Goal: Task Accomplishment & Management: Manage account settings

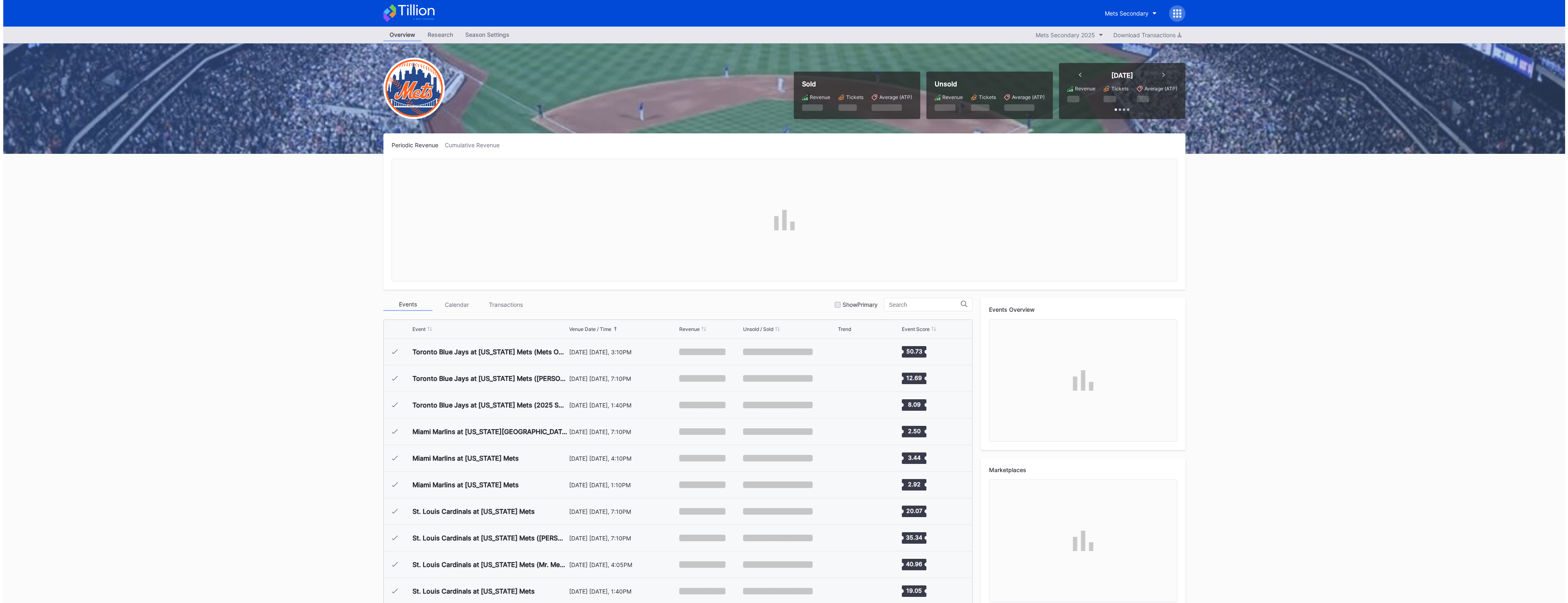
scroll to position [1675, 0]
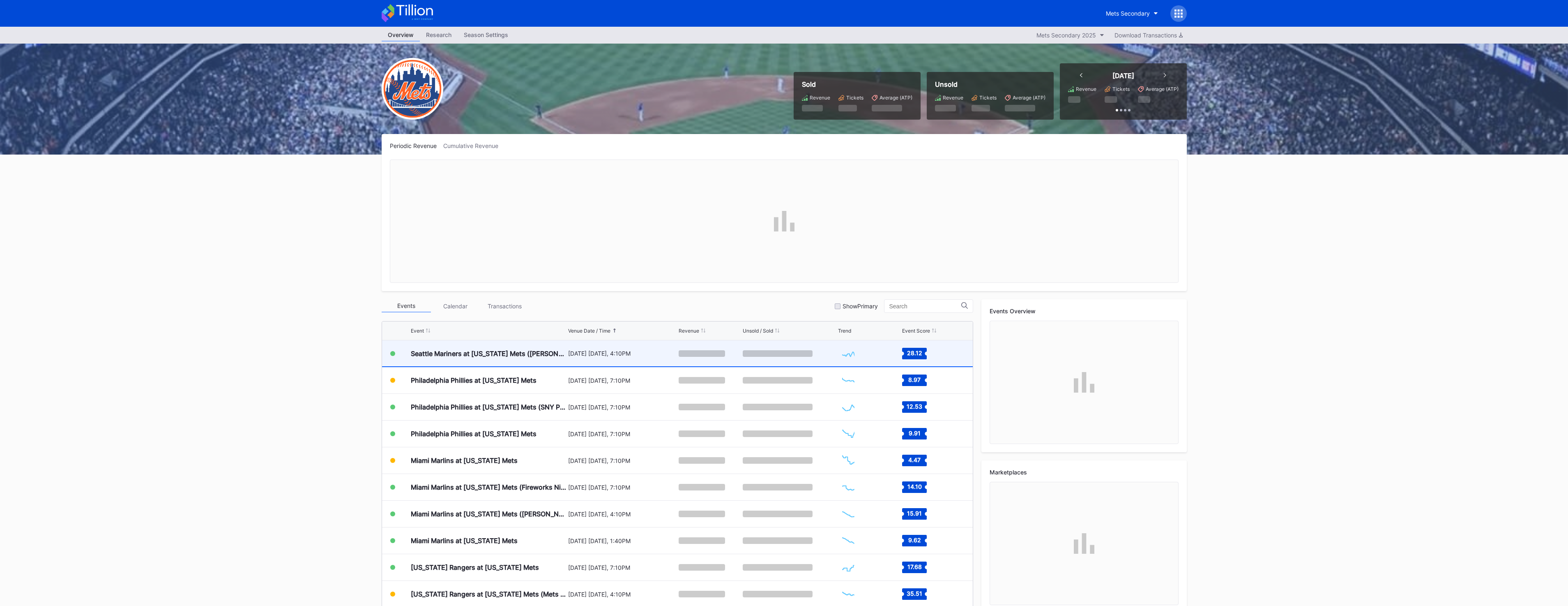
click at [592, 363] on div "August 16 Saturday, 4:10PM" at bounding box center [623, 353] width 109 height 26
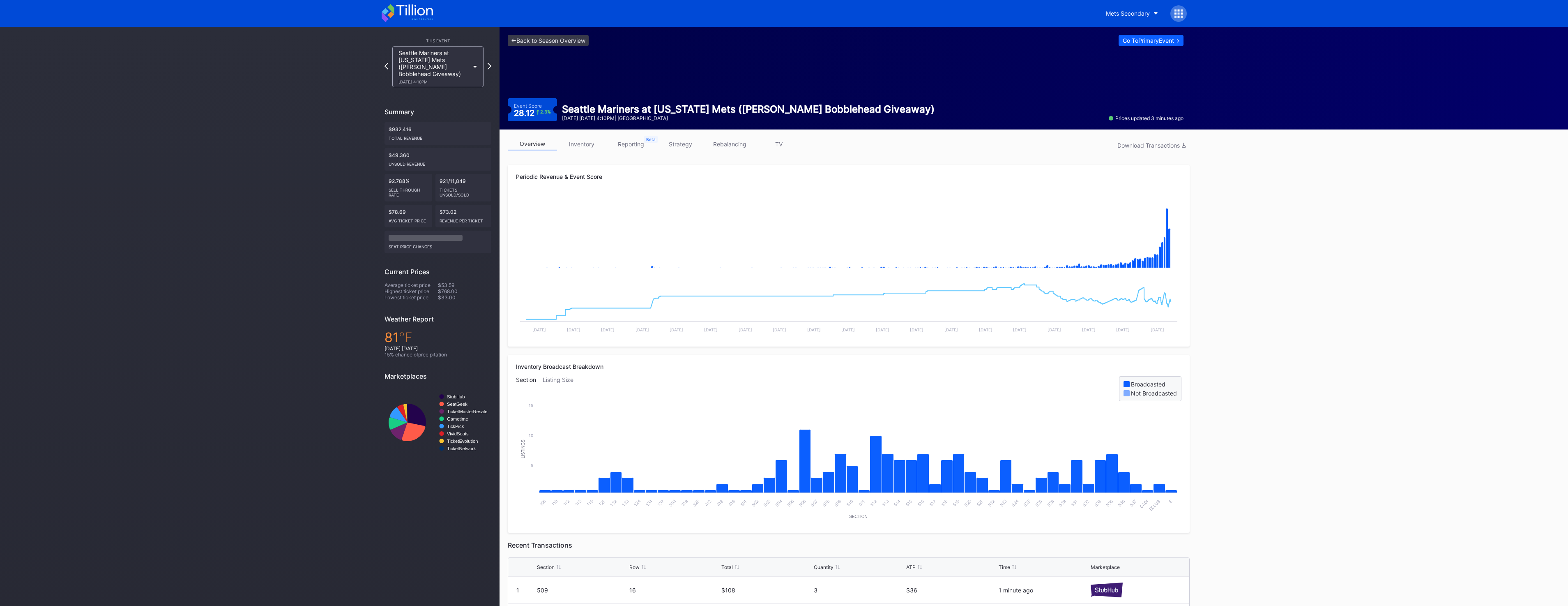
click at [591, 146] on link "inventory" at bounding box center [582, 144] width 49 height 13
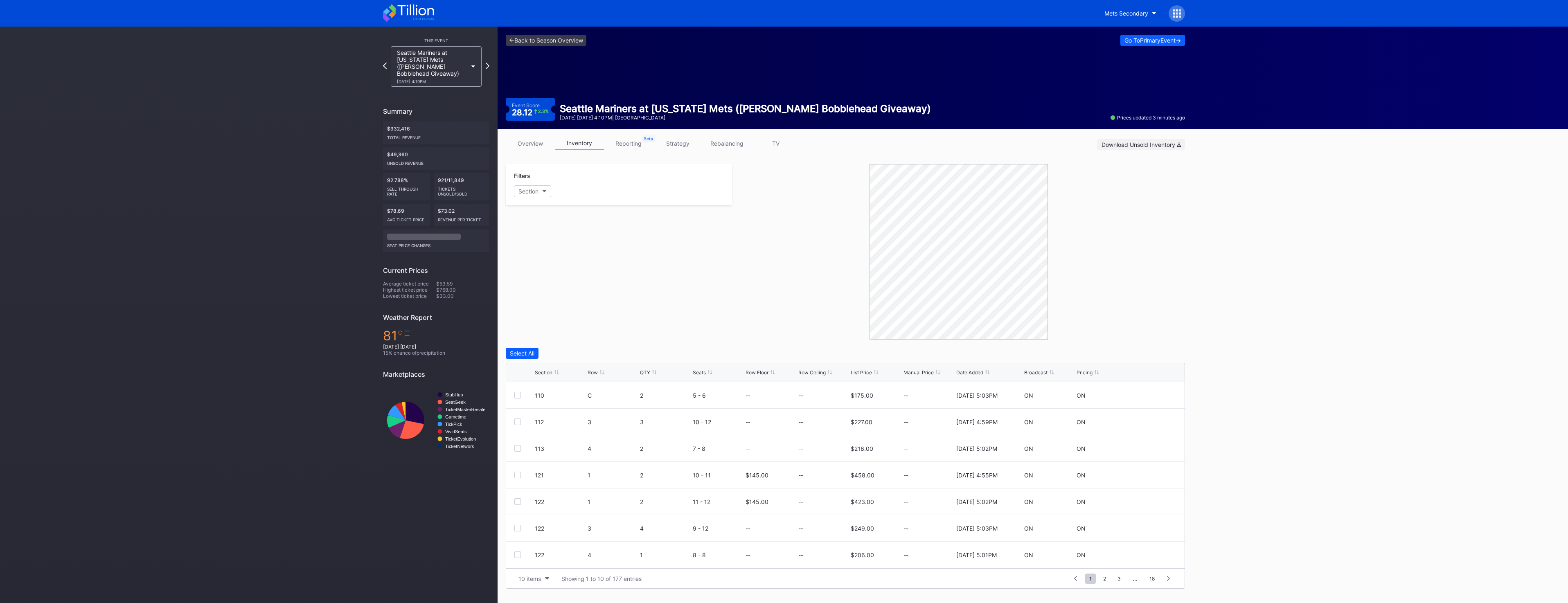
click at [1122, 144] on div "Download Unsold Inventory" at bounding box center [1141, 144] width 79 height 7
drag, startPoint x: 553, startPoint y: 194, endPoint x: 545, endPoint y: 193, distance: 8.1
click at [551, 194] on div "Section" at bounding box center [618, 191] width 210 height 12
click at [544, 193] on button "Section" at bounding box center [532, 191] width 37 height 12
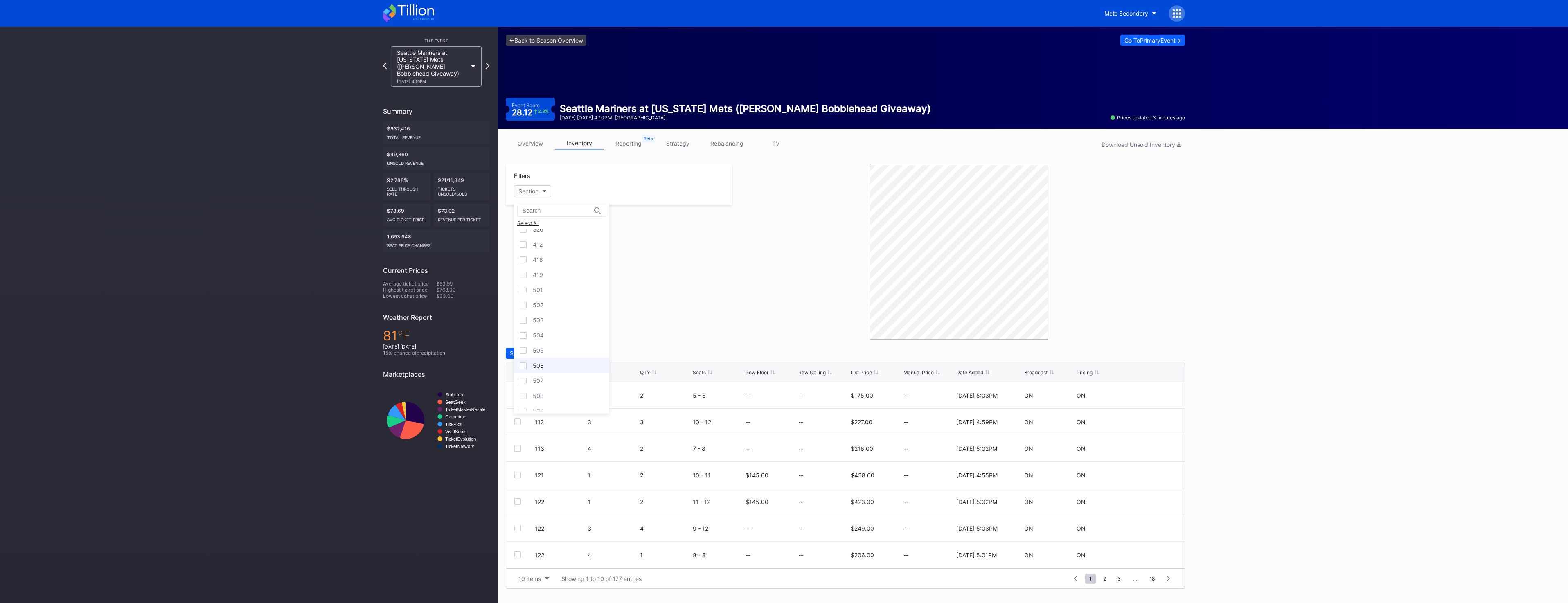
click at [542, 365] on div "506" at bounding box center [538, 365] width 11 height 7
click at [650, 371] on div "QTY" at bounding box center [645, 372] width 10 height 6
click at [592, 376] on div "Section Row QTY Seats Row Floor Row Ceiling List Price Manual Price Date Added …" at bounding box center [845, 372] width 679 height 19
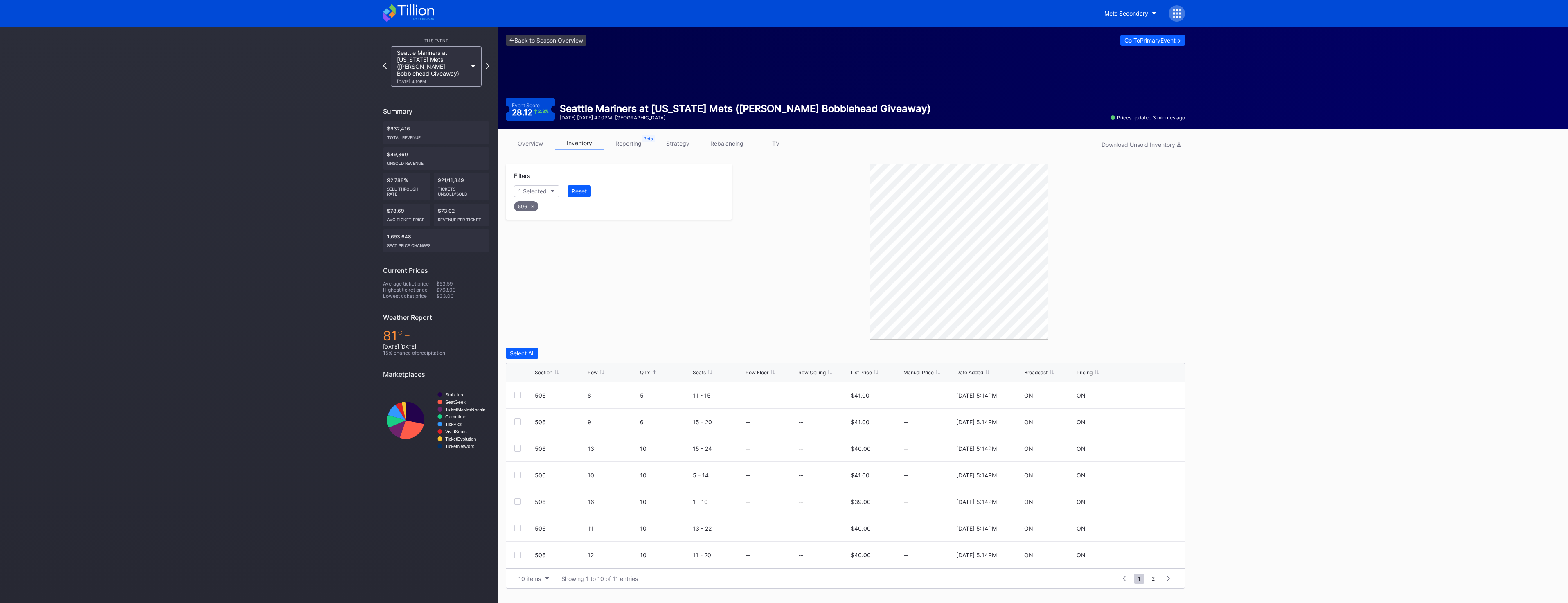
click at [592, 372] on div "Row" at bounding box center [592, 372] width 10 height 6
drag, startPoint x: 519, startPoint y: 464, endPoint x: 519, endPoint y: 470, distance: 6.0
click at [519, 464] on div at bounding box center [517, 462] width 7 height 7
click at [518, 492] on div at bounding box center [517, 489] width 7 height 7
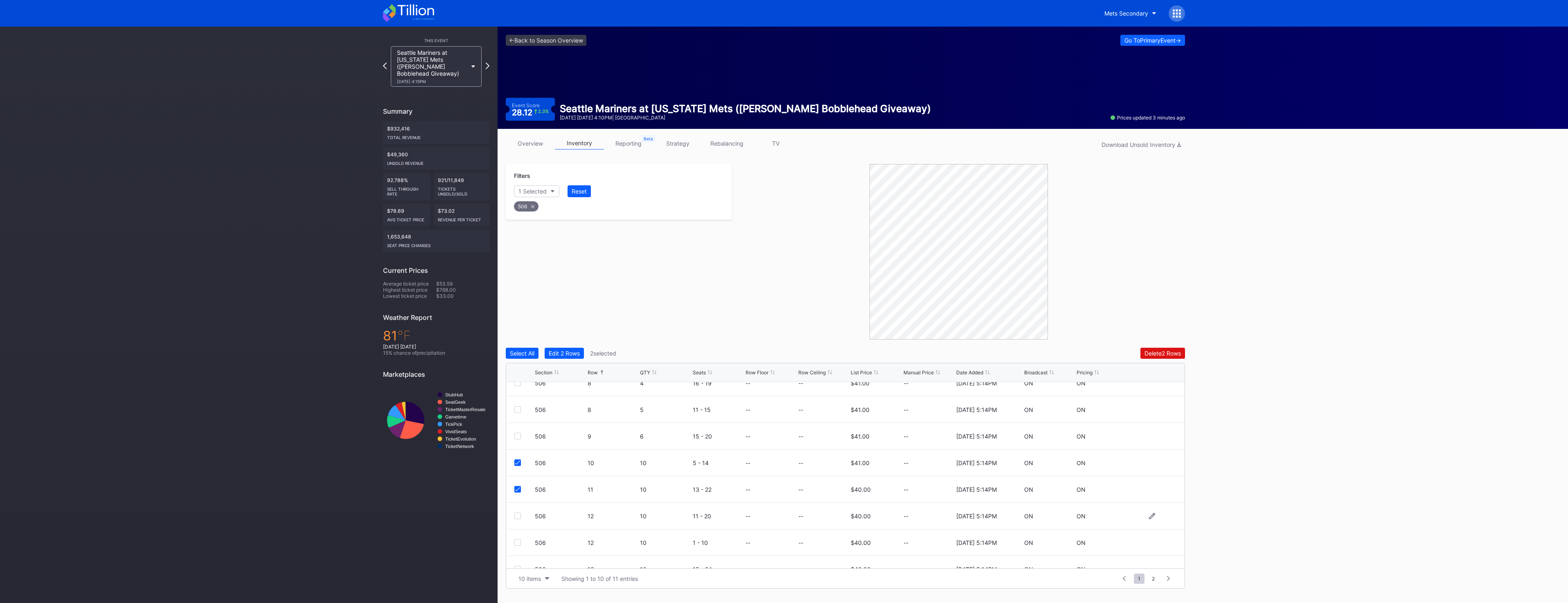
click at [516, 516] on div at bounding box center [517, 515] width 7 height 7
click at [518, 542] on div at bounding box center [517, 542] width 7 height 7
click at [519, 526] on div at bounding box center [517, 528] width 7 height 7
click at [1167, 354] on div "Delete 5 Rows" at bounding box center [1163, 353] width 37 height 7
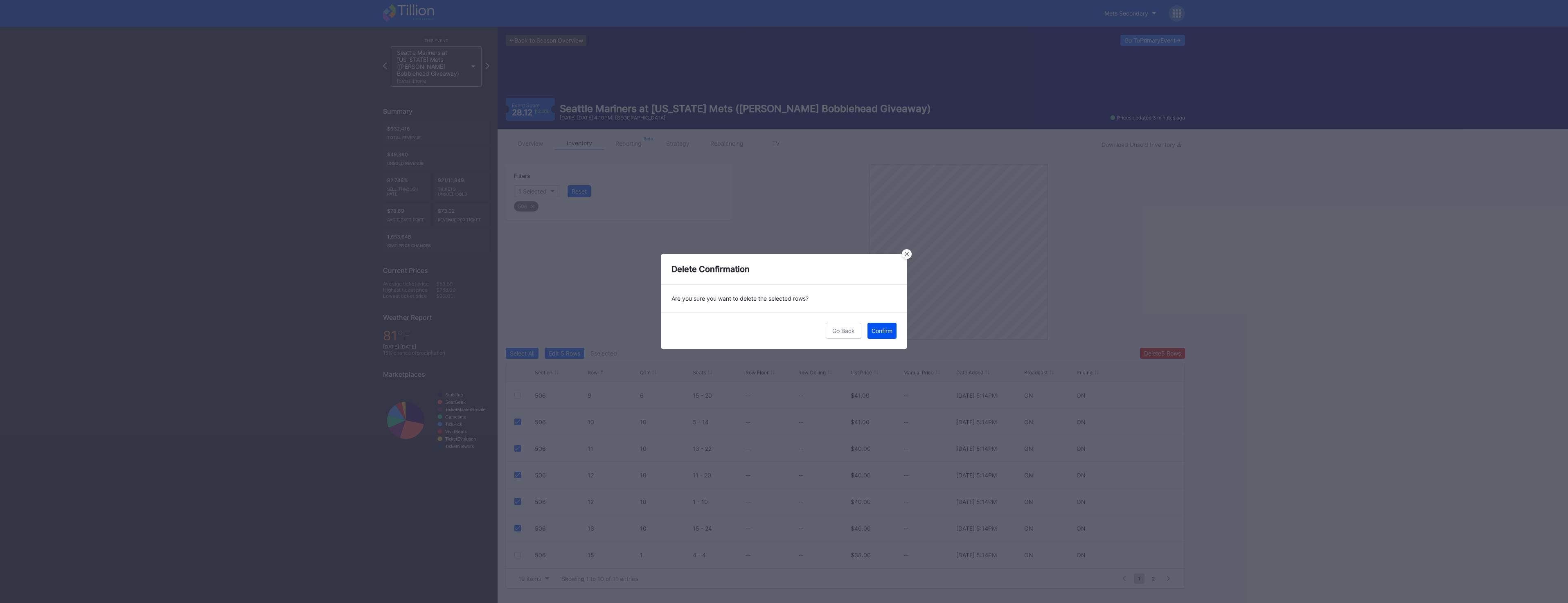
click at [891, 333] on div "Confirm" at bounding box center [882, 330] width 21 height 7
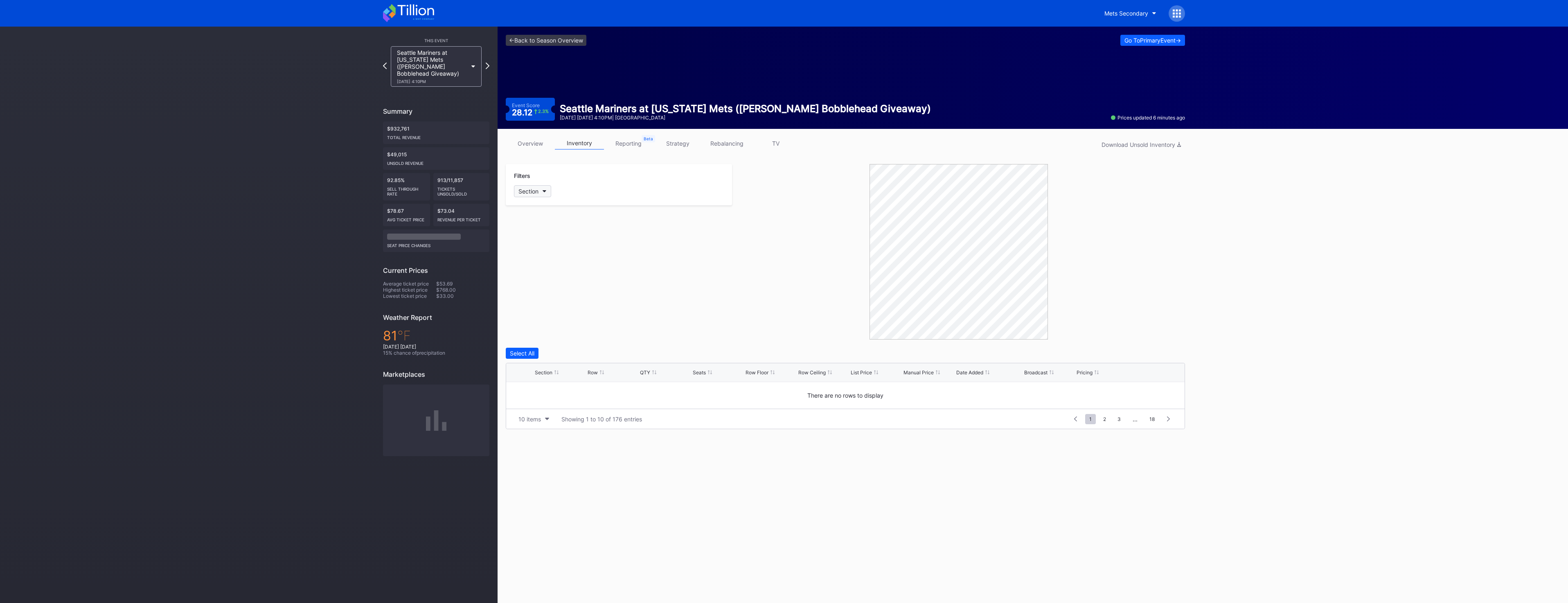
click at [534, 195] on button "Section" at bounding box center [532, 191] width 37 height 12
click at [559, 260] on div "506" at bounding box center [561, 260] width 96 height 15
click at [597, 373] on div "Row" at bounding box center [592, 372] width 10 height 6
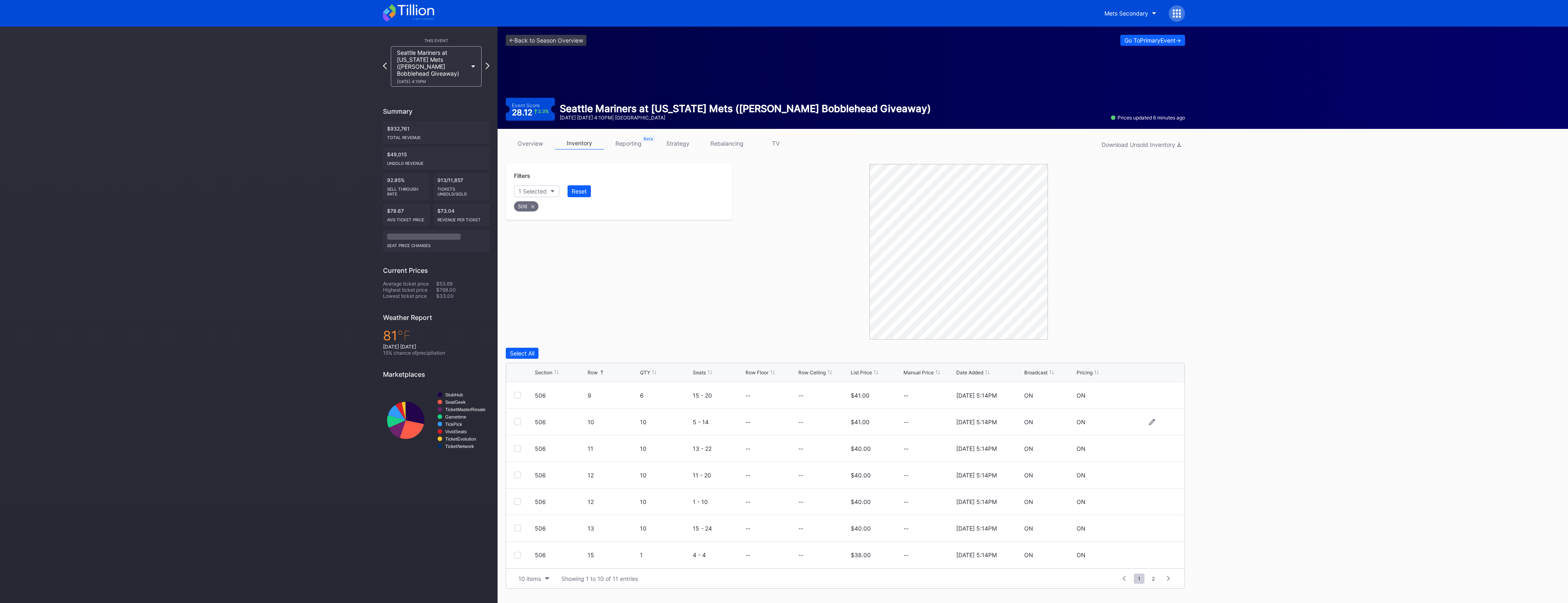
drag, startPoint x: 519, startPoint y: 420, endPoint x: 520, endPoint y: 431, distance: 11.0
click at [519, 420] on div at bounding box center [517, 422] width 7 height 7
click at [517, 450] on div at bounding box center [517, 448] width 7 height 7
click at [517, 477] on div at bounding box center [517, 475] width 7 height 7
click at [519, 505] on div "506 12 10 1 - 10 -- -- $40.00 -- 2/18/2025 5:14PM ON ON" at bounding box center [845, 502] width 679 height 27
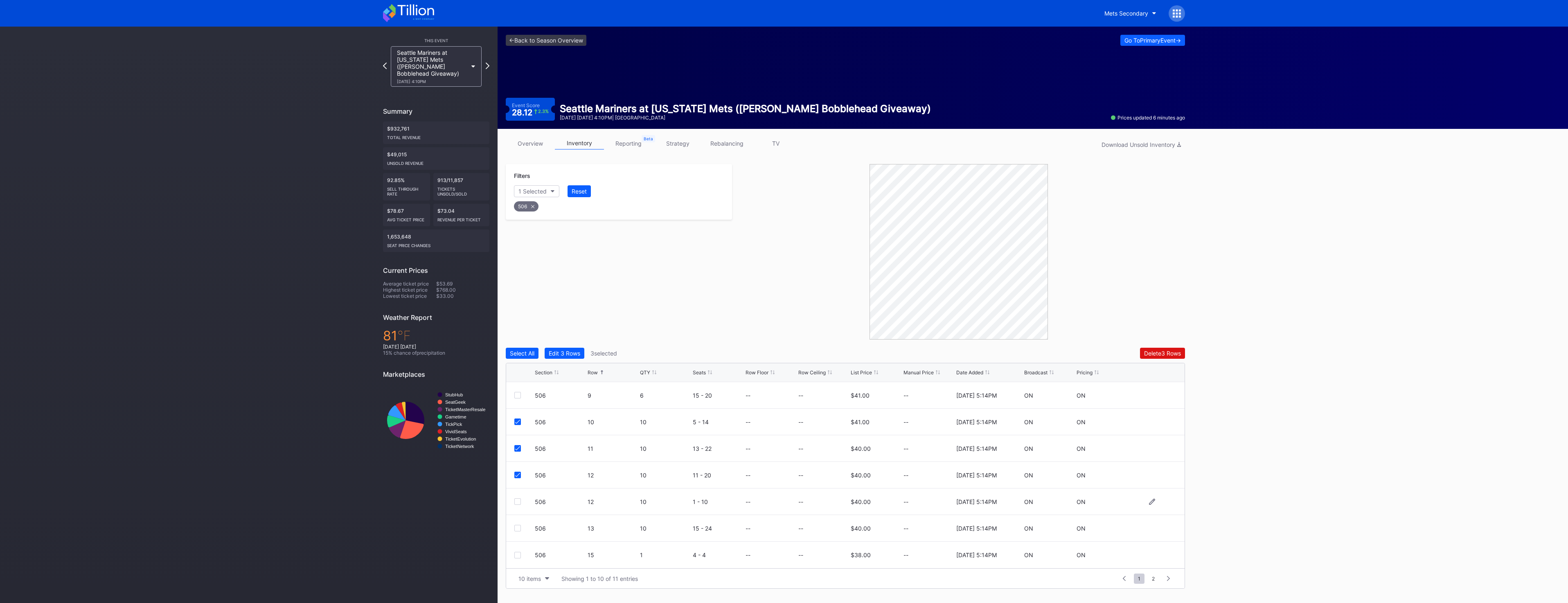
click at [518, 500] on div at bounding box center [517, 501] width 7 height 7
click at [520, 531] on div at bounding box center [517, 528] width 7 height 7
click at [1152, 350] on div "Delete 5 Rows" at bounding box center [1163, 353] width 37 height 7
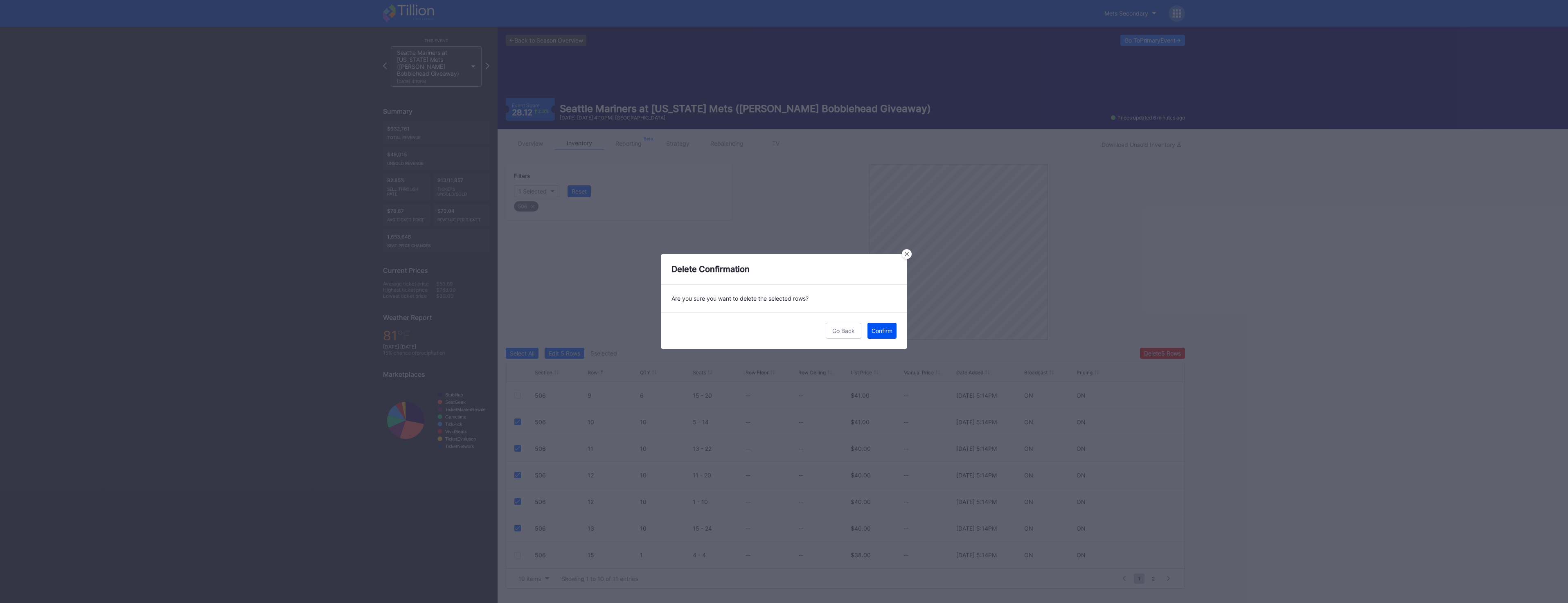
click at [887, 332] on div "Confirm" at bounding box center [882, 330] width 21 height 7
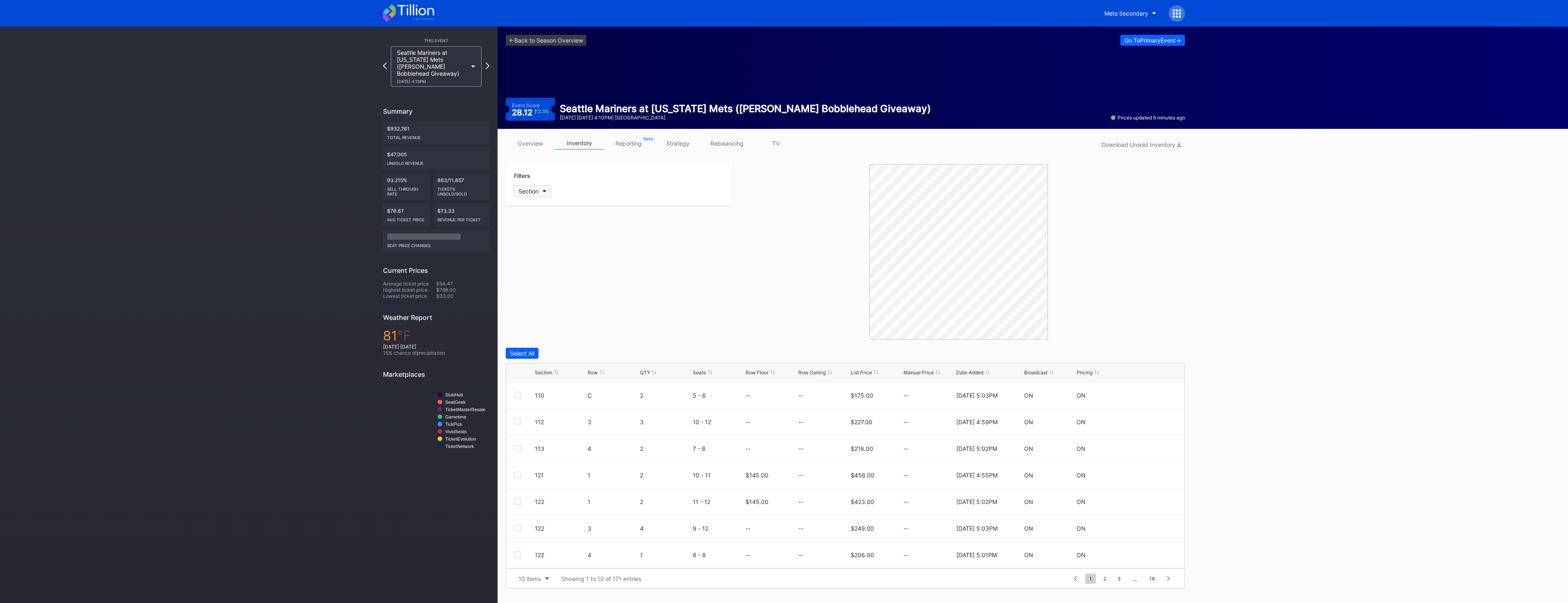
drag, startPoint x: 534, startPoint y: 199, endPoint x: 536, endPoint y: 188, distance: 11.2
click at [536, 188] on div "Section" at bounding box center [528, 191] width 20 height 7
click at [566, 326] on div "506" at bounding box center [561, 324] width 96 height 15
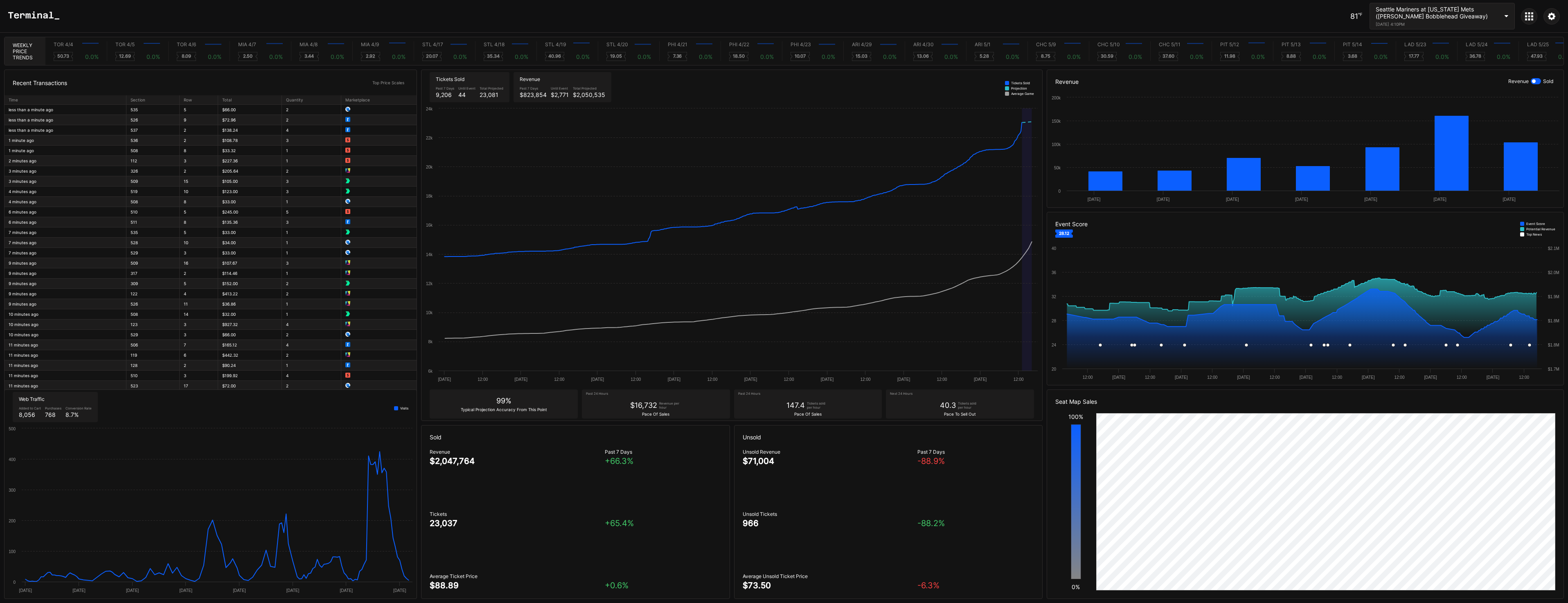
scroll to position [0, 3392]
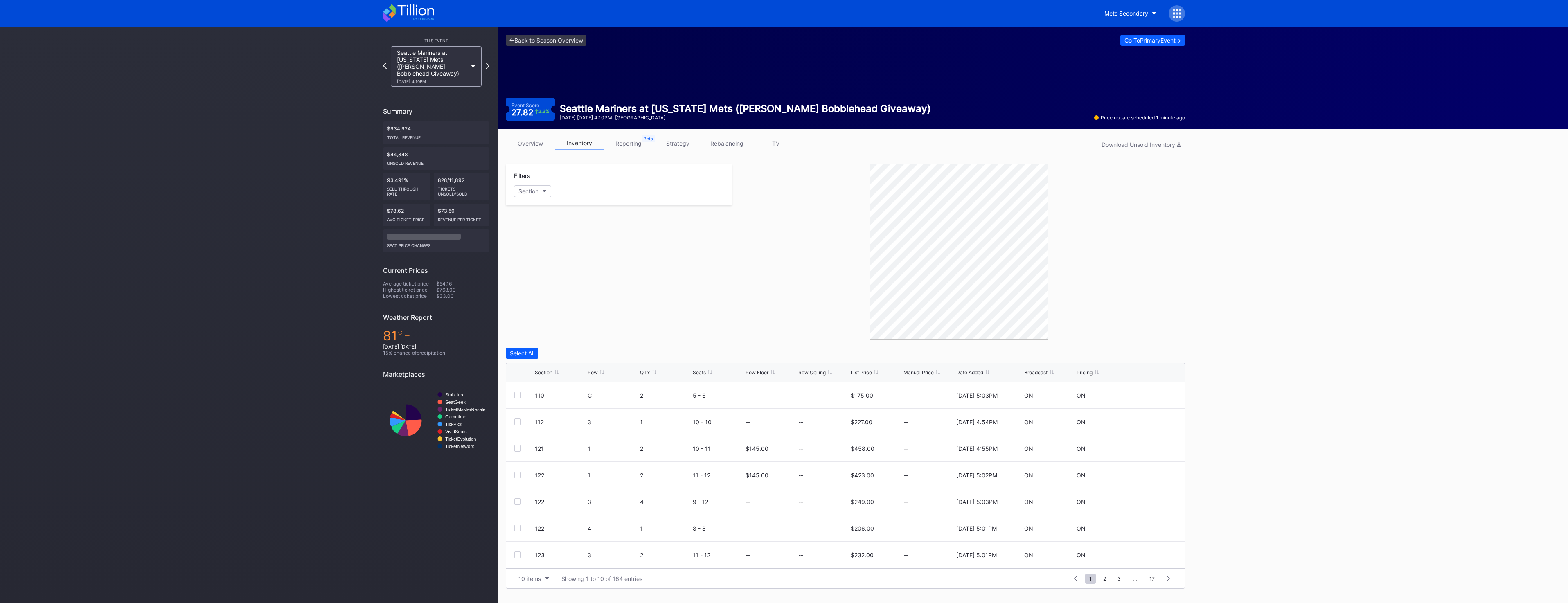
click at [527, 147] on link "overview" at bounding box center [530, 143] width 49 height 13
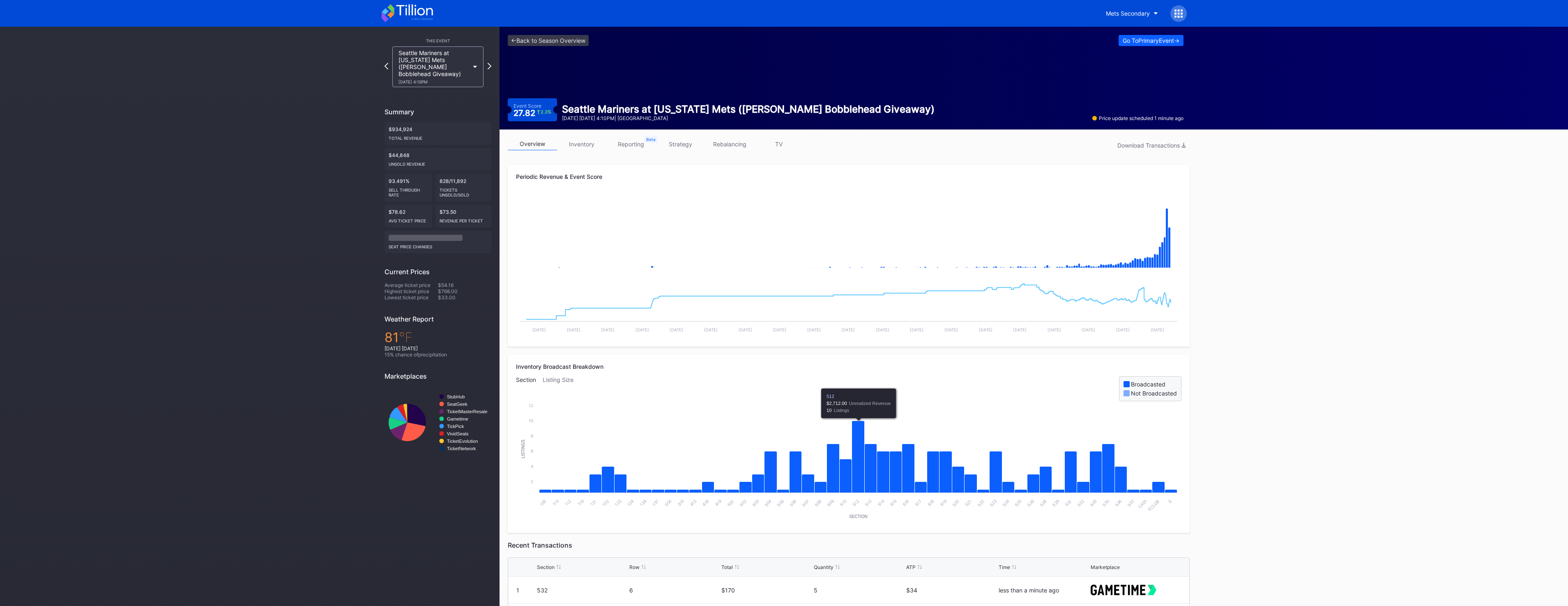
click at [779, 145] on link "TV" at bounding box center [779, 144] width 49 height 13
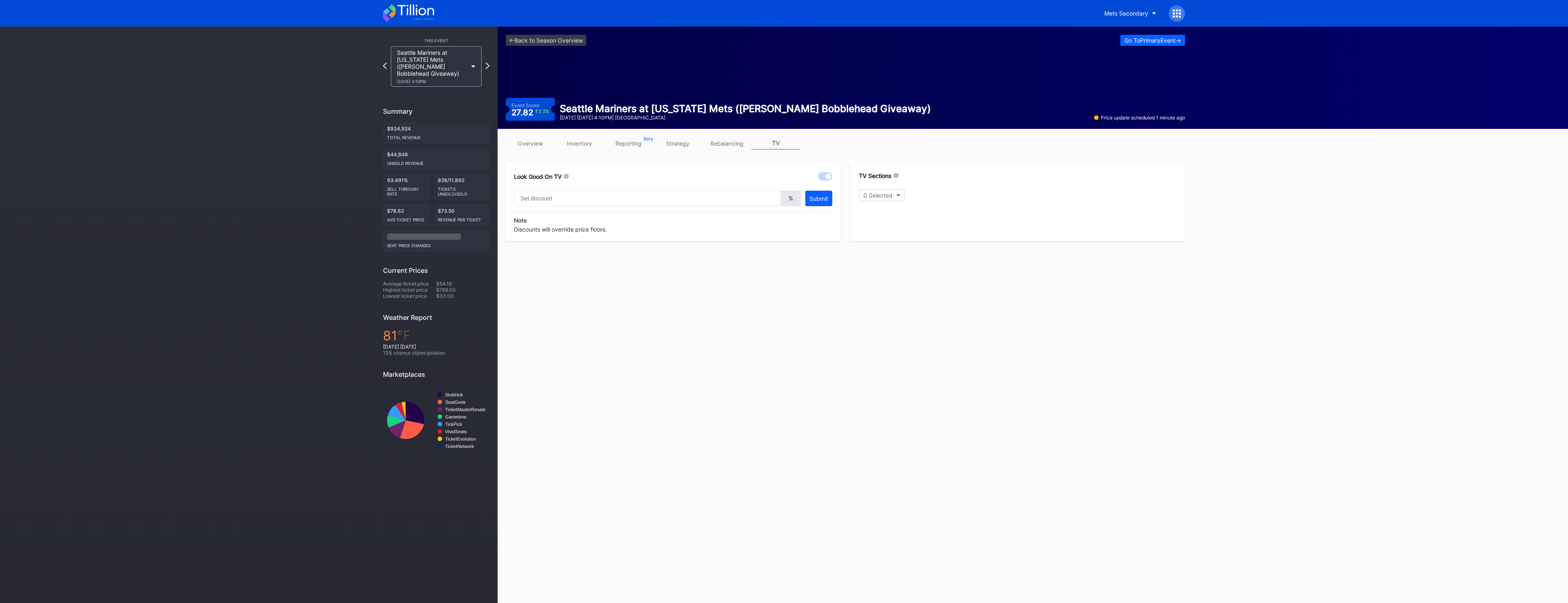
type input "20"
click at [534, 149] on link "overview" at bounding box center [530, 143] width 49 height 13
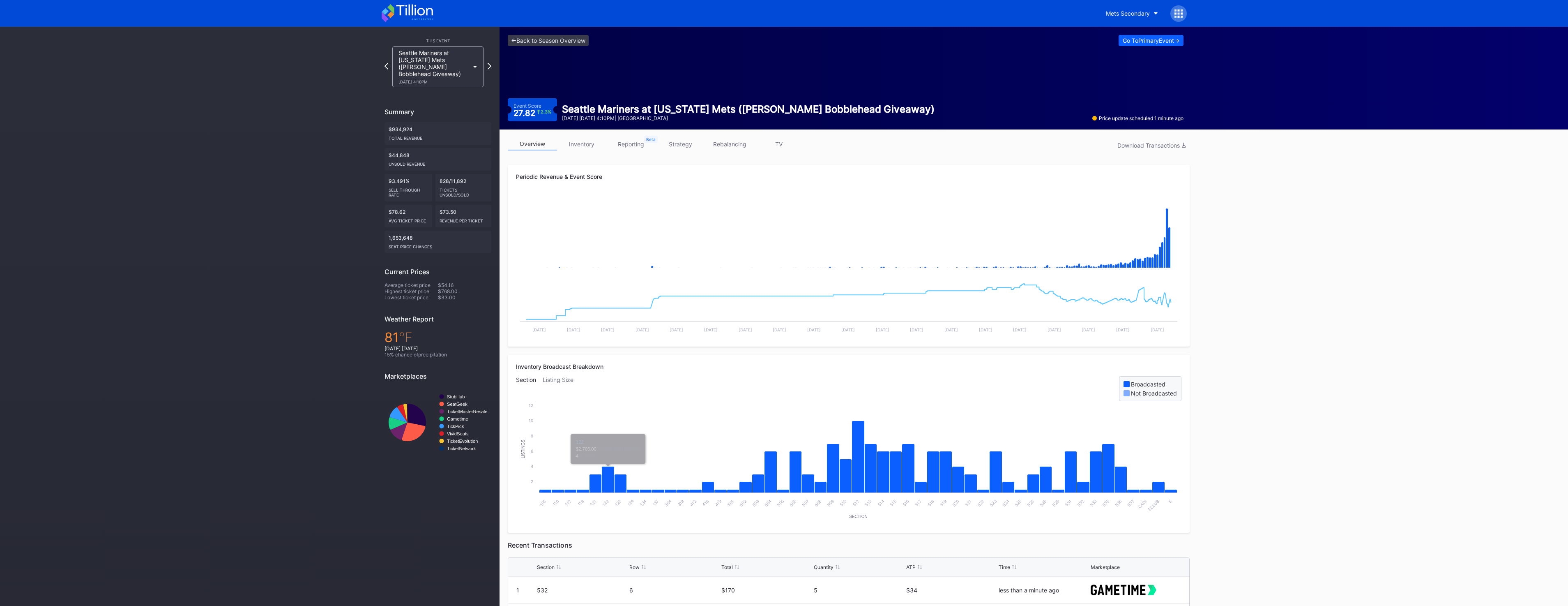
click at [783, 147] on link "TV" at bounding box center [779, 144] width 49 height 13
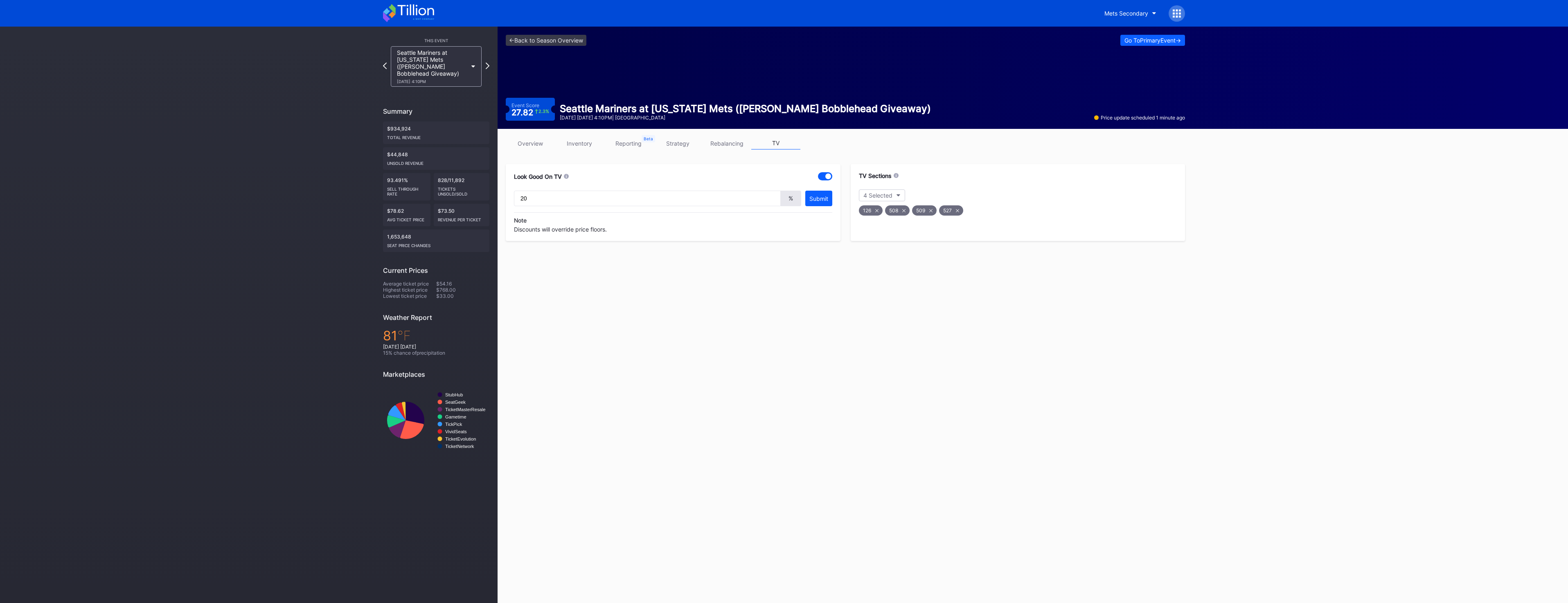
click at [878, 211] on icon at bounding box center [877, 211] width 3 height 3
click at [878, 211] on icon at bounding box center [877, 210] width 3 height 3
click at [878, 211] on icon at bounding box center [877, 210] width 3 height 3
click at [524, 146] on link "overview" at bounding box center [530, 143] width 49 height 13
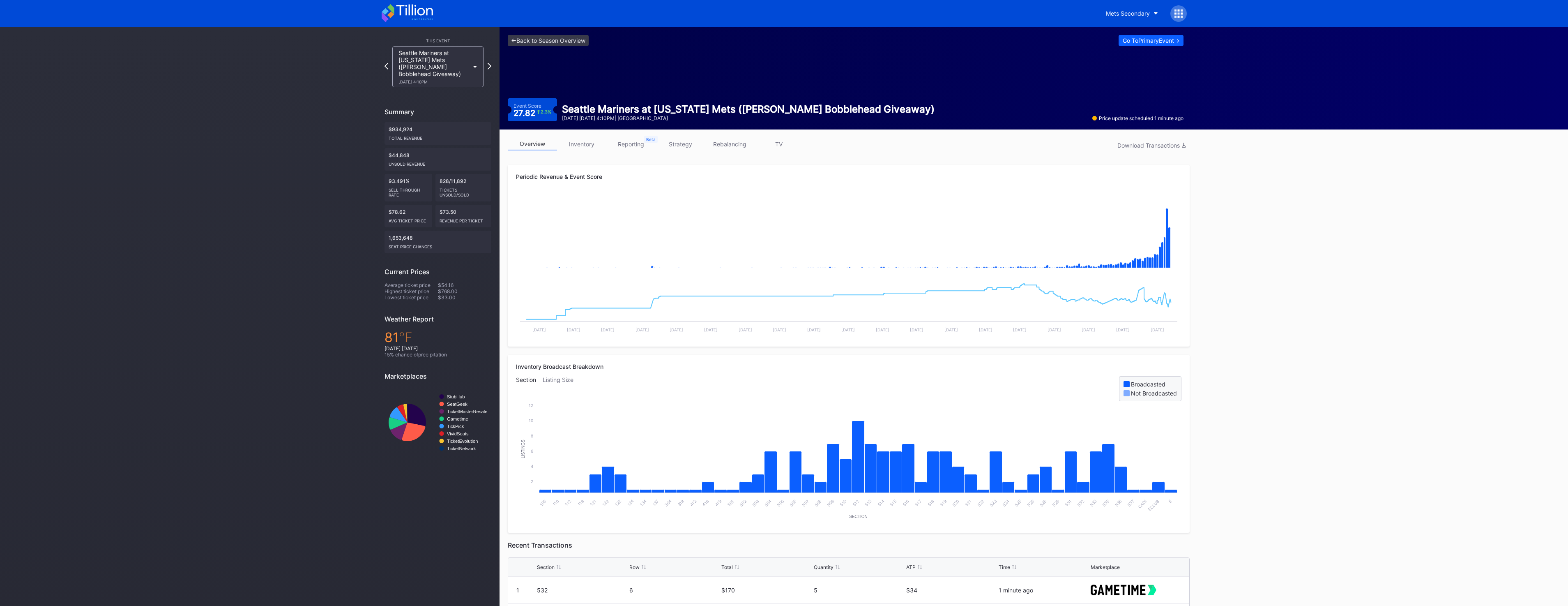
click at [774, 138] on link "TV" at bounding box center [779, 144] width 49 height 13
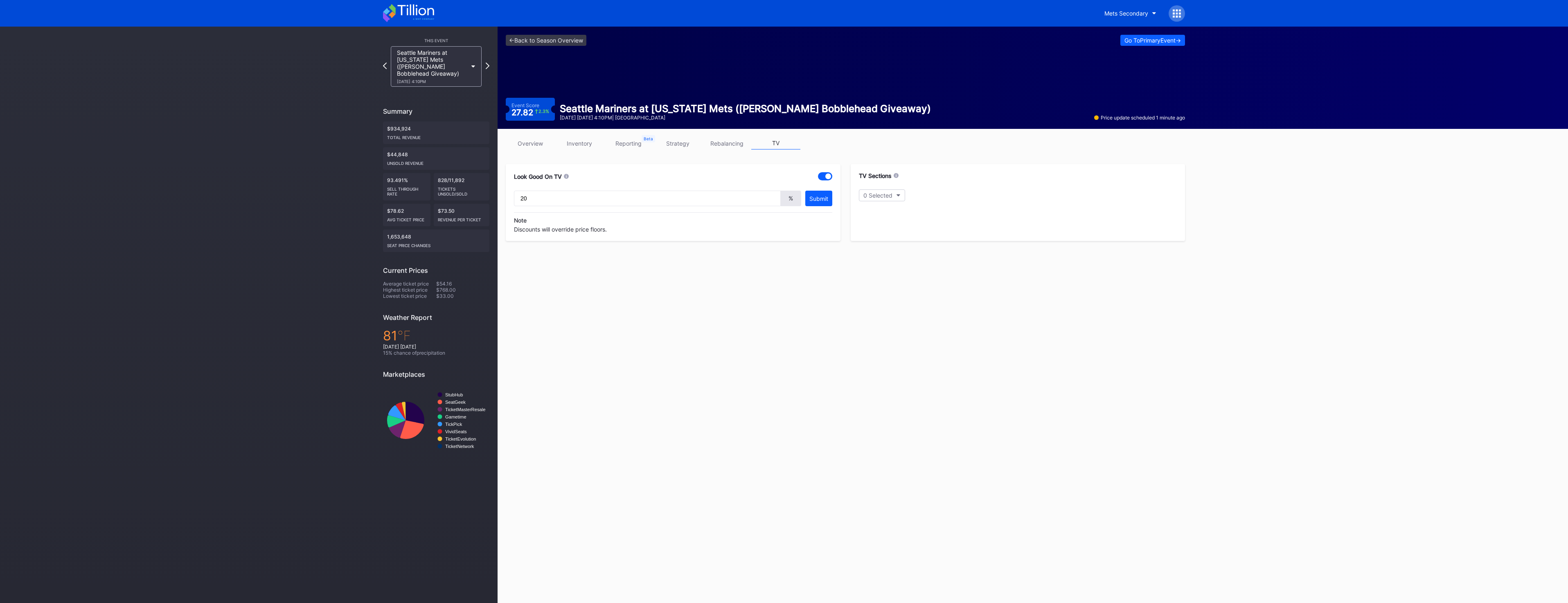
click at [867, 186] on div "TV Sections 0 Selected" at bounding box center [1018, 203] width 335 height 77
click at [881, 194] on div "0 Selected" at bounding box center [878, 195] width 29 height 7
click at [897, 362] on div "512" at bounding box center [906, 364] width 96 height 16
click at [597, 145] on link "inventory" at bounding box center [579, 143] width 49 height 13
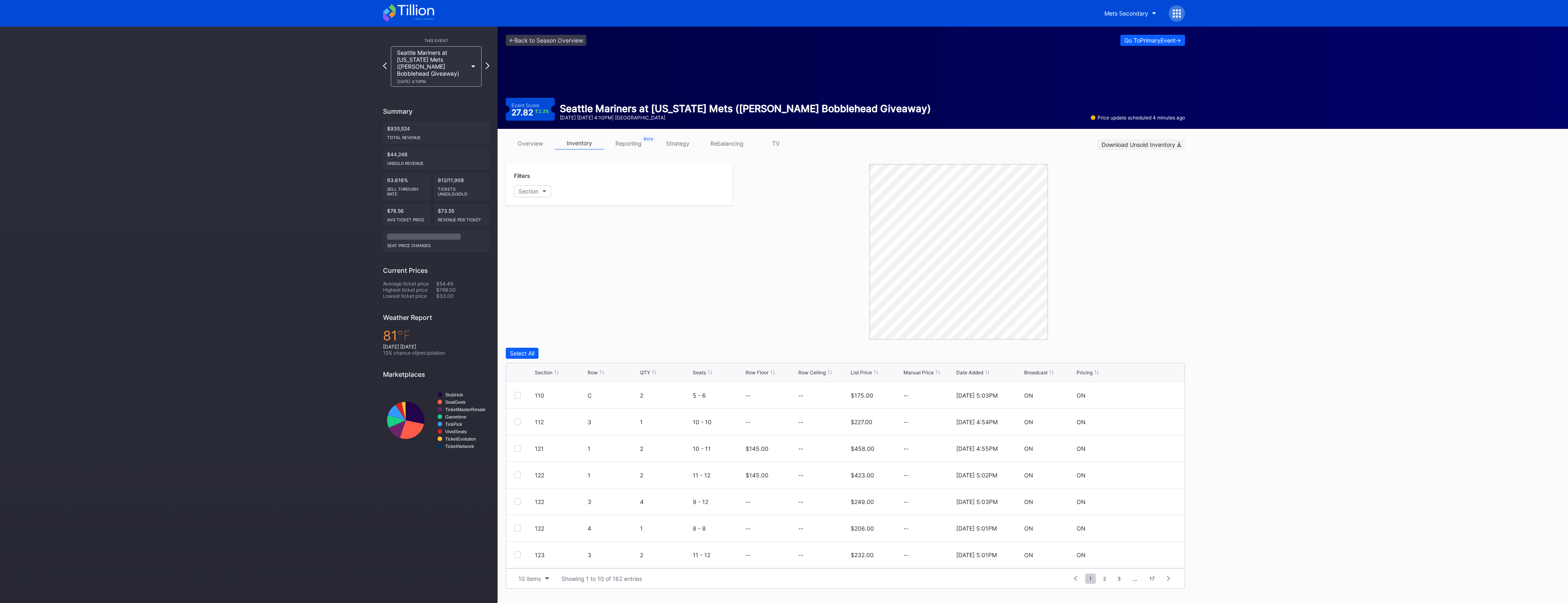
click at [1157, 145] on div "Download Unsold Inventory" at bounding box center [1141, 144] width 79 height 7
click at [527, 145] on link "overview" at bounding box center [530, 143] width 49 height 13
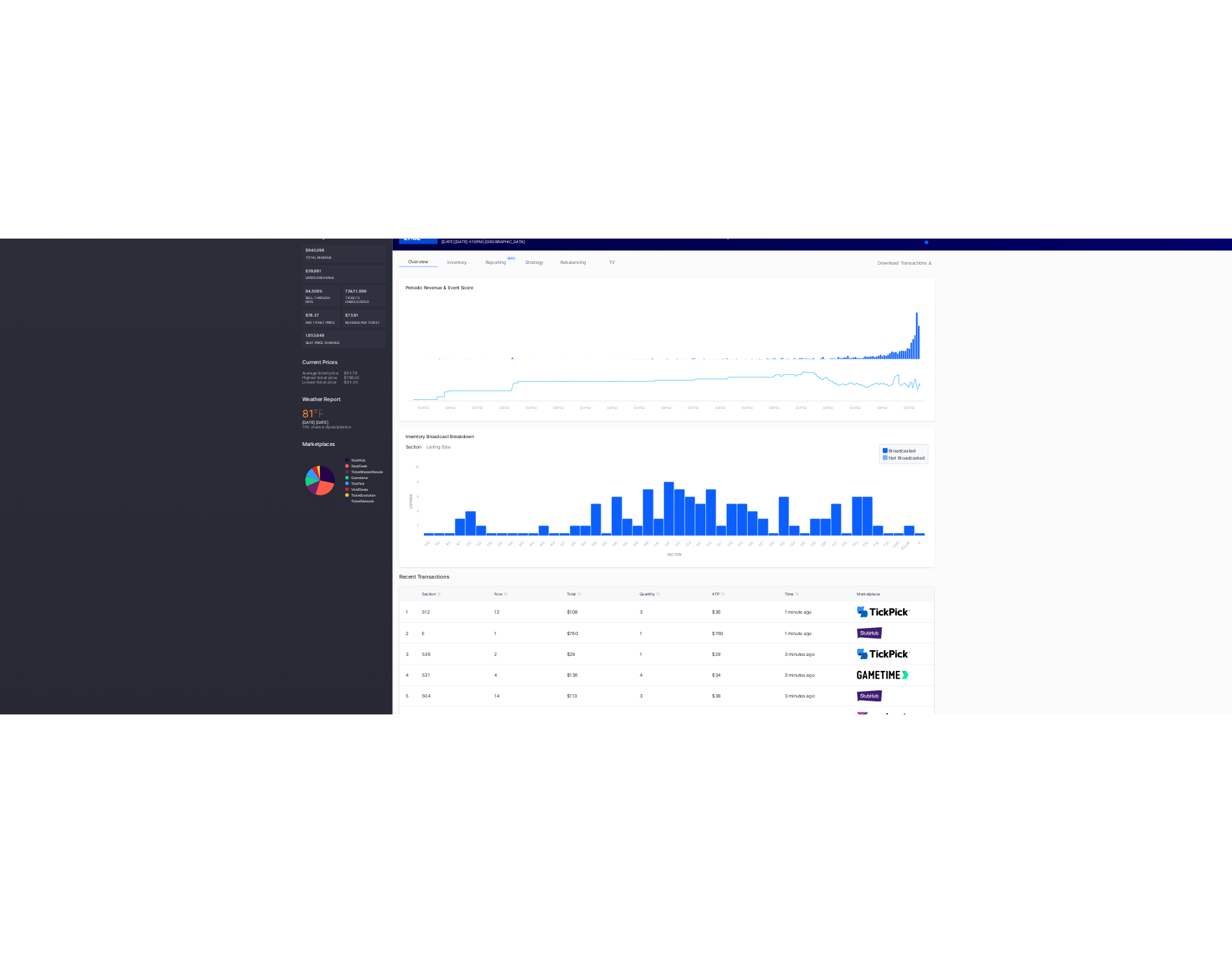
scroll to position [195, 0]
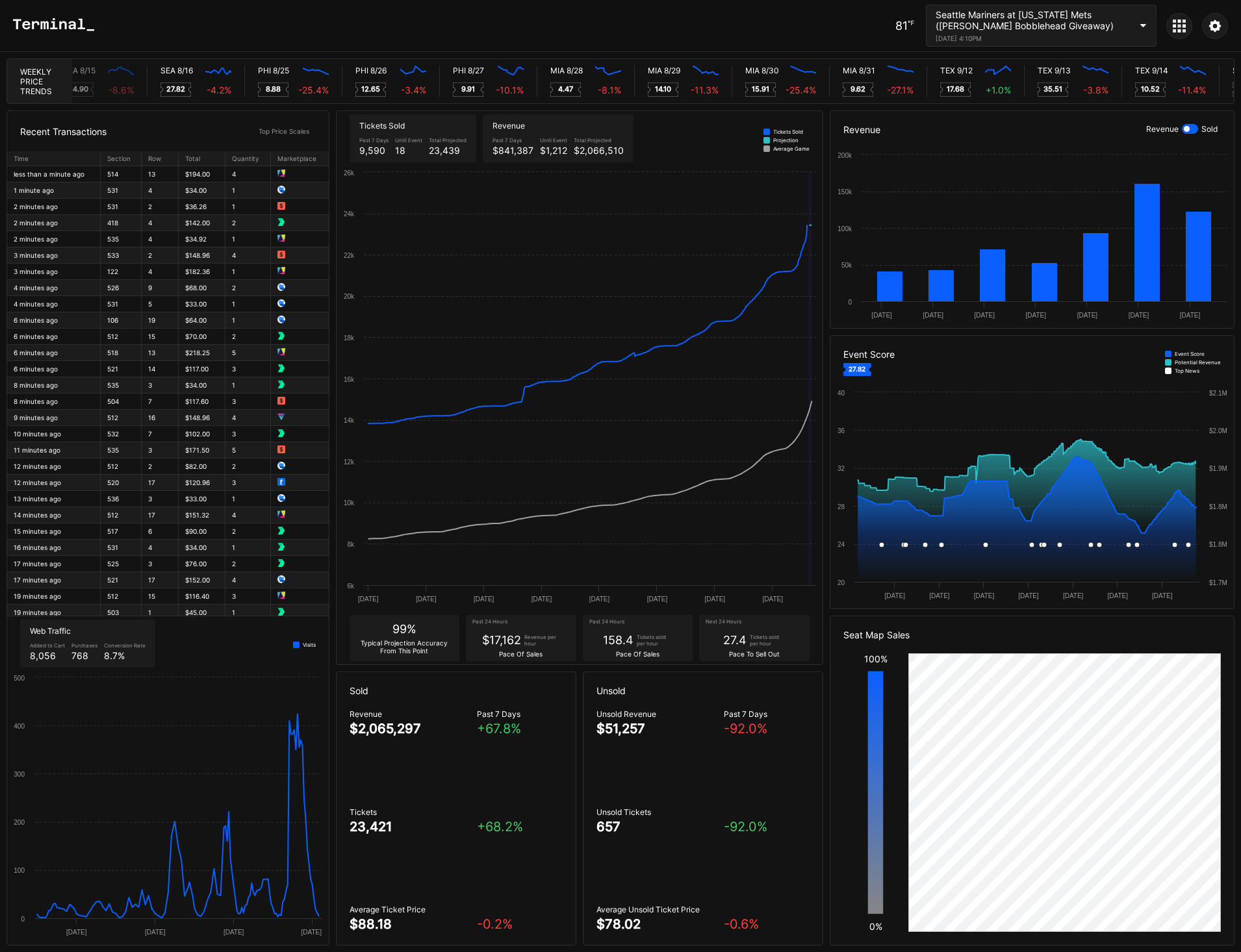
scroll to position [0, 6066]
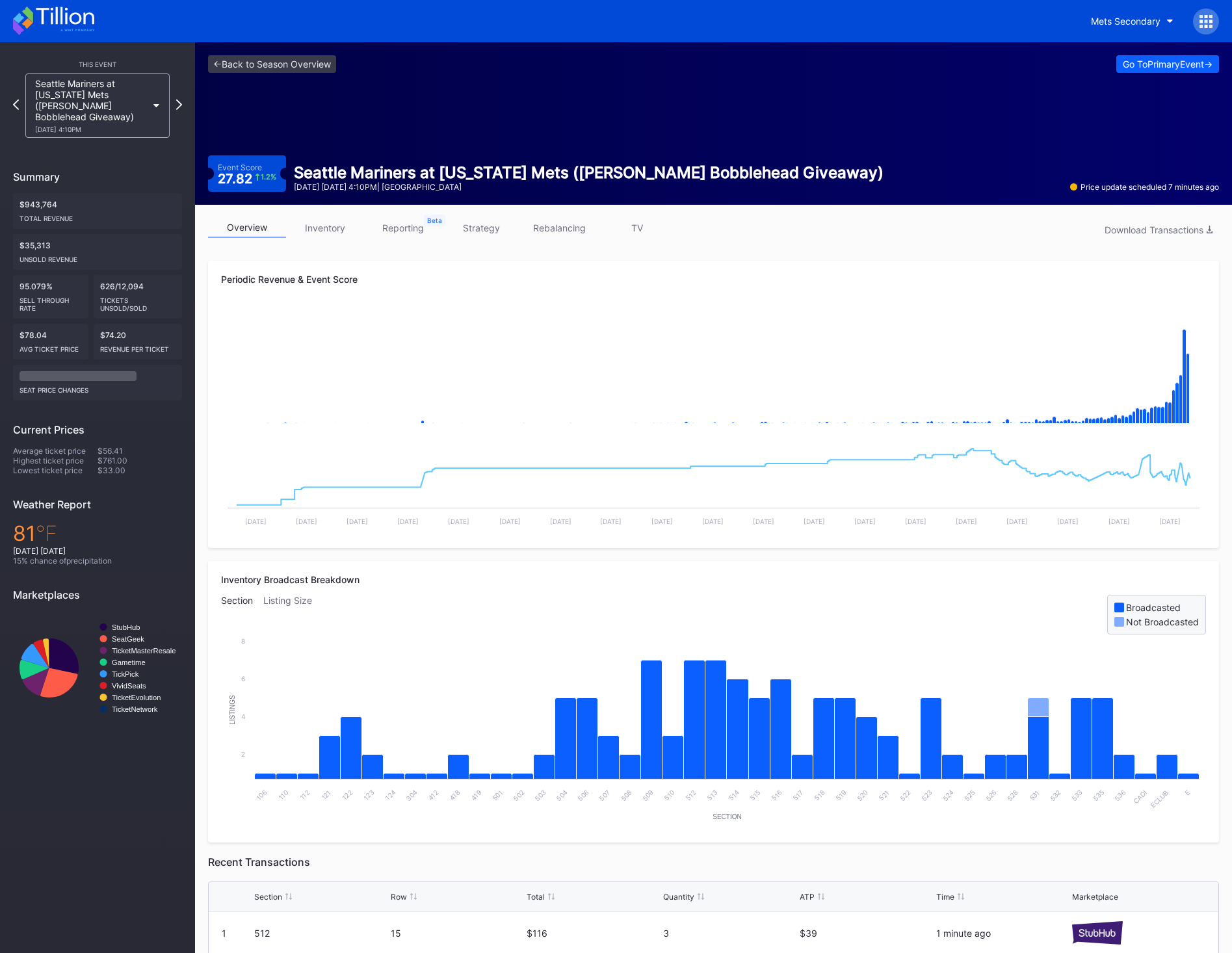
click at [338, 230] on link "inventory" at bounding box center [325, 227] width 78 height 20
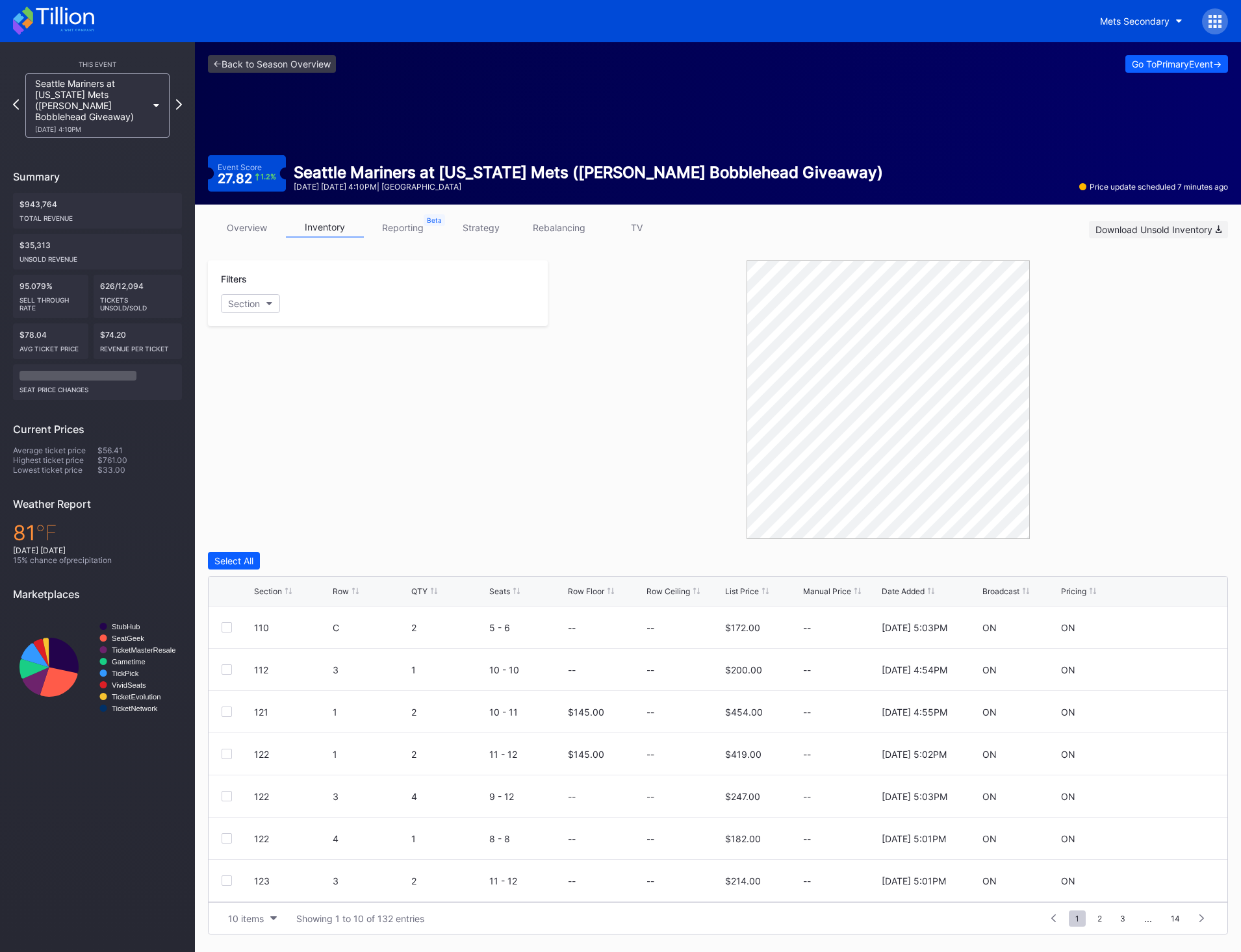
click at [1141, 234] on div "Download Unsold Inventory" at bounding box center [1158, 229] width 126 height 11
click at [463, 351] on div "Filters Section" at bounding box center [378, 400] width 340 height 278
click at [263, 302] on button "Section" at bounding box center [250, 303] width 59 height 18
click at [263, 409] on div "110" at bounding box center [297, 400] width 152 height 24
drag, startPoint x: 453, startPoint y: 411, endPoint x: 460, endPoint y: 412, distance: 7.1
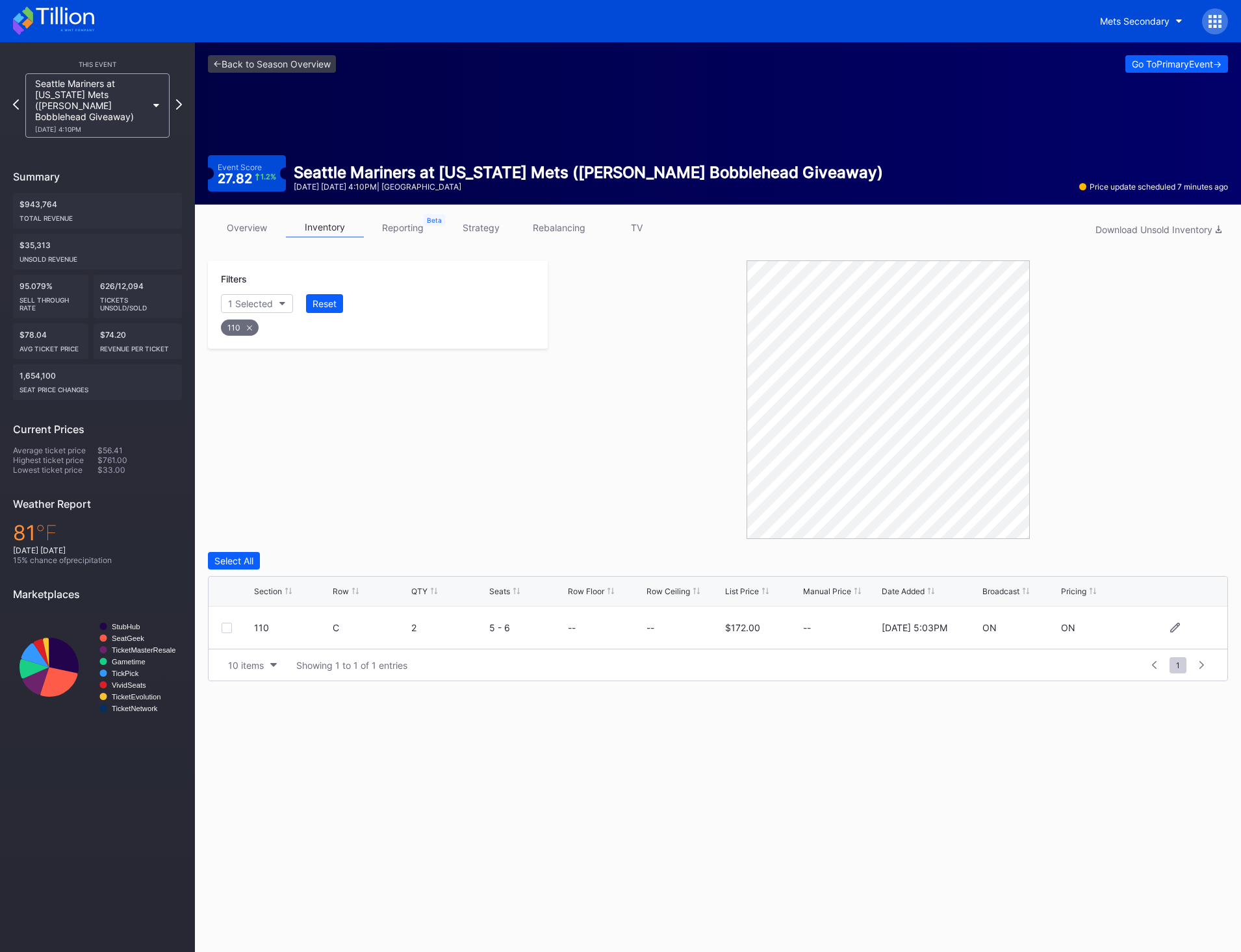
click at [225, 629] on div at bounding box center [226, 628] width 11 height 11
click at [1201, 562] on div "Delete 1 Row" at bounding box center [1195, 561] width 52 height 11
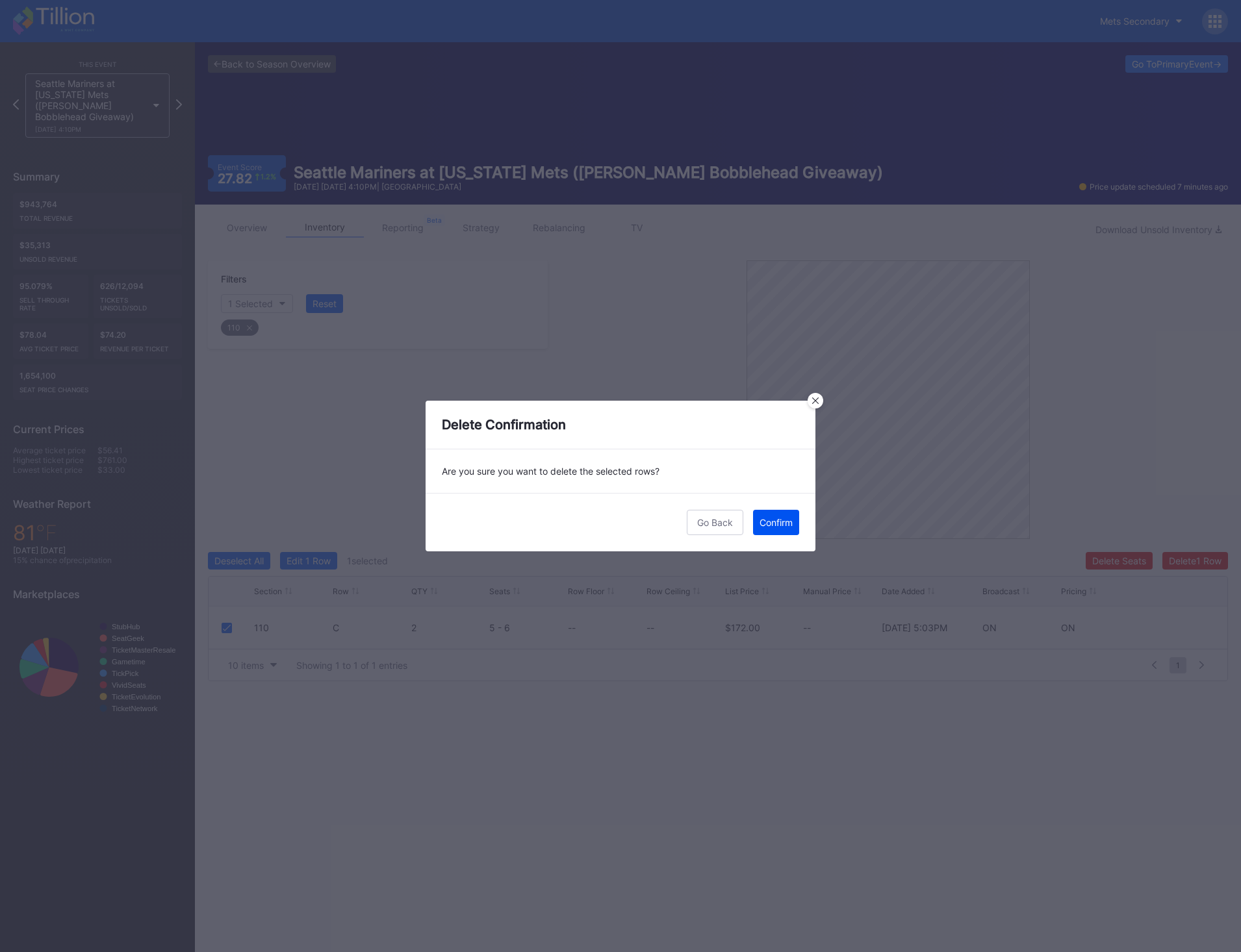
click at [780, 520] on div "Confirm" at bounding box center [776, 522] width 33 height 11
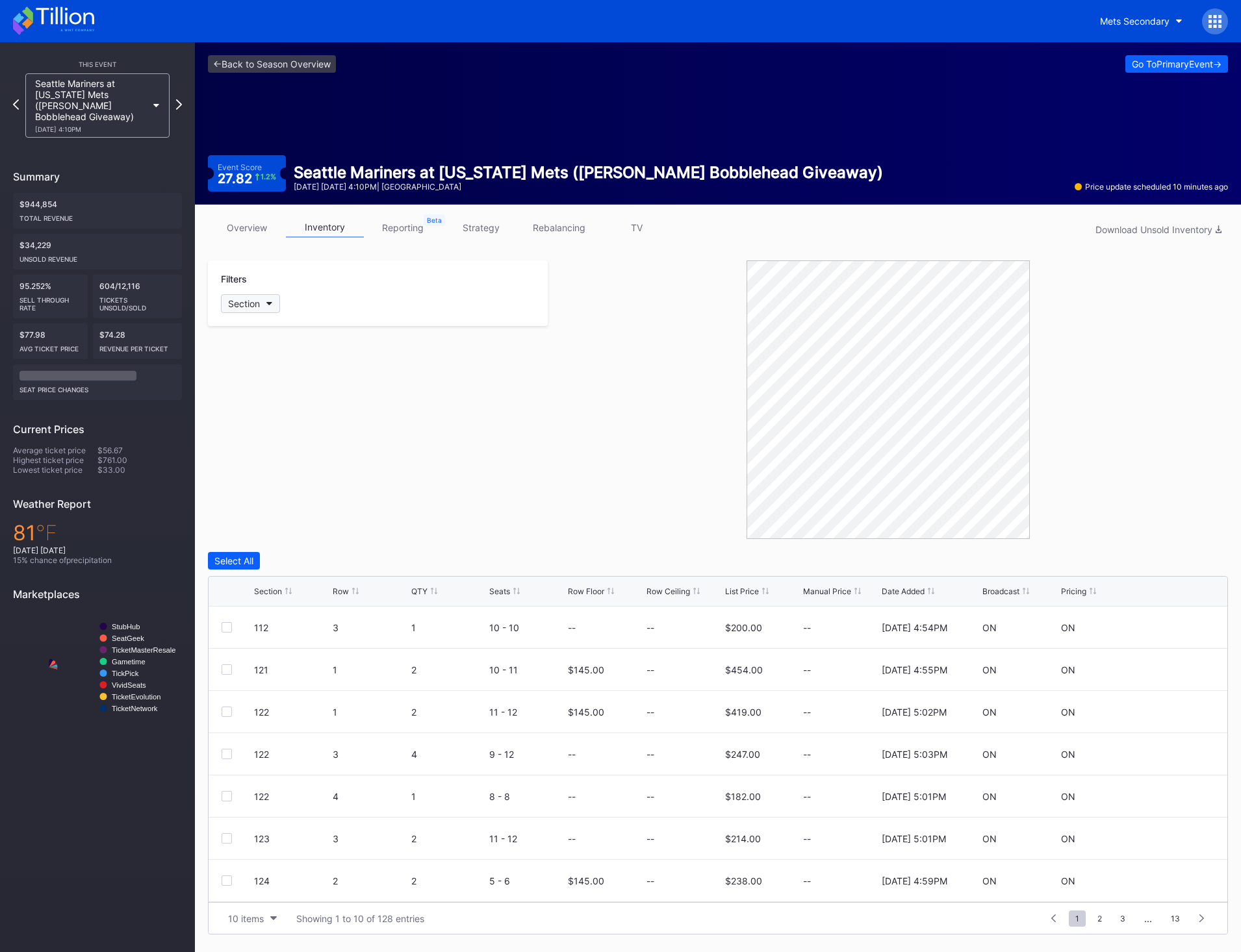
click at [255, 304] on div "Section" at bounding box center [244, 303] width 32 height 11
click at [250, 305] on div "Section" at bounding box center [244, 303] width 32 height 11
click at [279, 424] on div "121" at bounding box center [297, 424] width 152 height 24
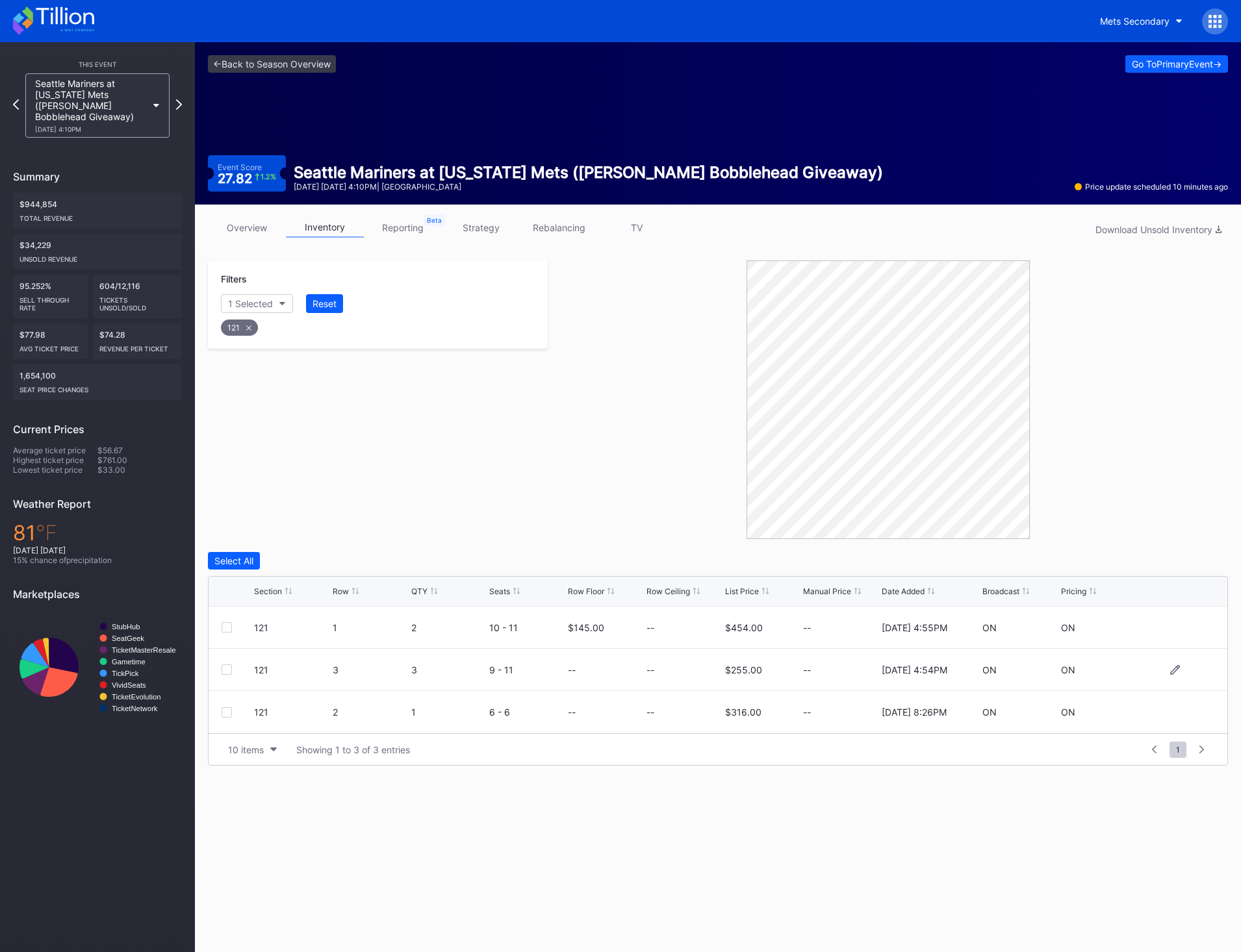
click at [225, 671] on div at bounding box center [226, 670] width 11 height 11
click at [223, 635] on div "121 1 2 10 - 11 $145.00 -- $454.00 -- [DATE] 4:55PM ON ON" at bounding box center [718, 628] width 1019 height 43
click at [227, 621] on div "121 1 2 10 - 11 $145.00 -- $454.00 -- [DATE] 4:55PM ON ON" at bounding box center [718, 628] width 1019 height 43
click at [230, 627] on div at bounding box center [226, 627] width 11 height 11
click at [1197, 565] on div "Delete 2 Rows" at bounding box center [1193, 561] width 58 height 11
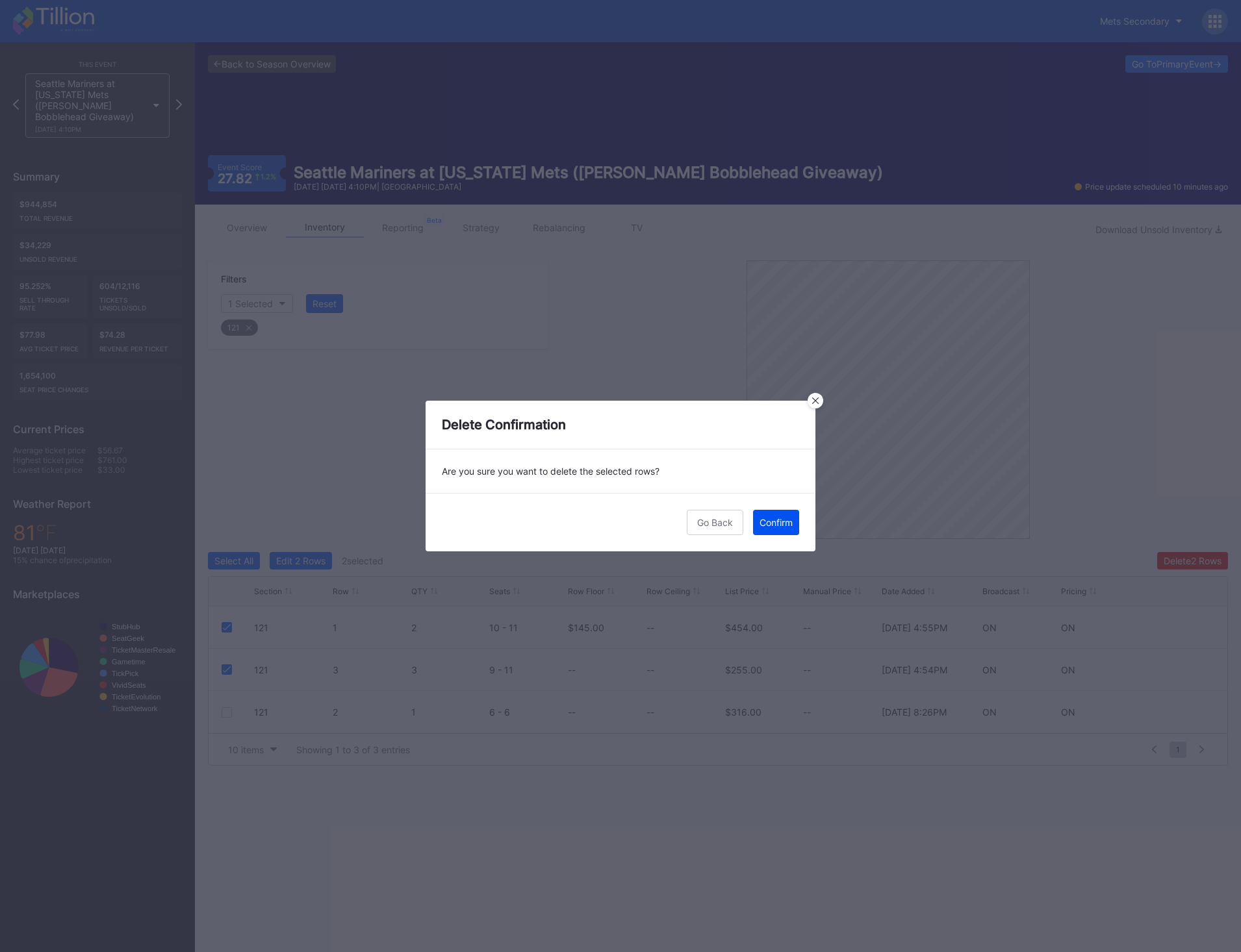
click at [785, 520] on div "Confirm" at bounding box center [776, 522] width 33 height 11
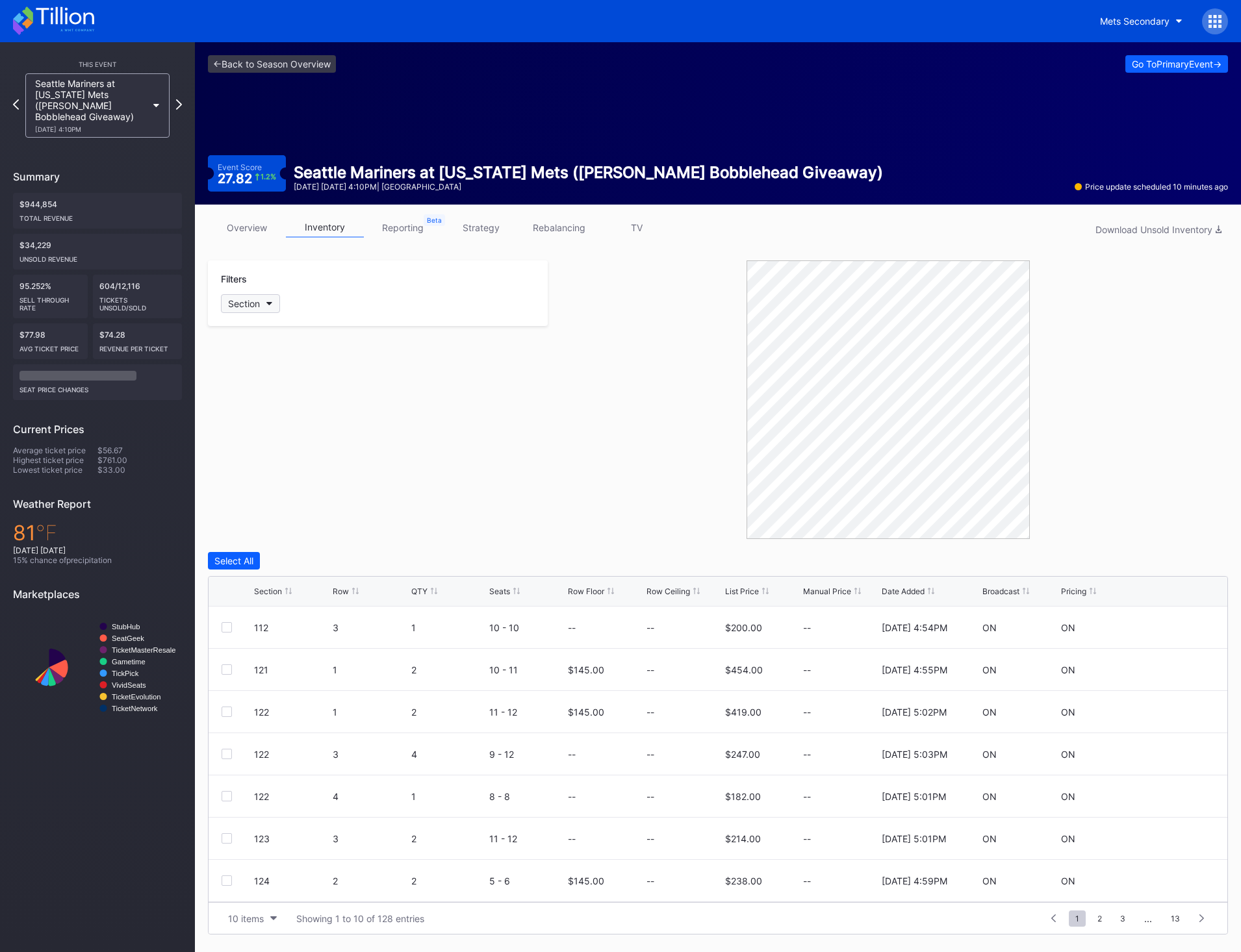
click at [258, 306] on div "Section" at bounding box center [244, 303] width 32 height 11
click at [282, 422] on div "121" at bounding box center [297, 424] width 152 height 24
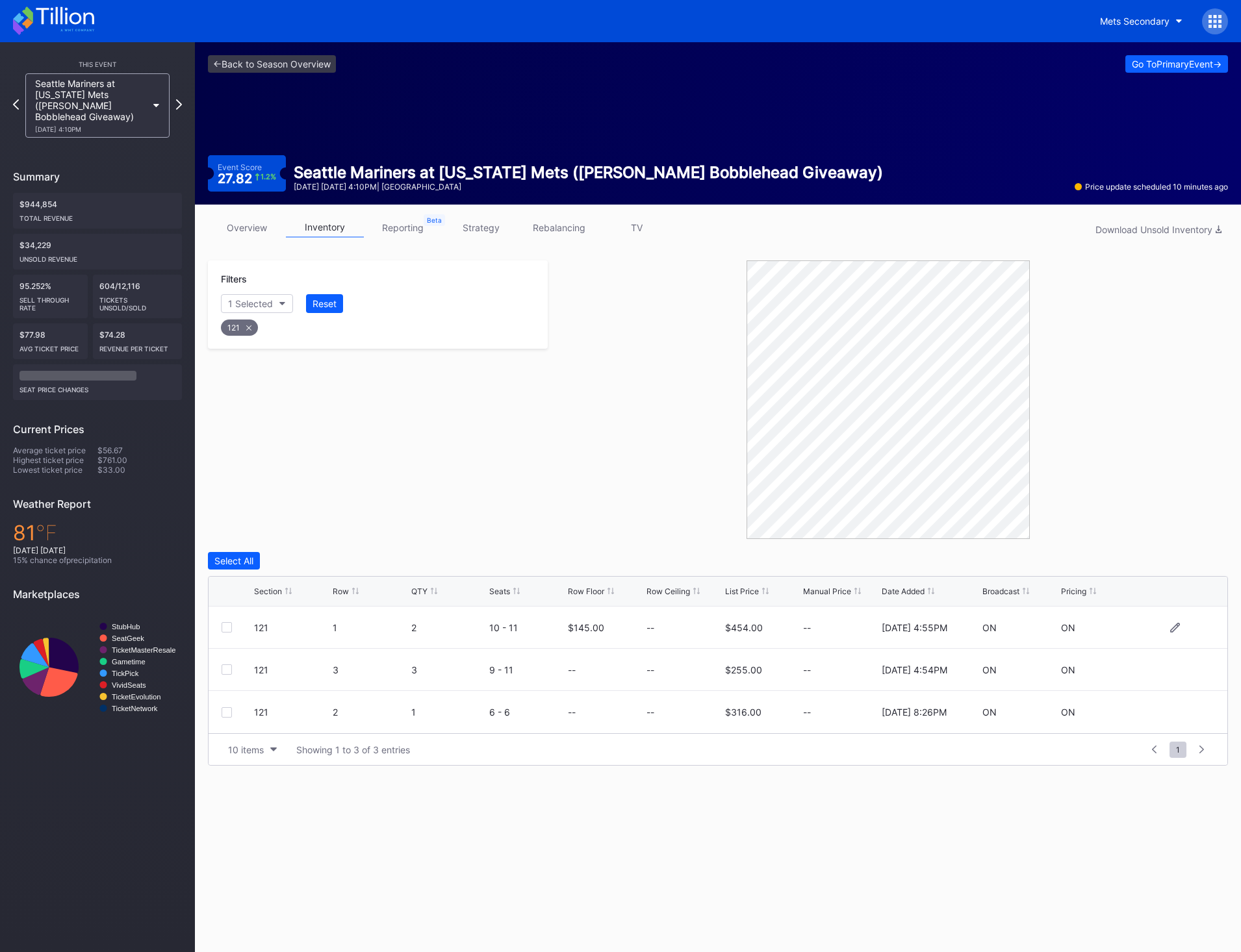
click at [237, 623] on div at bounding box center [238, 627] width 33 height 11
click at [228, 627] on div at bounding box center [226, 627] width 11 height 11
click at [229, 670] on div at bounding box center [226, 670] width 11 height 11
click at [1177, 563] on div "Delete 2 Rows" at bounding box center [1193, 561] width 58 height 11
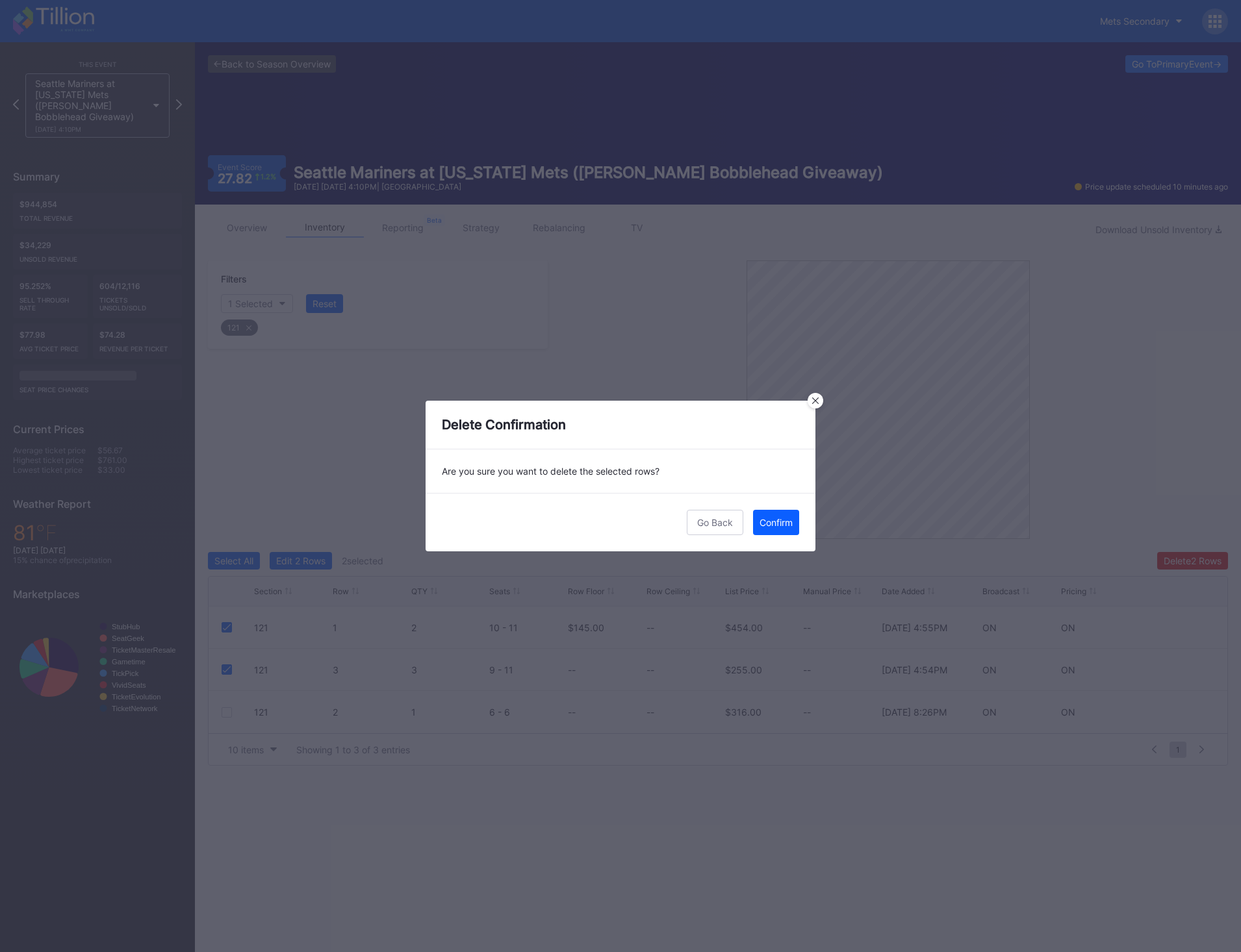
click at [798, 535] on div "Go Back Confirm" at bounding box center [620, 522] width 390 height 59
click at [790, 523] on div "Confirm" at bounding box center [776, 522] width 33 height 11
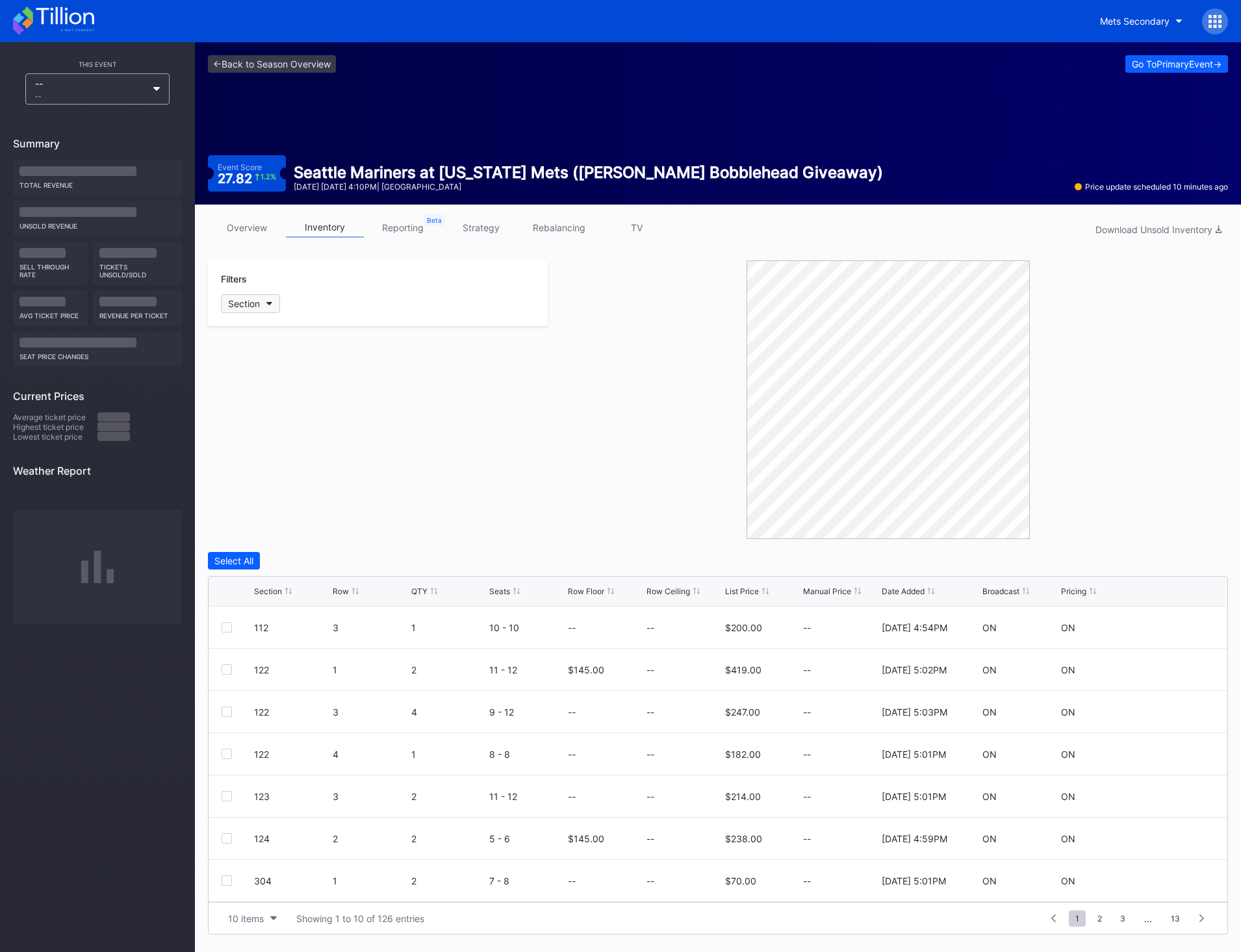
click at [261, 310] on button "Section" at bounding box center [250, 303] width 59 height 18
click at [278, 425] on div "121" at bounding box center [297, 424] width 152 height 24
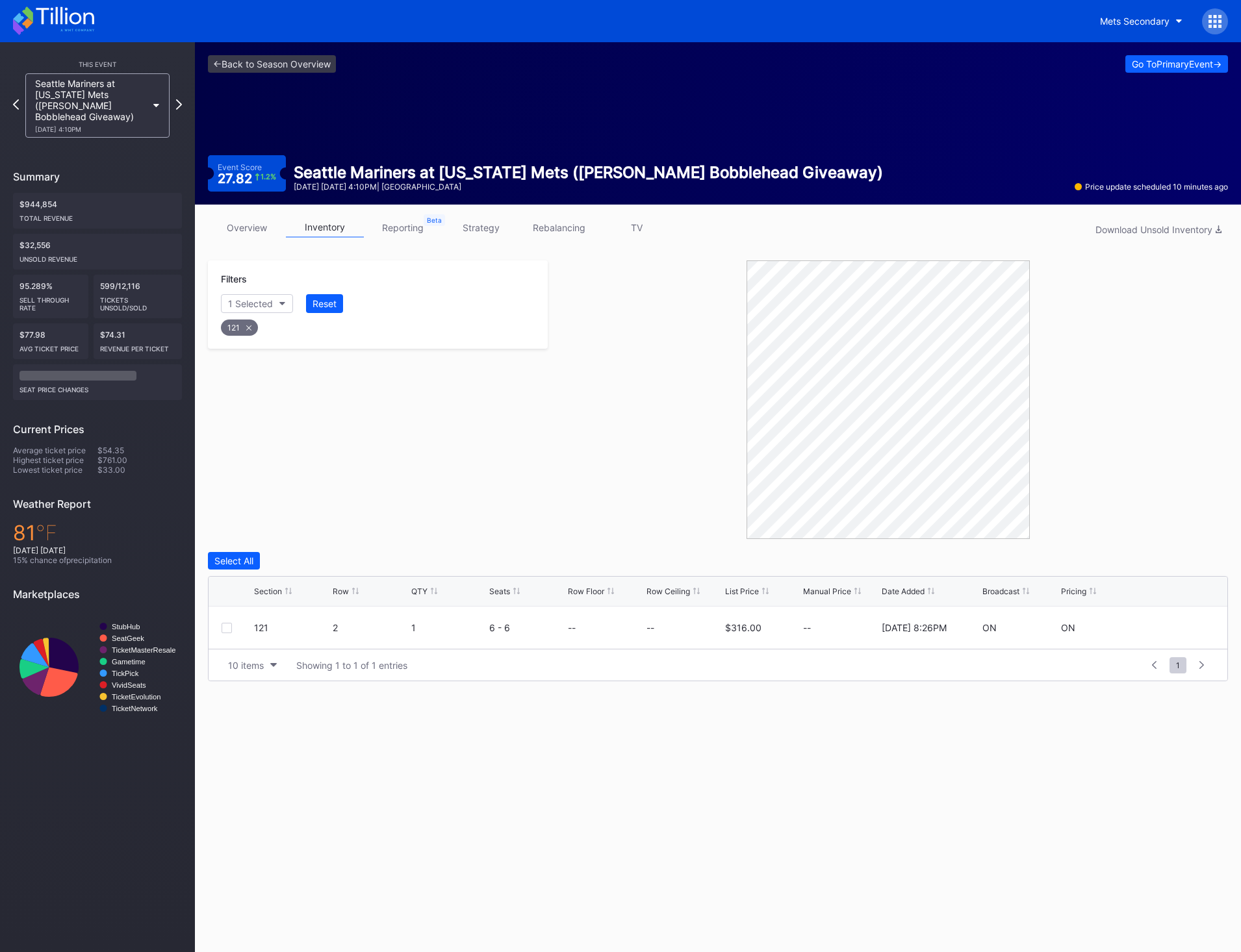
click at [252, 322] on div "121" at bounding box center [240, 328] width 37 height 16
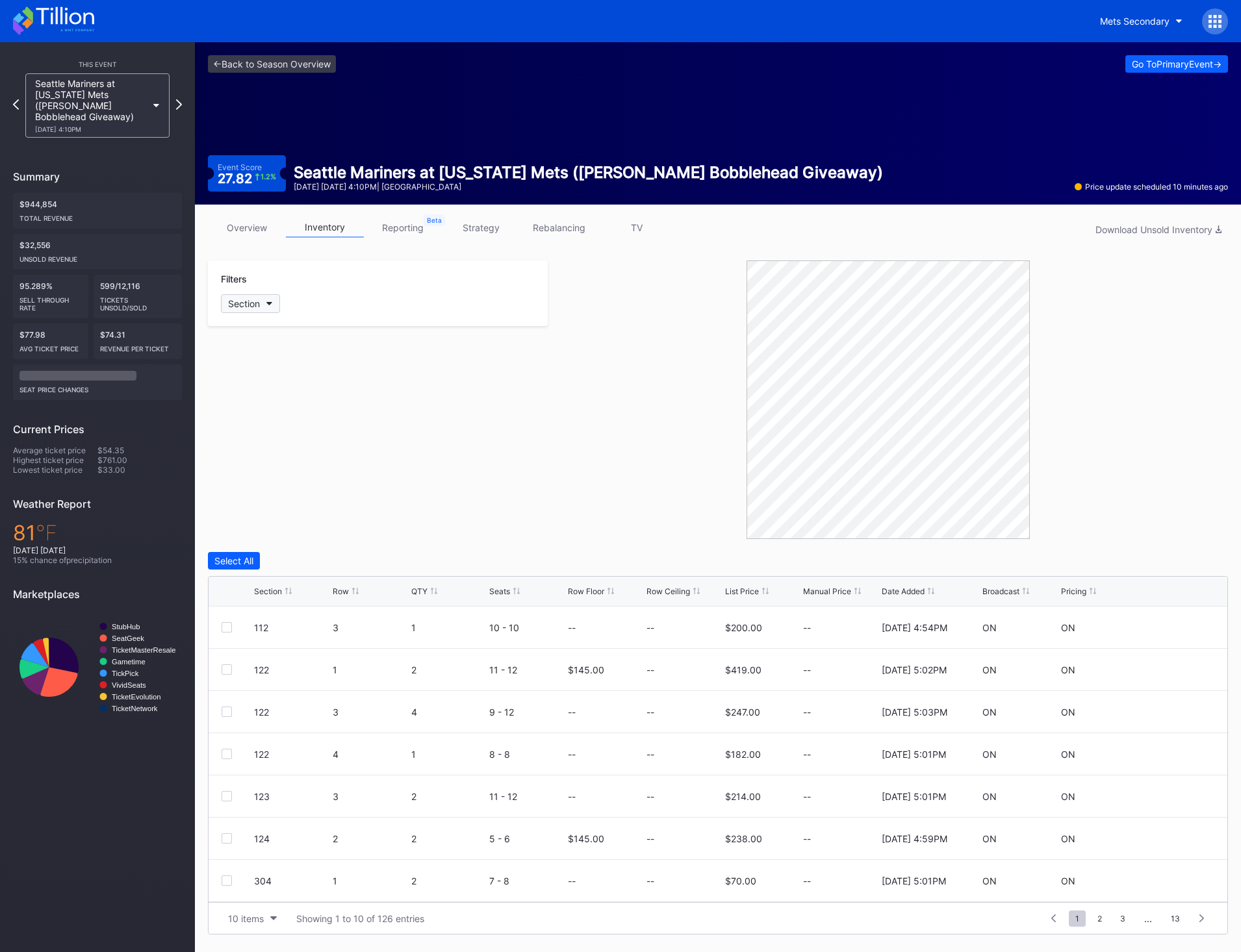
click at [257, 305] on div "Section" at bounding box center [244, 303] width 32 height 11
click at [271, 448] on div "122" at bounding box center [297, 448] width 152 height 24
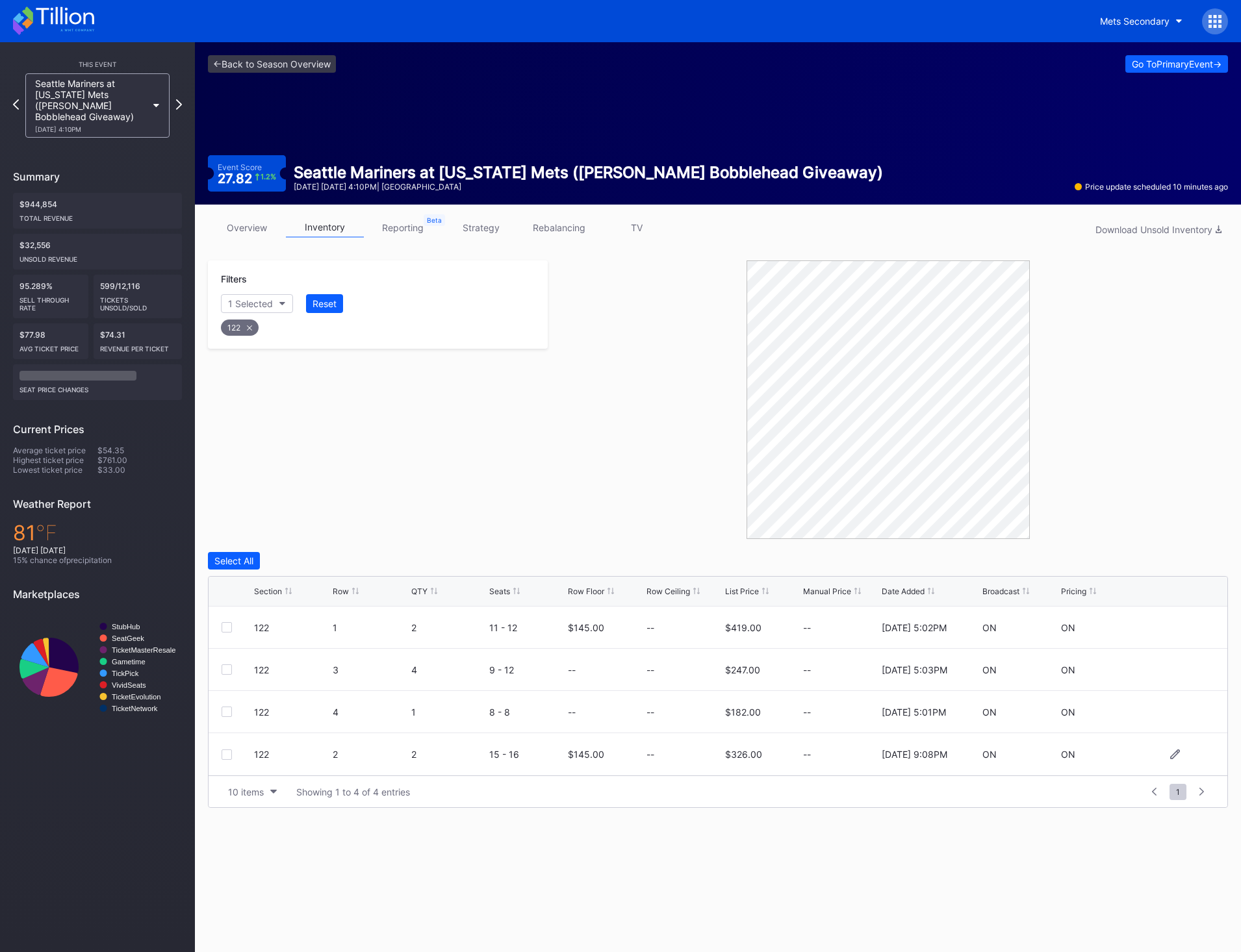
click at [231, 756] on div at bounding box center [226, 755] width 11 height 11
click at [230, 669] on div at bounding box center [226, 670] width 11 height 11
click at [224, 629] on div at bounding box center [226, 627] width 11 height 11
click at [1161, 560] on button "Delete 3 Rows" at bounding box center [1193, 561] width 72 height 17
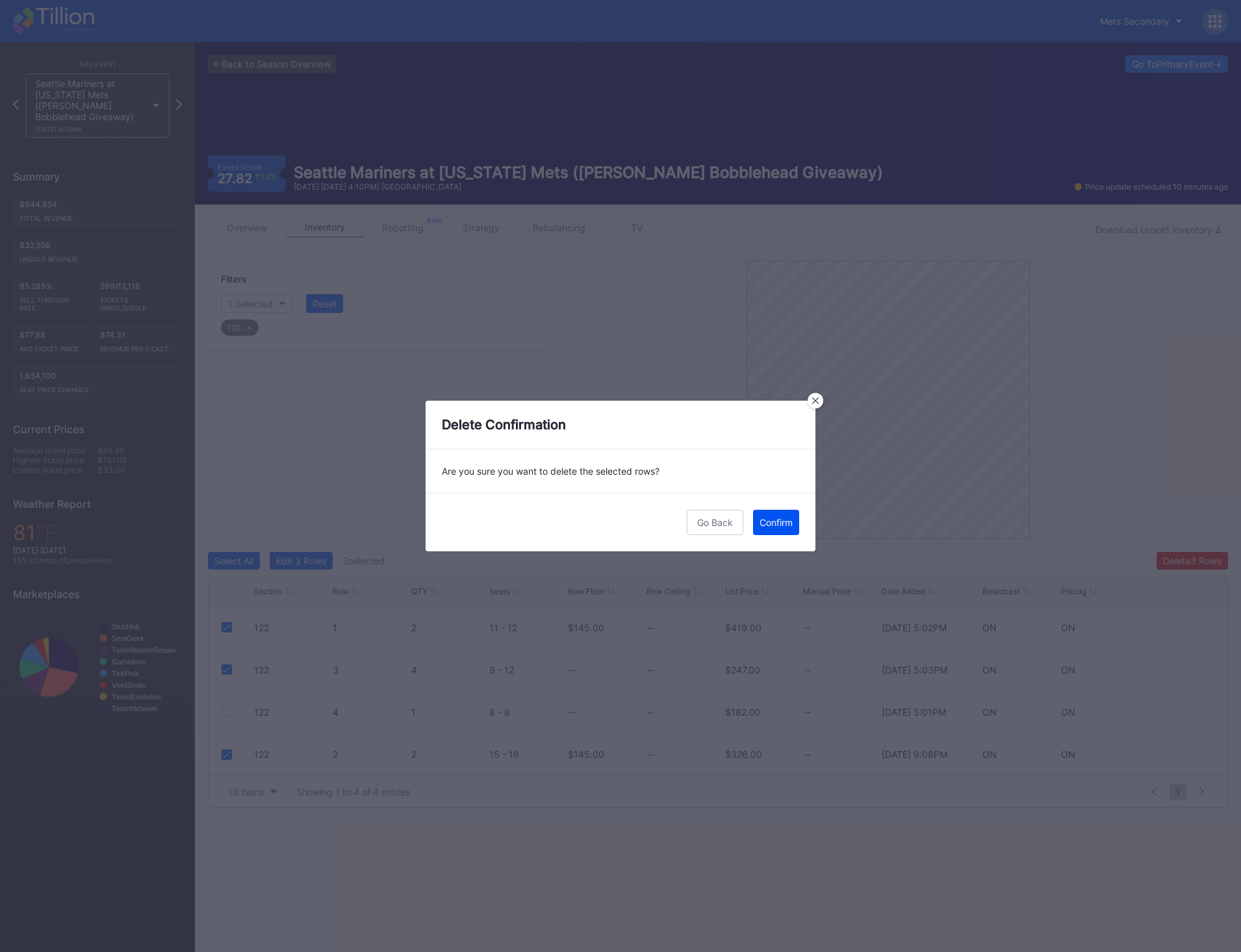
click at [776, 520] on div "Confirm" at bounding box center [776, 522] width 33 height 11
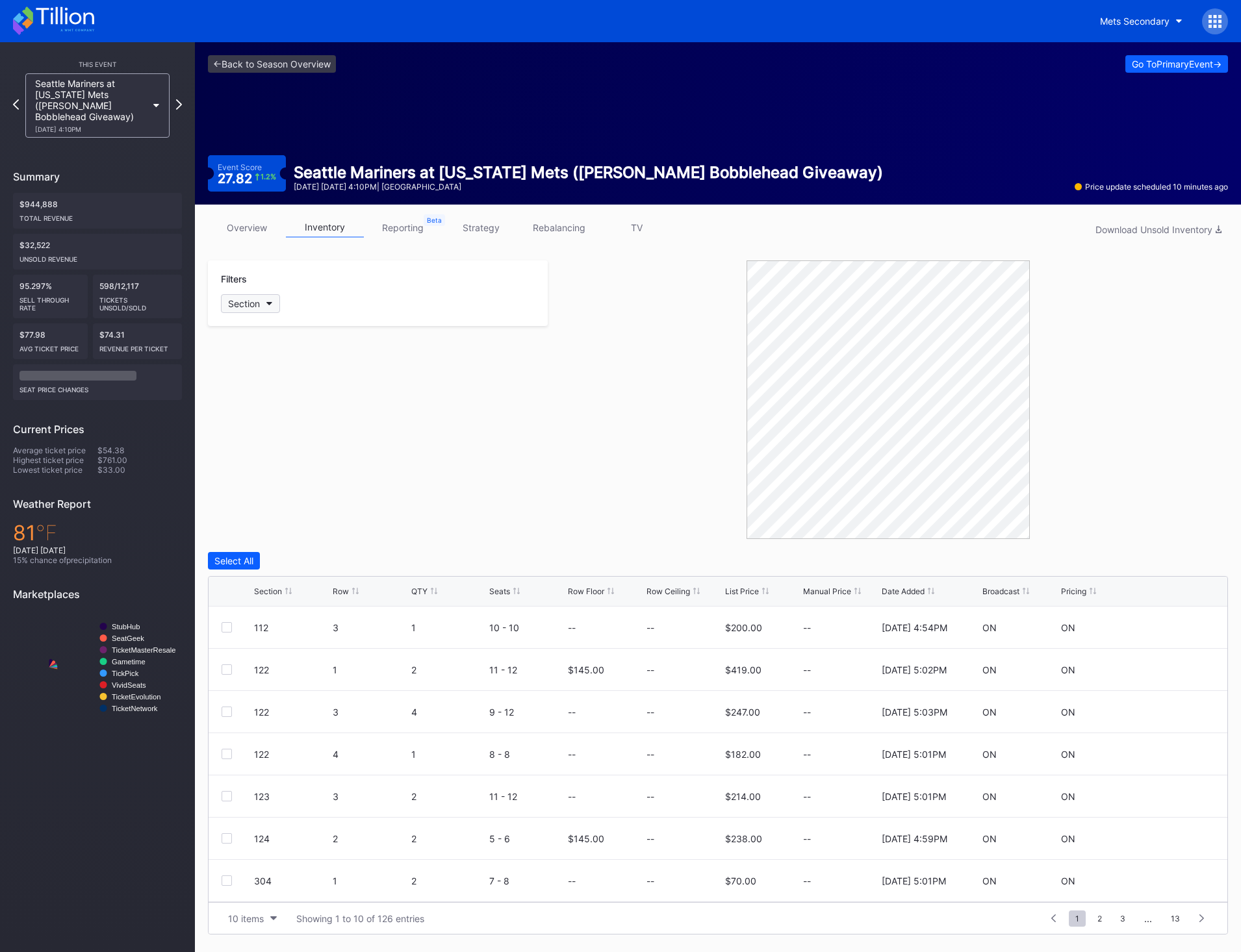
click at [266, 308] on button "Section" at bounding box center [250, 303] width 59 height 18
drag, startPoint x: 280, startPoint y: 450, endPoint x: 426, endPoint y: 468, distance: 147.1
click at [281, 450] on div "122" at bounding box center [297, 448] width 152 height 24
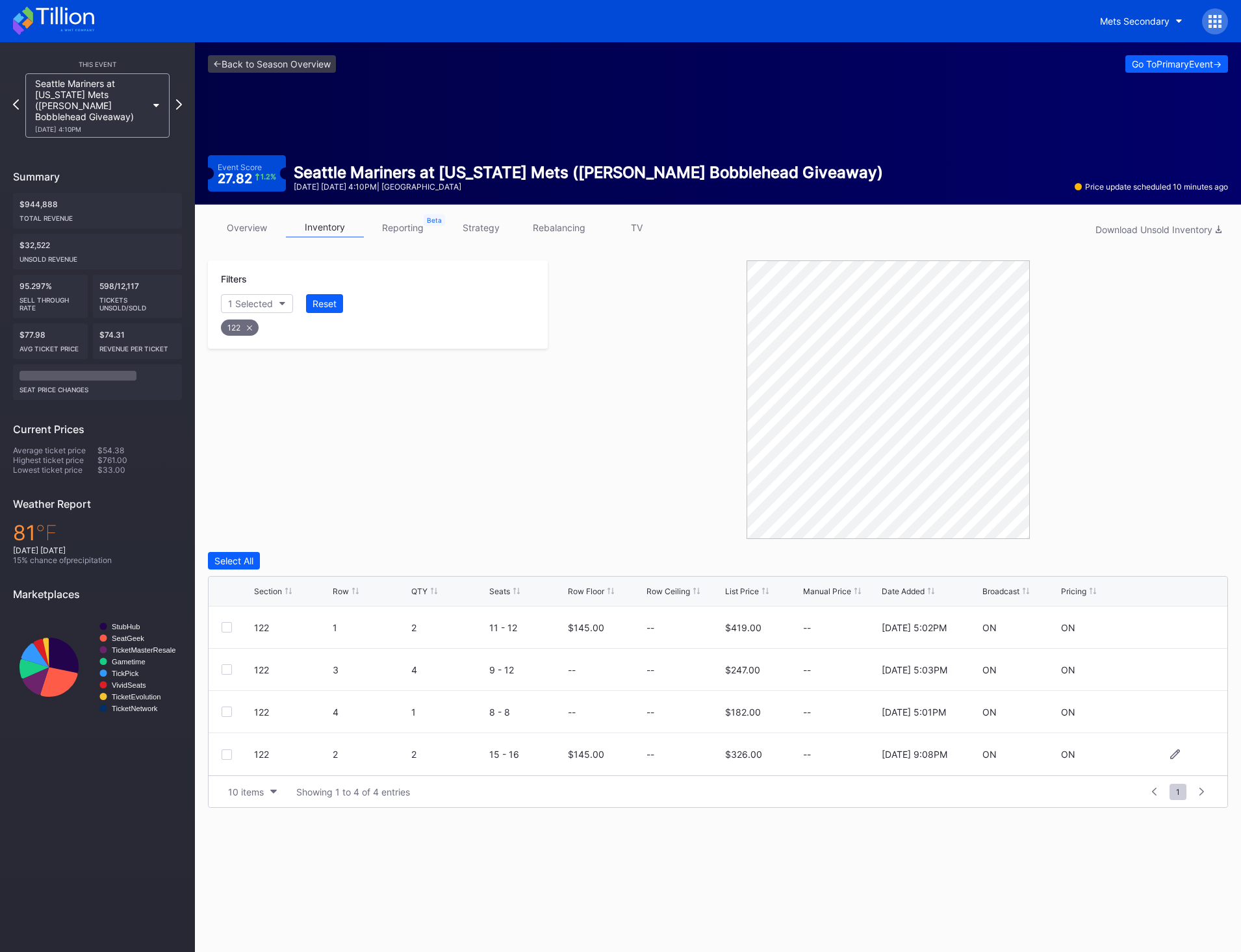
click at [229, 761] on div "122 2 2 15 - 16 $145.00 -- $326.00 -- [DATE] 9:08PM ON ON" at bounding box center [718, 755] width 1019 height 43
click at [229, 752] on div at bounding box center [226, 755] width 11 height 11
click at [223, 713] on div at bounding box center [226, 711] width 11 height 11
click at [235, 619] on div "122 1 2 11 - 12 $145.00 -- $419.00 -- 11/25/2024 5:02PM ON ON" at bounding box center [718, 628] width 1019 height 43
click at [230, 707] on div at bounding box center [226, 711] width 11 height 11
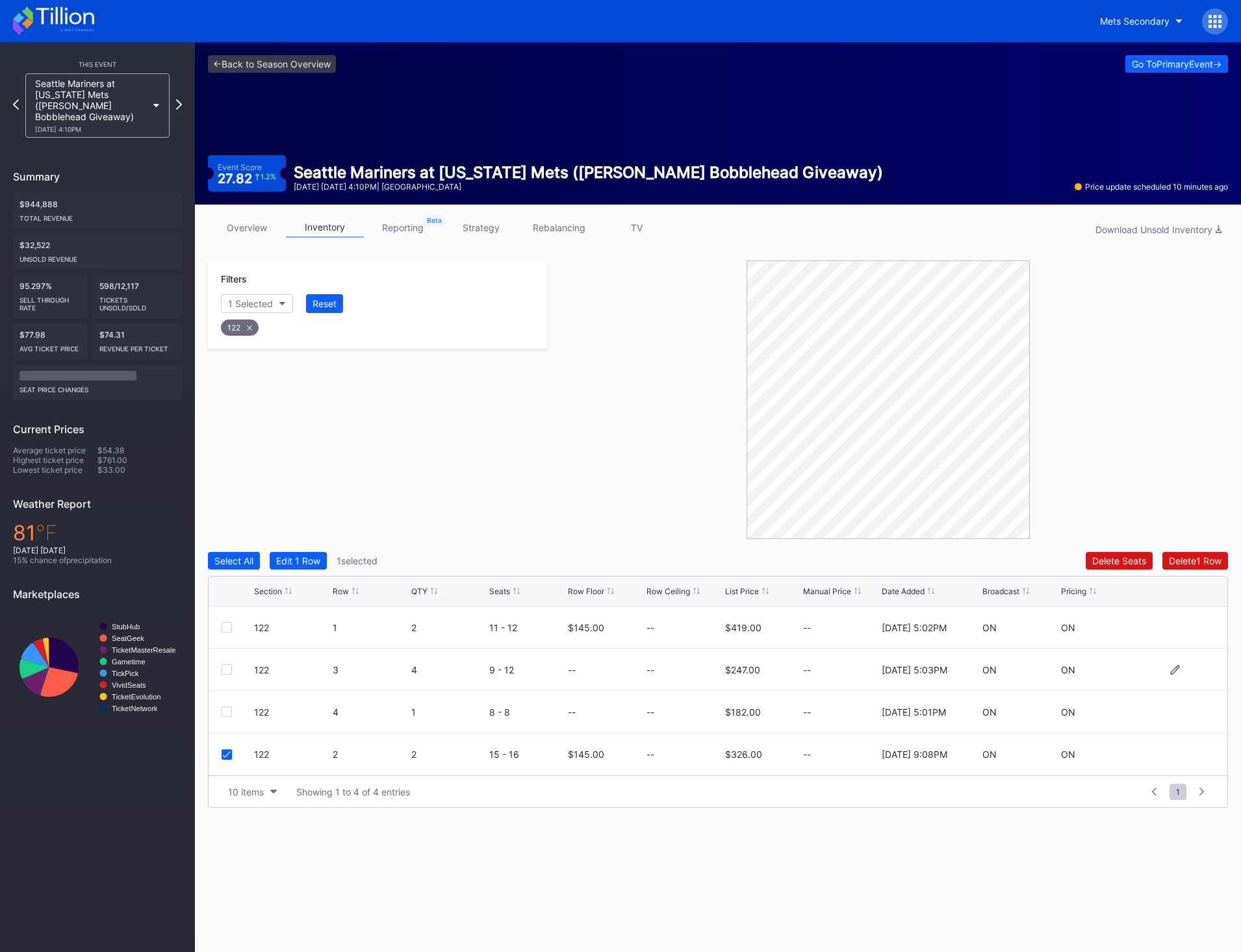
click at [225, 670] on div at bounding box center [226, 670] width 11 height 11
click at [226, 631] on div at bounding box center [226, 627] width 11 height 11
click at [1184, 559] on div "Delete 3 Rows" at bounding box center [1192, 561] width 59 height 11
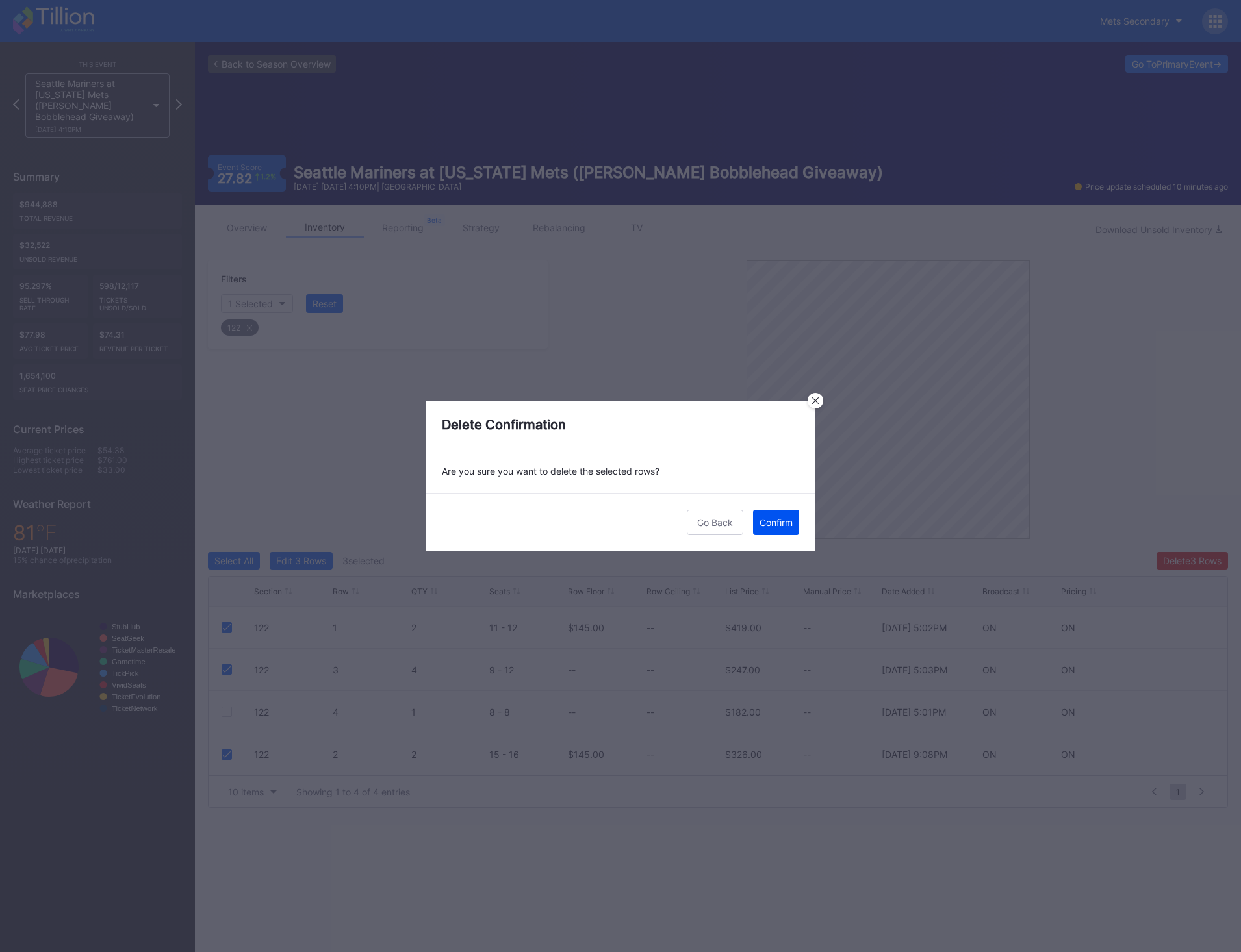
click at [790, 528] on div "Confirm" at bounding box center [776, 522] width 33 height 11
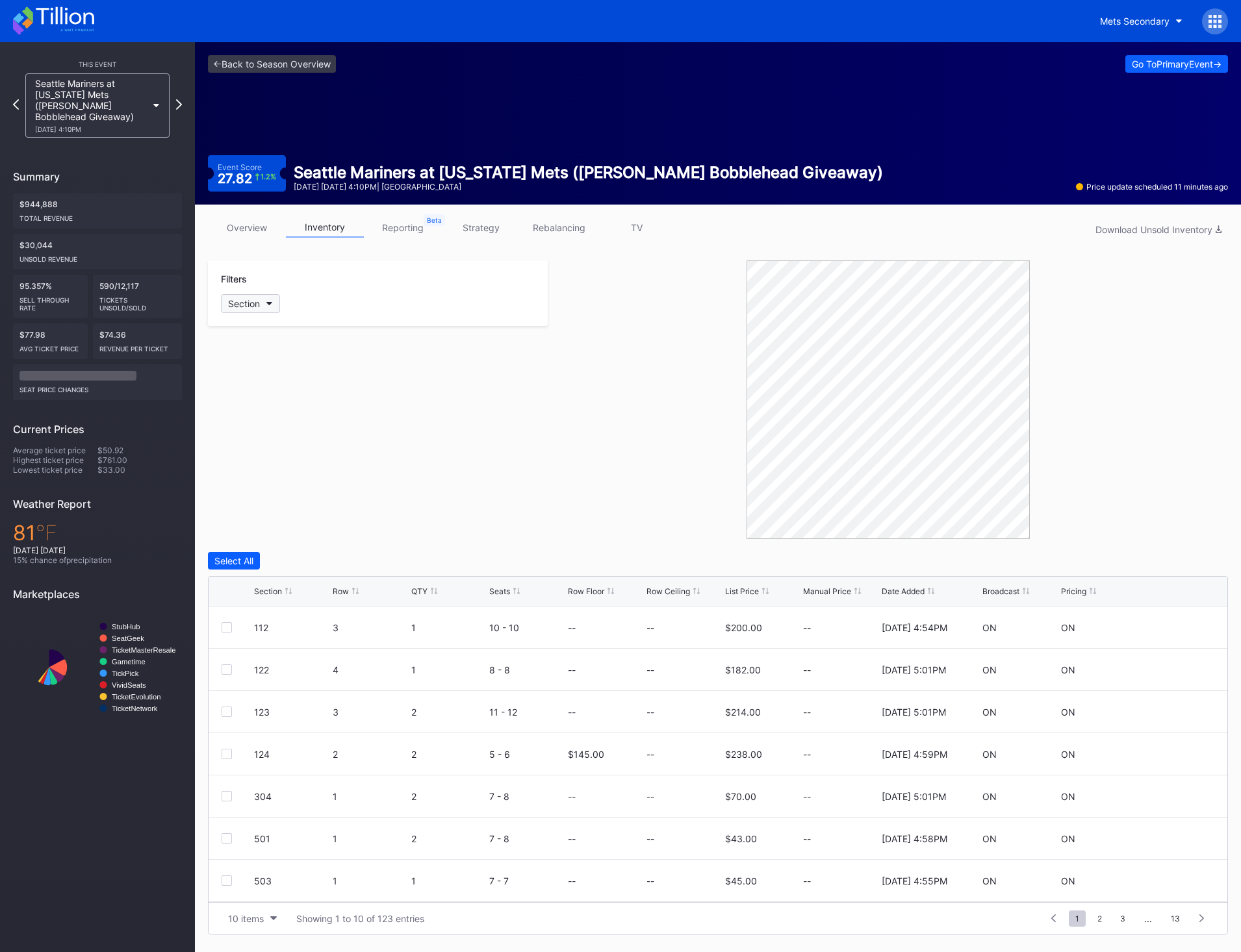
click at [257, 308] on div "Section" at bounding box center [244, 303] width 32 height 11
click at [282, 447] on div "122" at bounding box center [297, 448] width 152 height 24
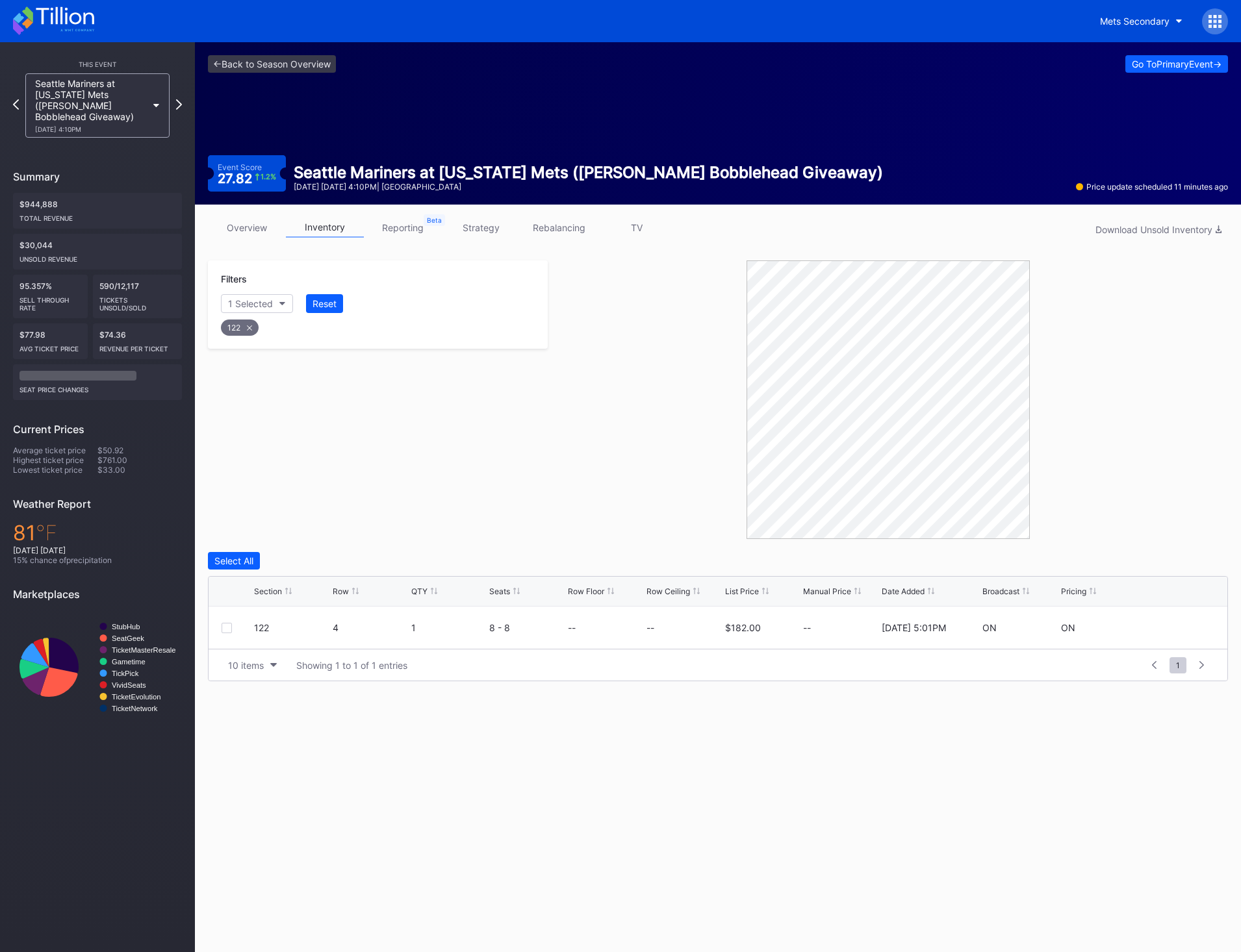
click at [248, 330] on icon at bounding box center [248, 328] width 5 height 5
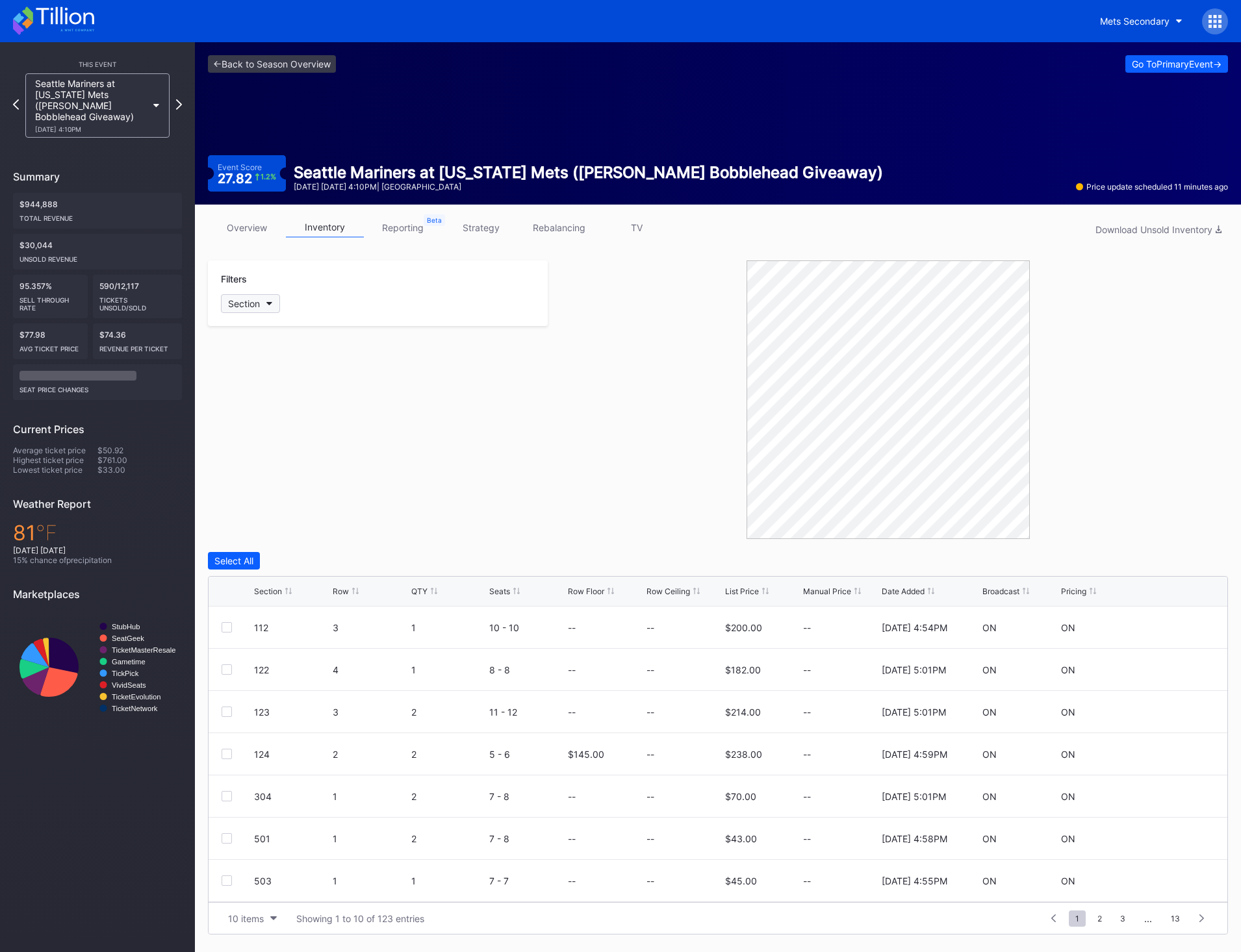
click at [255, 308] on div "Section" at bounding box center [244, 303] width 32 height 11
click at [282, 480] on div "123" at bounding box center [297, 473] width 152 height 24
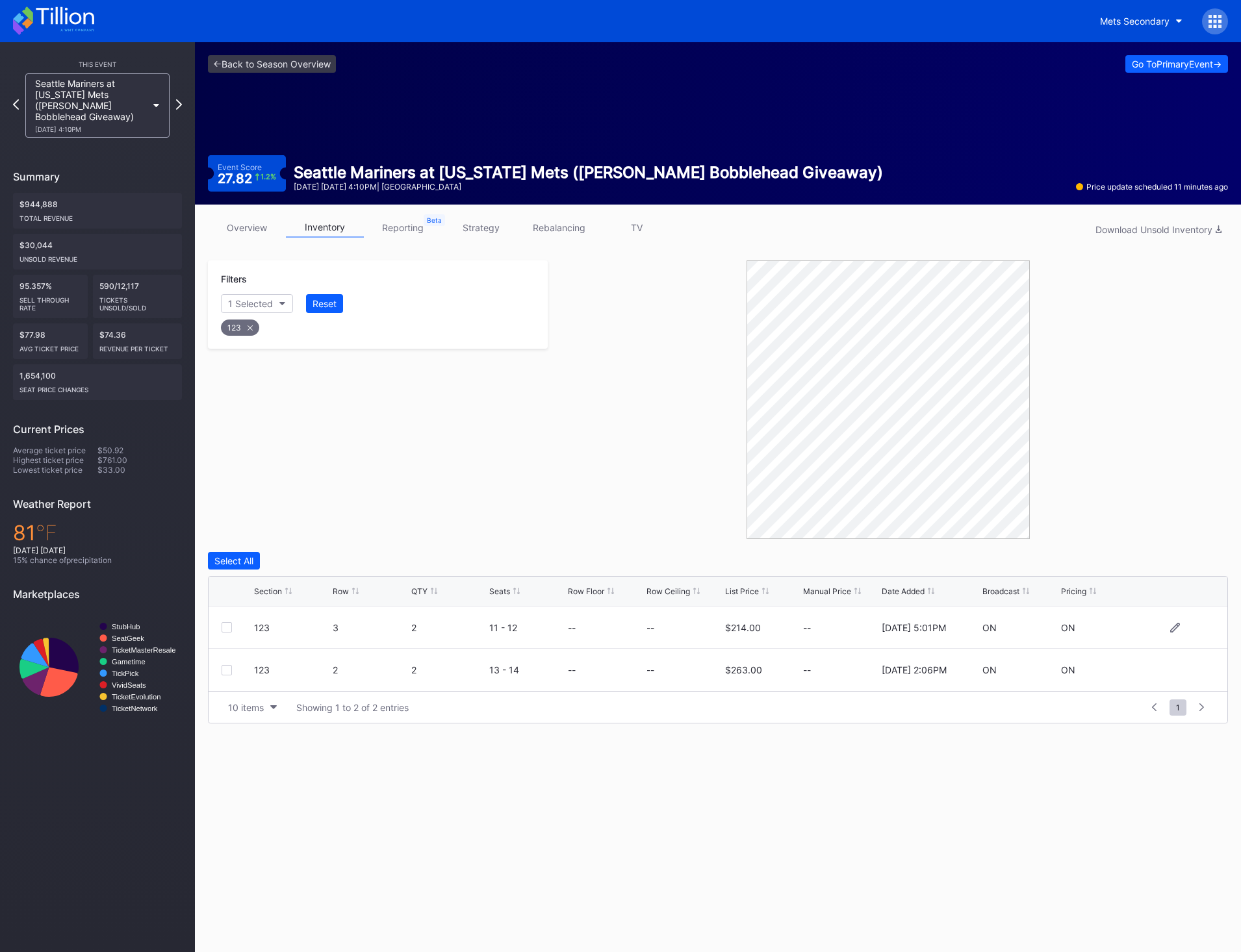
click at [233, 628] on div at bounding box center [238, 627] width 33 height 11
click at [228, 672] on div at bounding box center [226, 670] width 11 height 11
click at [225, 629] on div at bounding box center [226, 627] width 11 height 11
click at [1194, 566] on button "Delete 2 Rows" at bounding box center [1192, 561] width 71 height 17
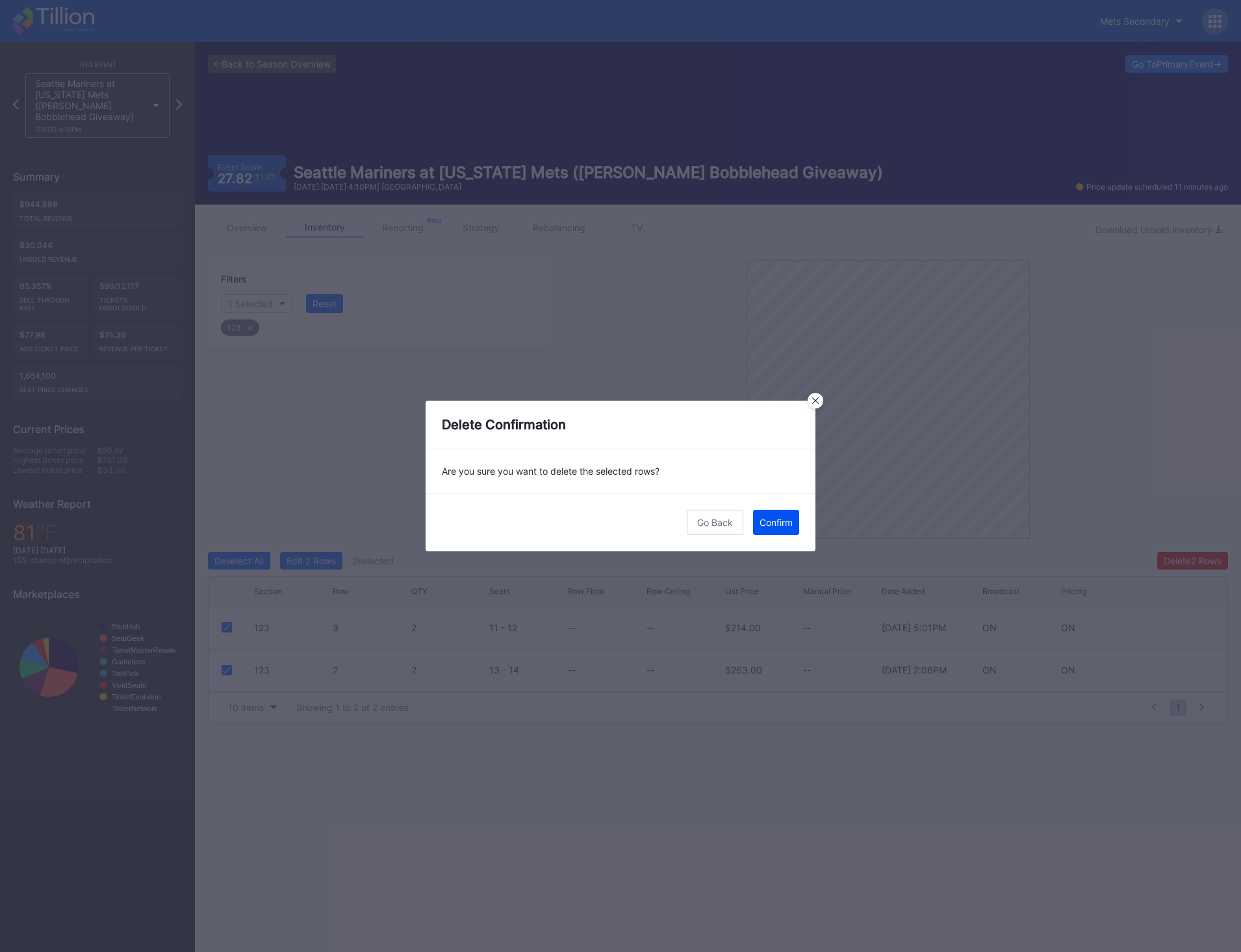
click at [788, 518] on div "Confirm" at bounding box center [776, 522] width 33 height 11
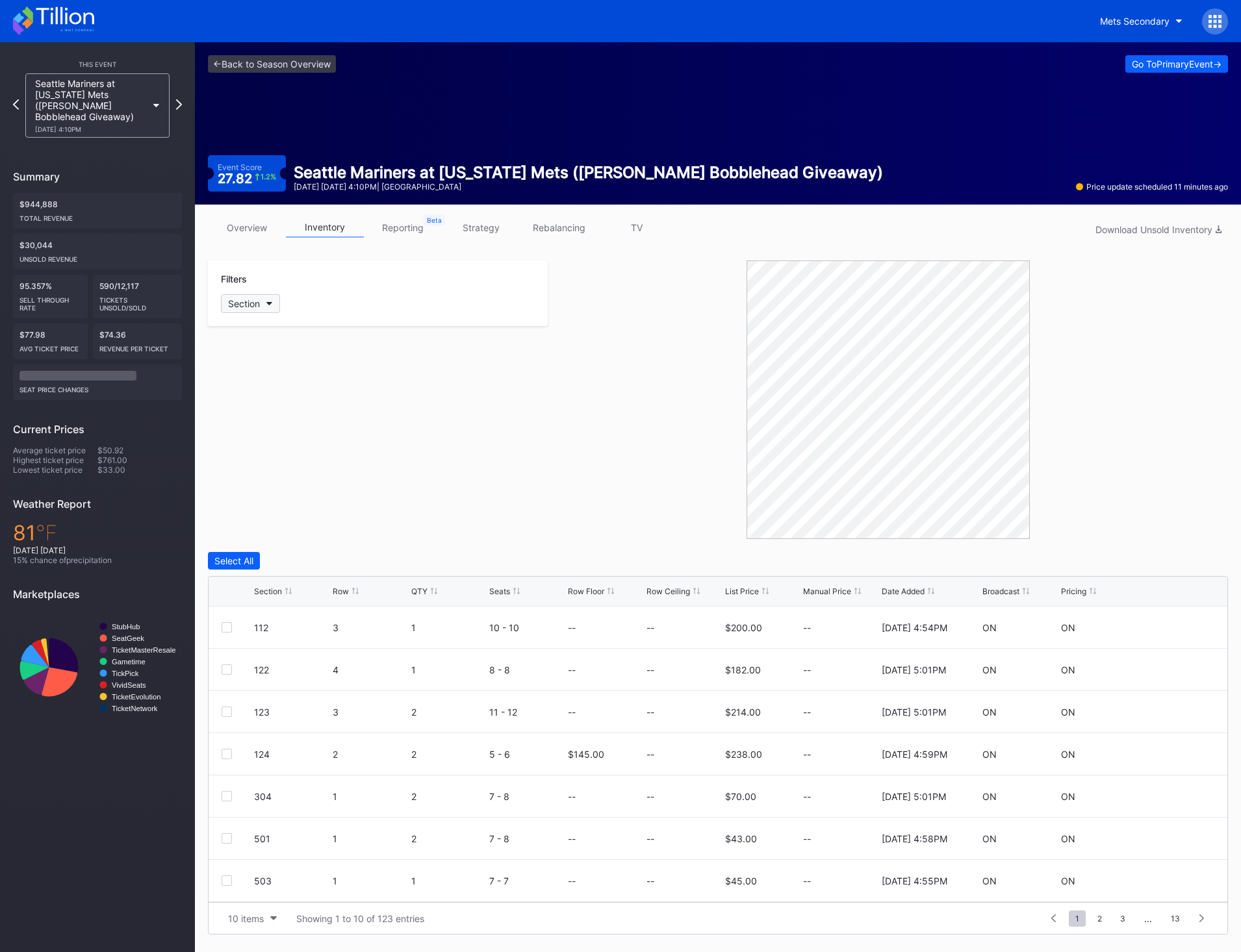
click at [265, 303] on button "Section" at bounding box center [250, 303] width 59 height 18
click at [293, 473] on div "123" at bounding box center [297, 473] width 152 height 24
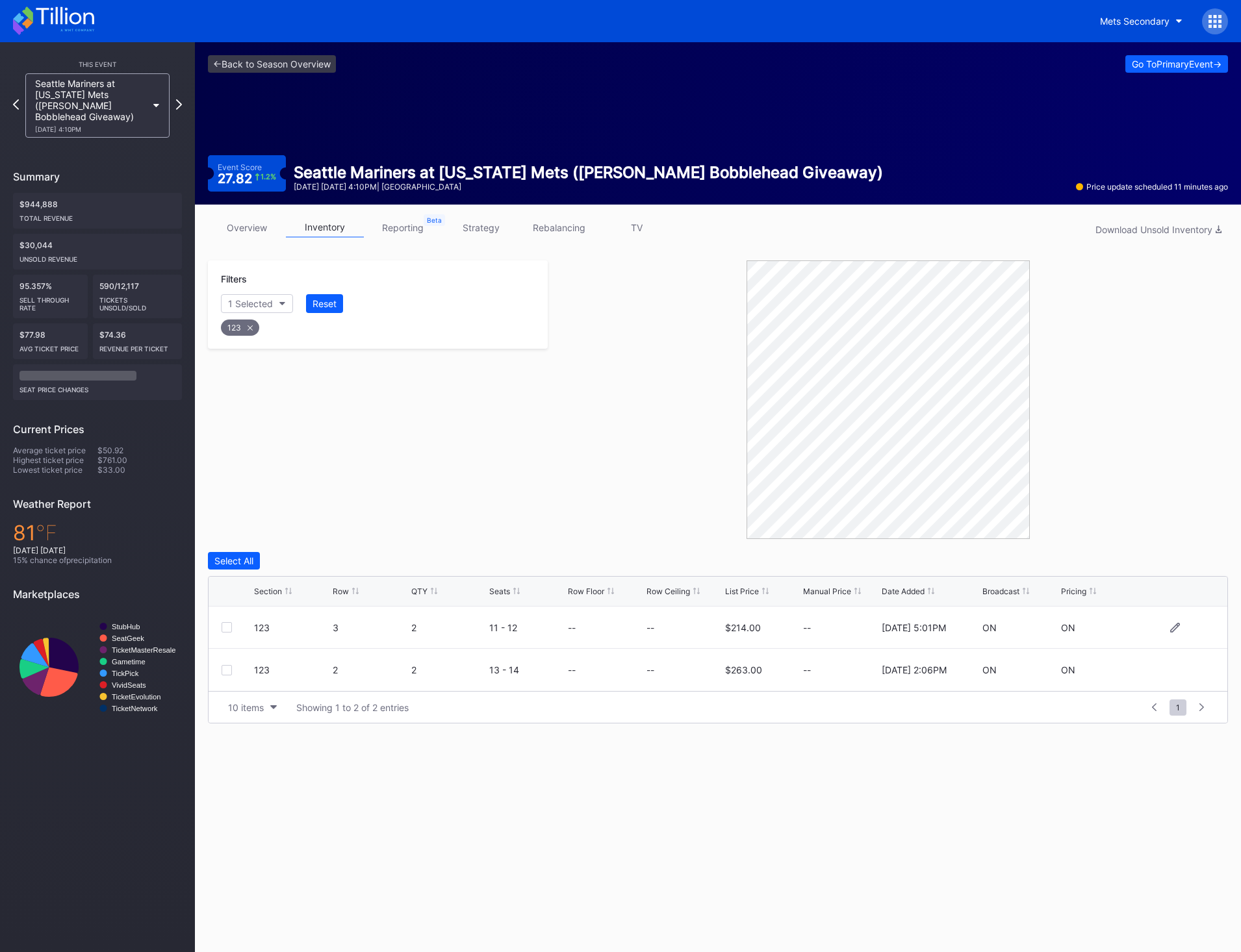
click at [230, 633] on div "123 3 2 11 - 12 -- -- $214.00 -- 11/25/2024 5:01PM ON ON" at bounding box center [718, 628] width 1019 height 43
click at [224, 624] on div at bounding box center [226, 627] width 11 height 11
click at [231, 677] on div "123 2 2 13 - 14 -- -- $263.00 -- 8/12/2025 2:06PM ON ON" at bounding box center [718, 671] width 1019 height 43
click at [226, 676] on div "123 2 2 13 - 14 -- -- $263.00 -- 8/12/2025 2:06PM ON ON" at bounding box center [718, 671] width 1019 height 43
click at [223, 676] on div "123 2 2 13 - 14 -- -- $263.00 -- 8/12/2025 2:06PM ON ON" at bounding box center [718, 671] width 1019 height 43
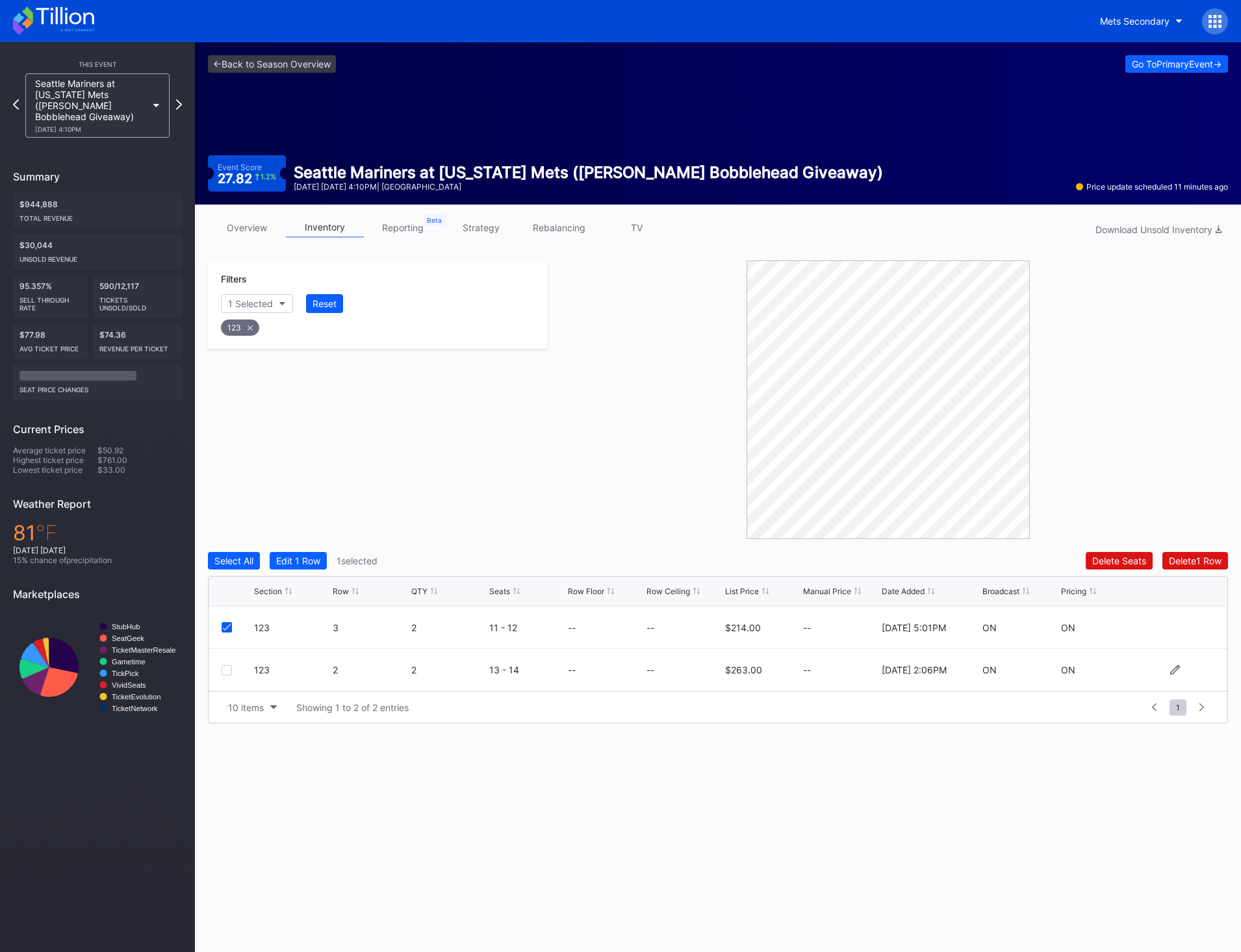
click at [226, 674] on div at bounding box center [226, 670] width 11 height 11
click at [1217, 560] on div "Delete 2 Rows" at bounding box center [1193, 561] width 58 height 11
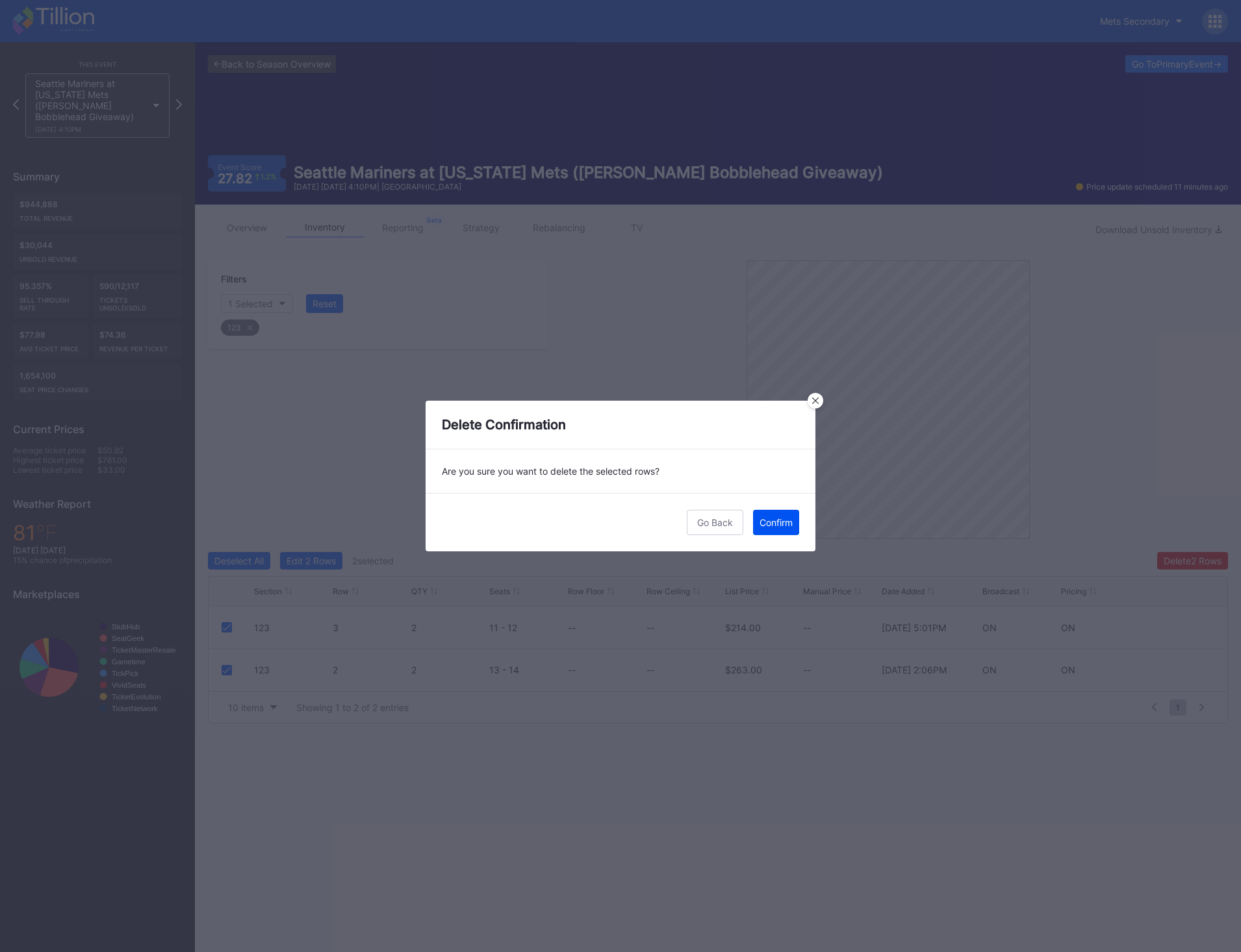
click at [785, 515] on button "Confirm" at bounding box center [776, 523] width 46 height 25
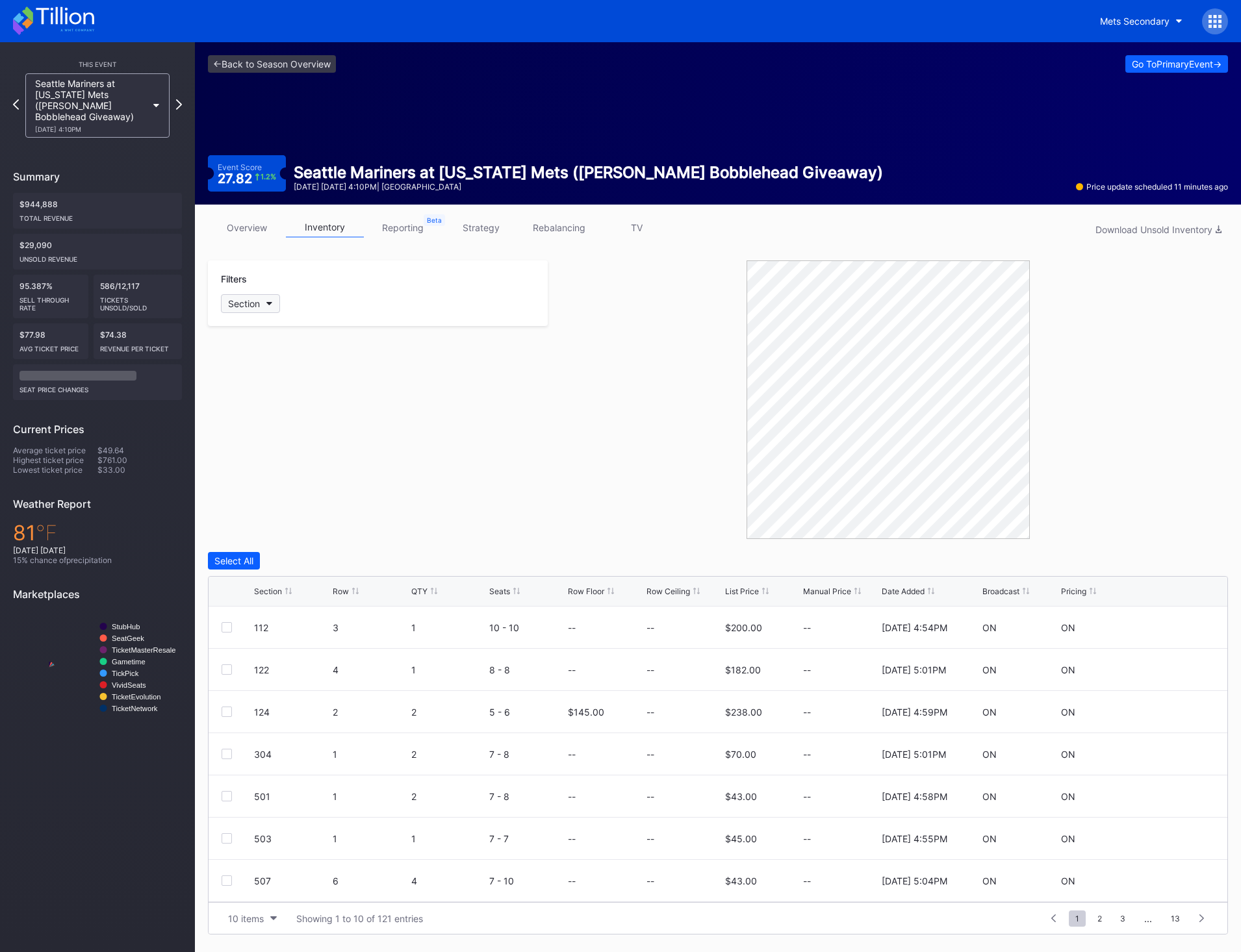
click at [269, 308] on button "Section" at bounding box center [250, 303] width 59 height 18
click at [282, 478] on div "124" at bounding box center [297, 473] width 152 height 24
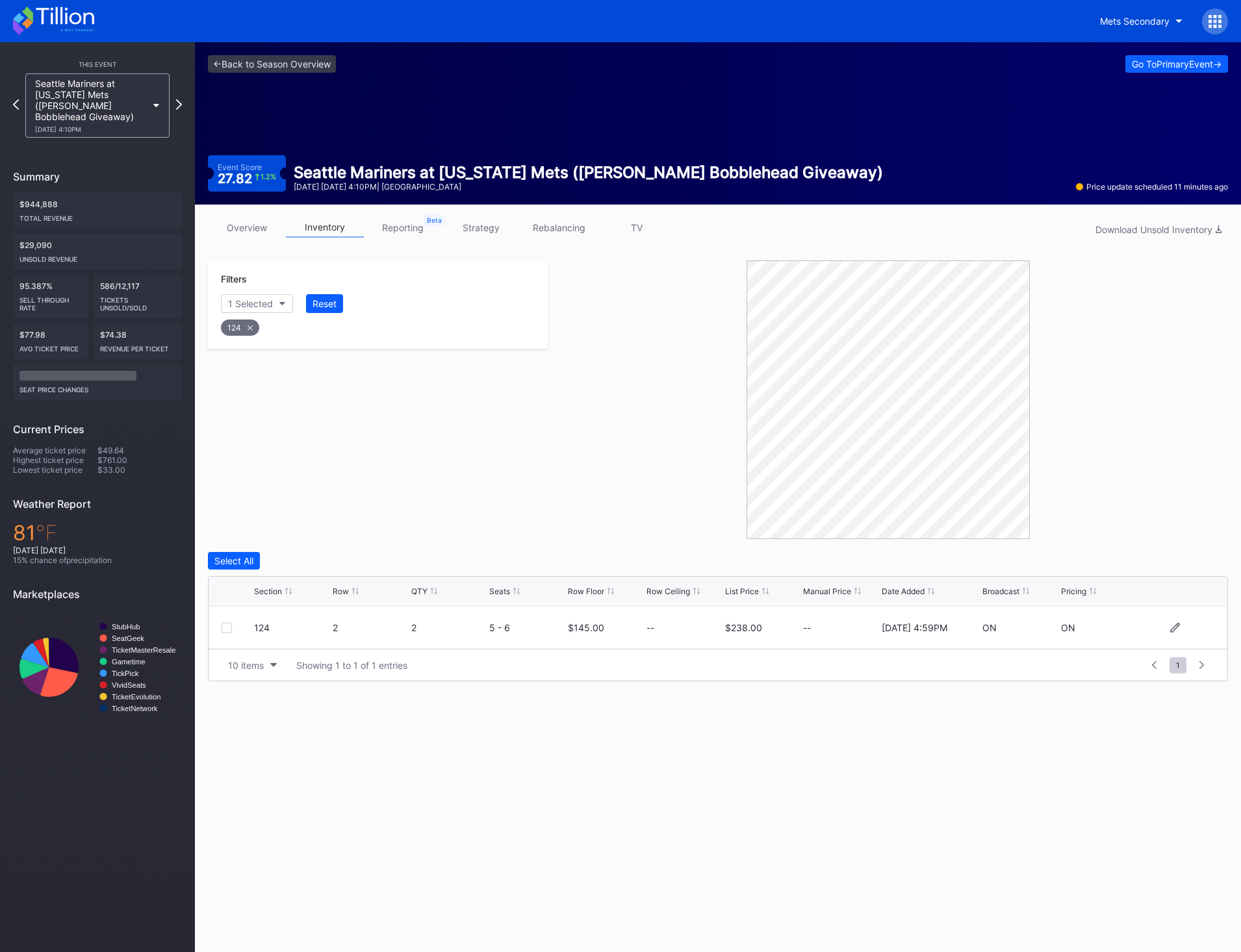
click at [226, 631] on div at bounding box center [226, 628] width 11 height 11
click at [1173, 560] on div "Delete 1 Row" at bounding box center [1195, 561] width 52 height 11
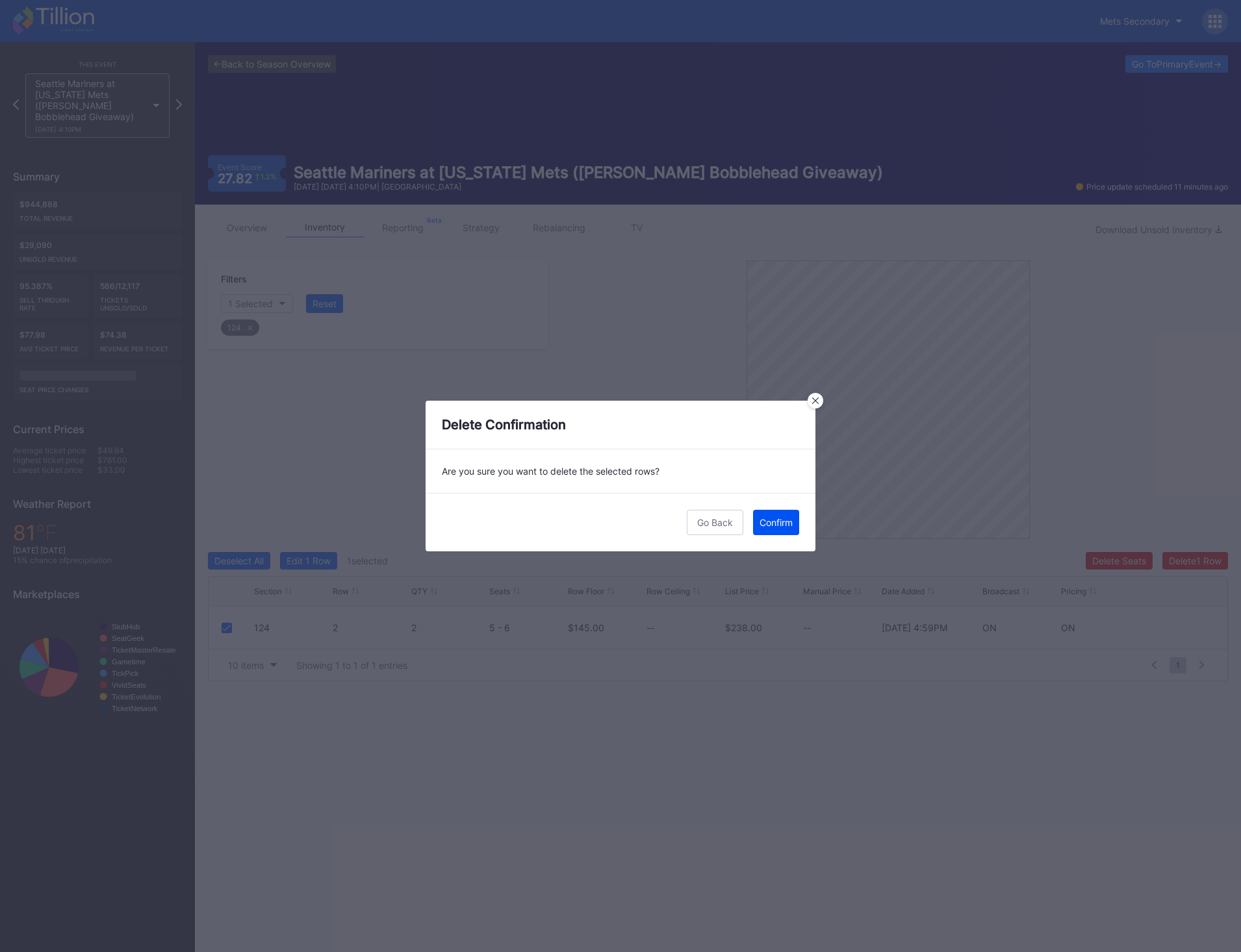
click at [780, 520] on div "Confirm" at bounding box center [776, 522] width 33 height 11
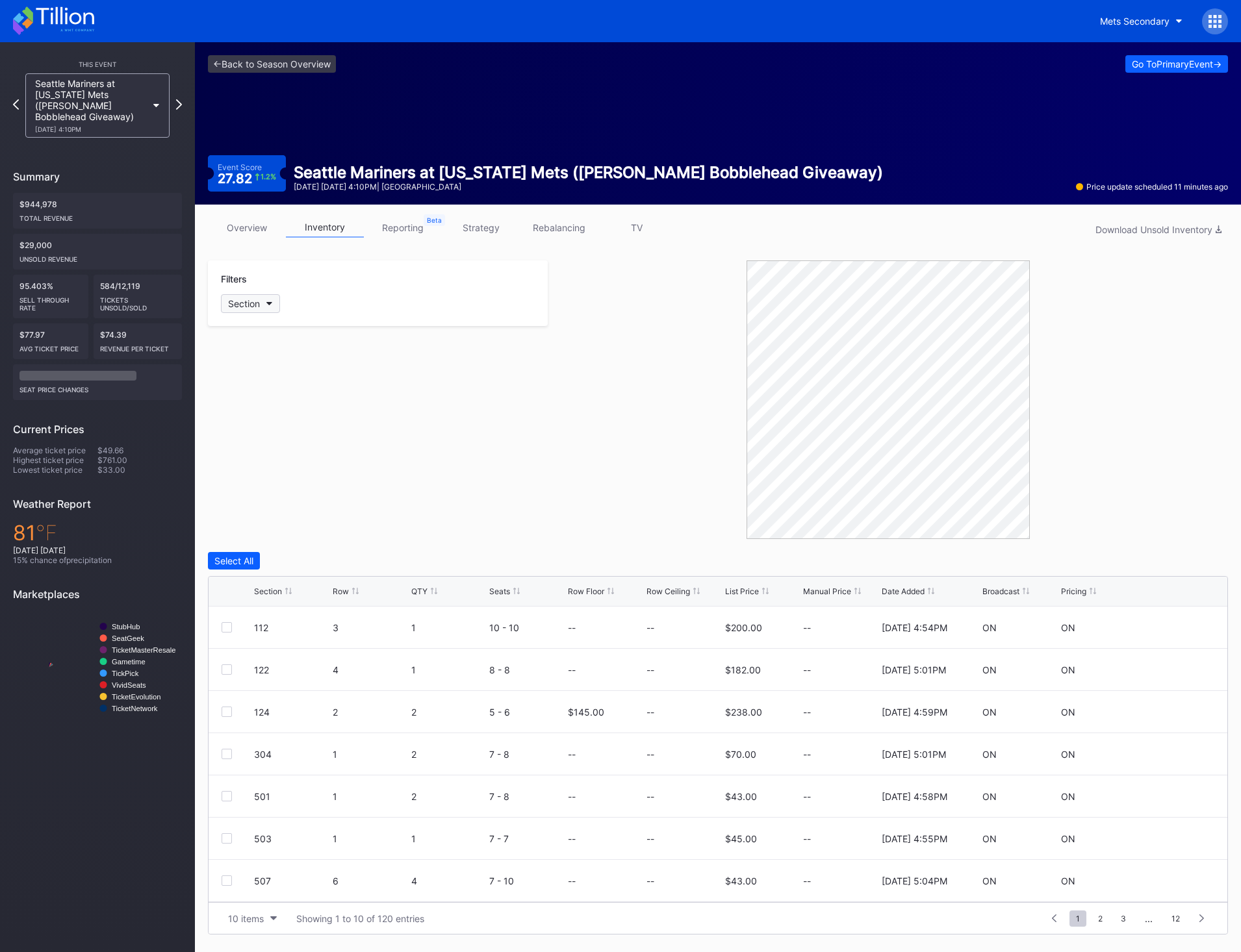
click at [263, 303] on button "Section" at bounding box center [250, 303] width 59 height 18
click at [284, 475] on div "124" at bounding box center [297, 473] width 152 height 24
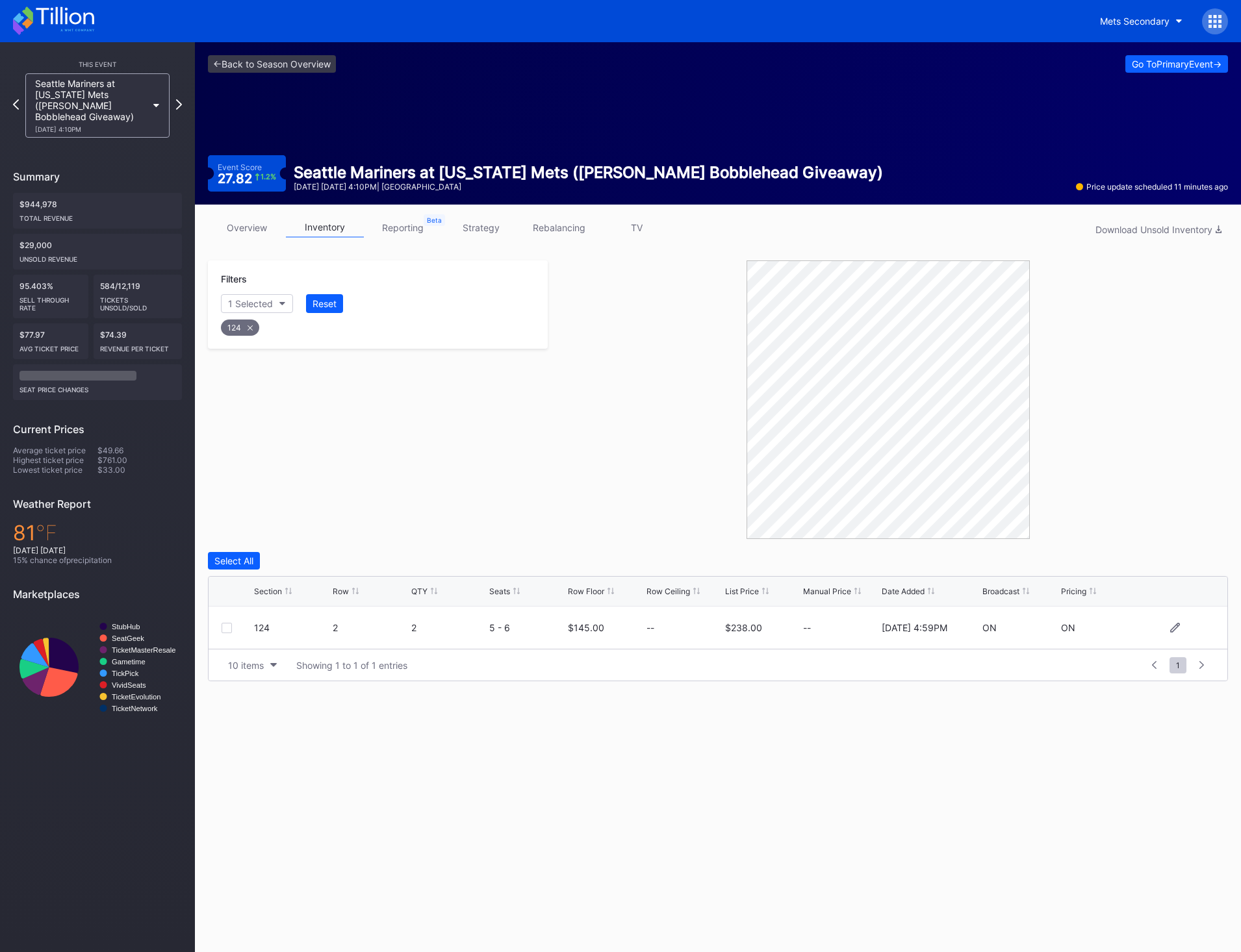
click at [225, 629] on div at bounding box center [226, 628] width 11 height 11
click at [1189, 563] on div "Delete 1 Row" at bounding box center [1195, 561] width 52 height 11
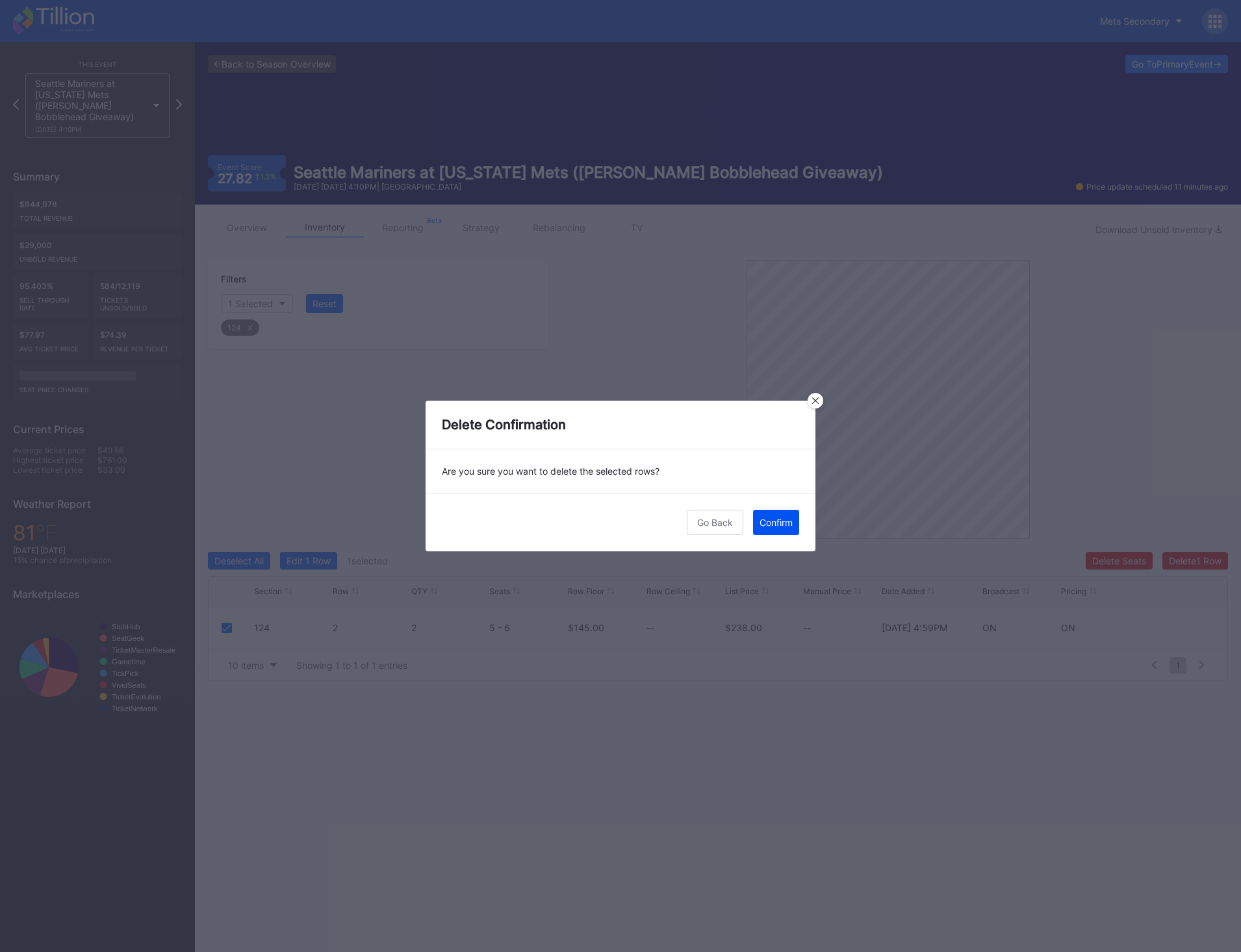
click at [794, 524] on button "Confirm" at bounding box center [776, 523] width 46 height 25
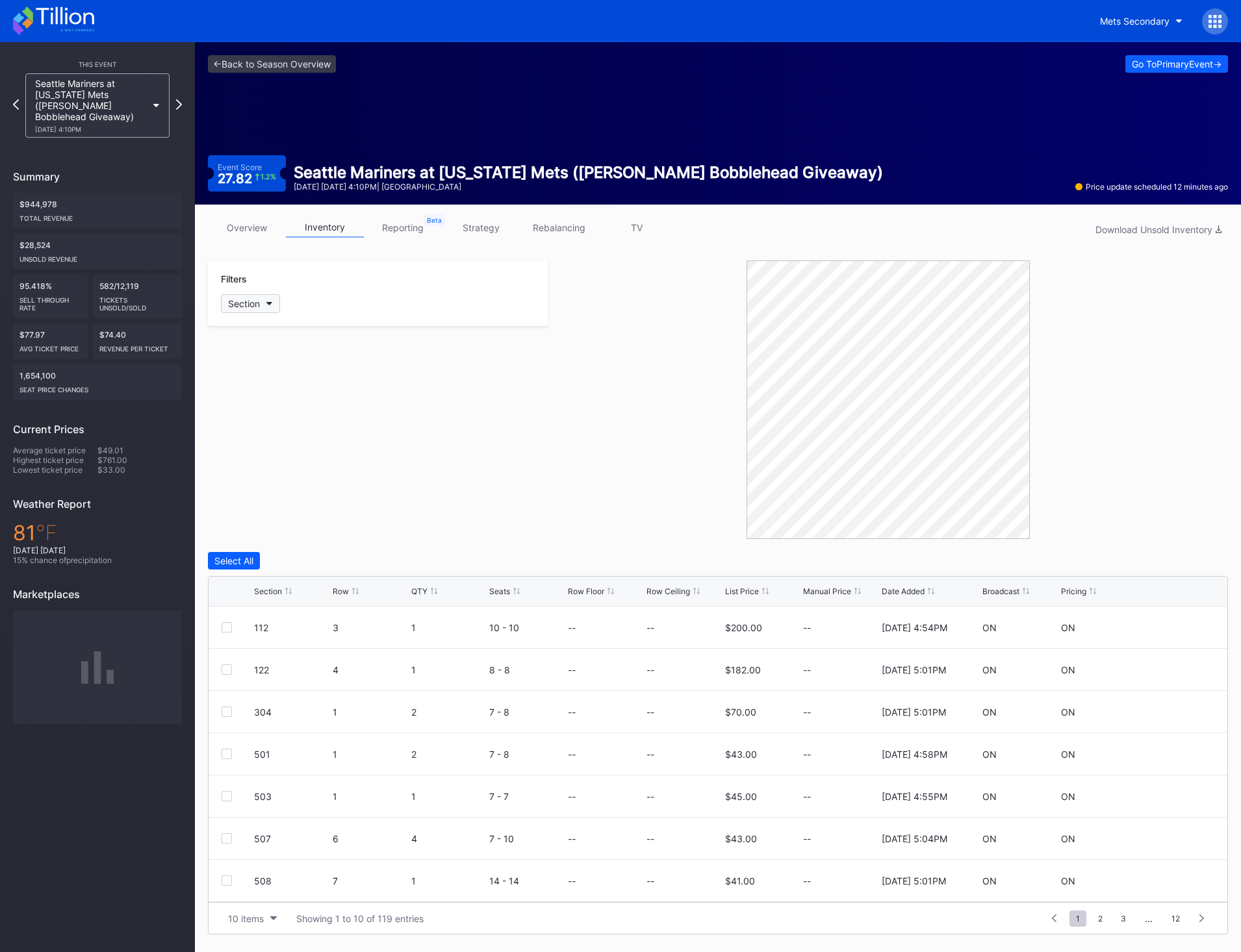
click at [274, 304] on button "Section" at bounding box center [250, 303] width 59 height 18
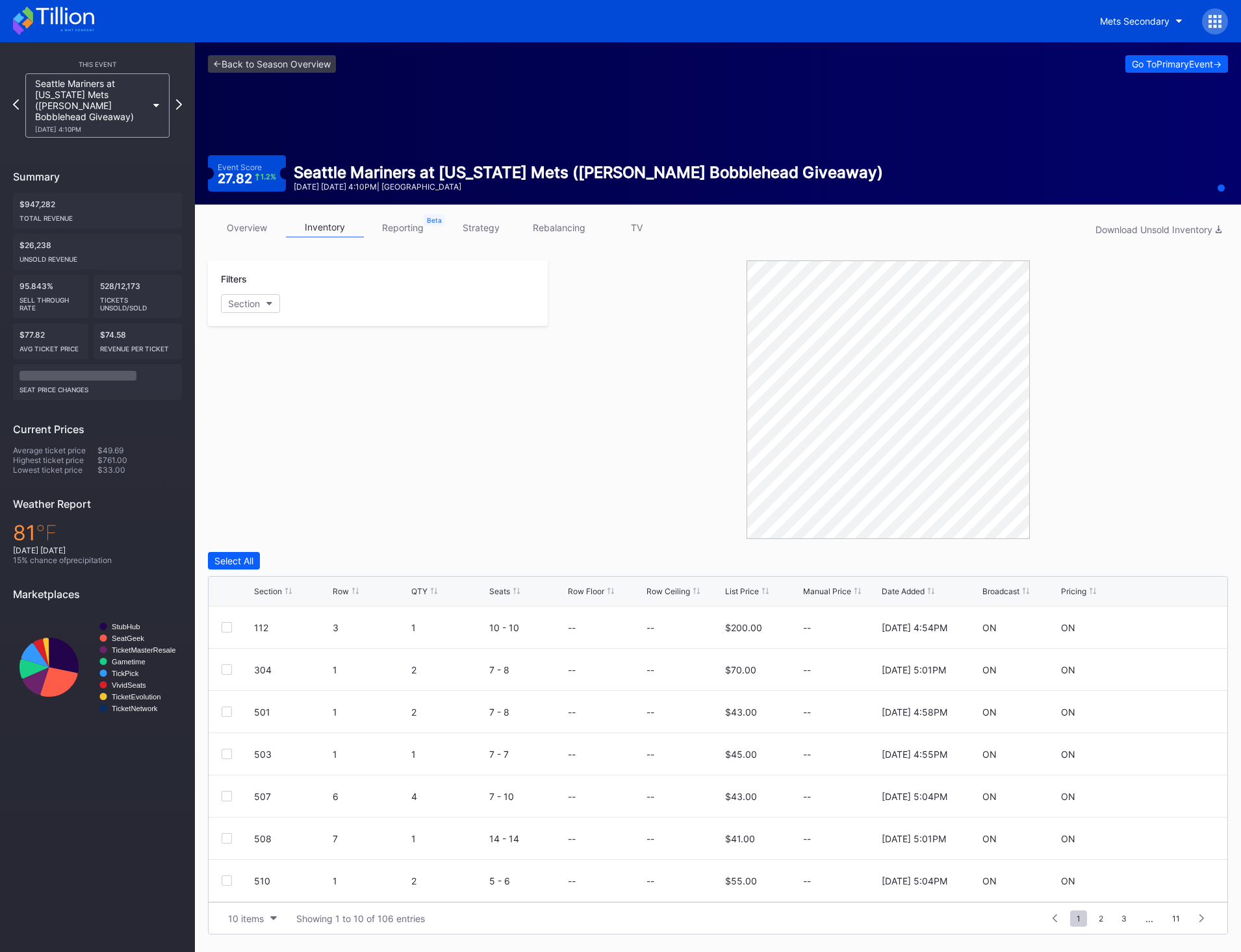
click at [276, 238] on div "overview inventory reporting strategy rebalancing TV Download Unsold Inventory" at bounding box center [717, 231] width 1020 height 27
click at [262, 238] on div "overview inventory reporting strategy rebalancing TV Download Unsold Inventory" at bounding box center [717, 231] width 1020 height 27
click at [259, 235] on link "overview" at bounding box center [246, 227] width 78 height 20
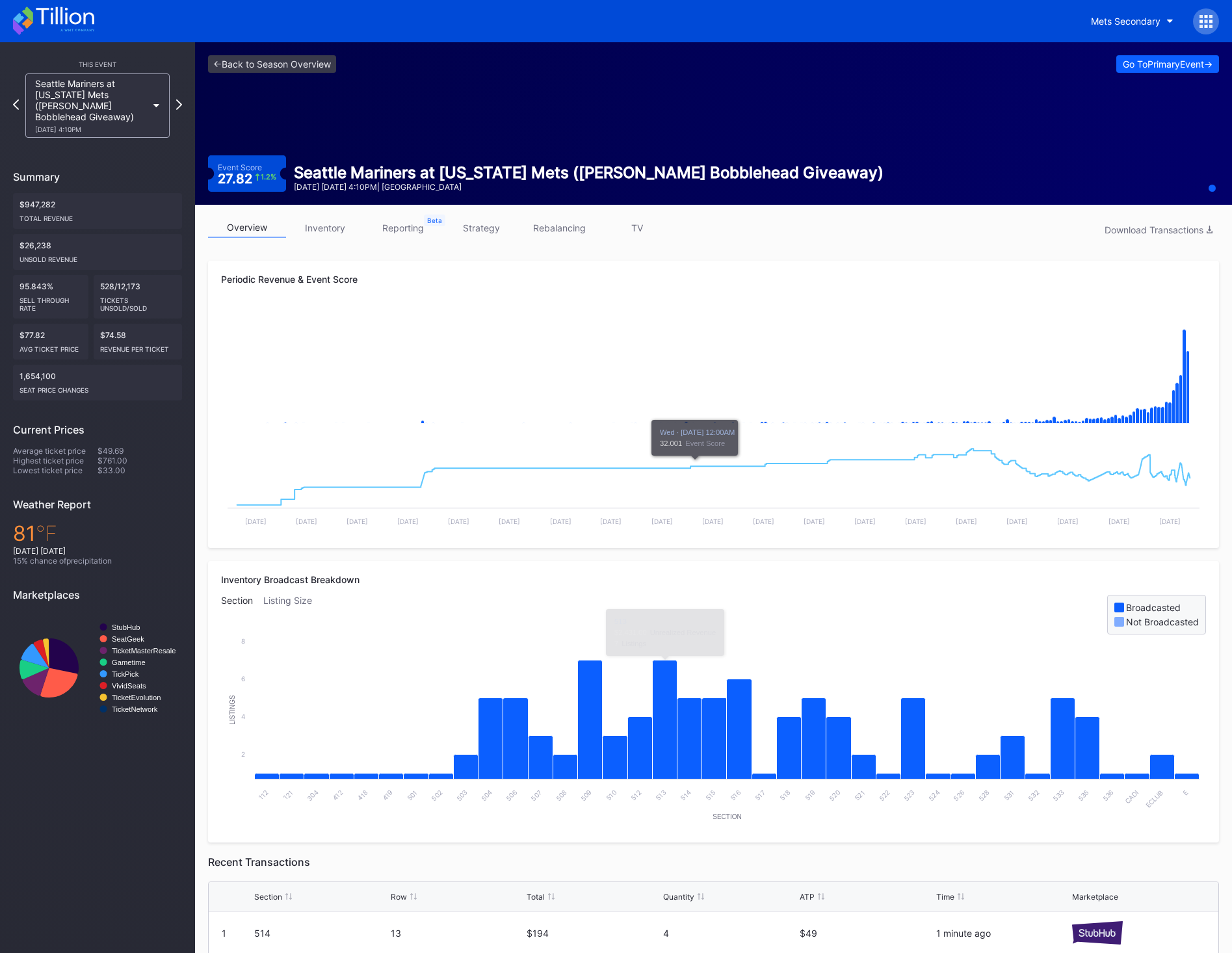
click at [631, 227] on link "TV" at bounding box center [636, 227] width 78 height 20
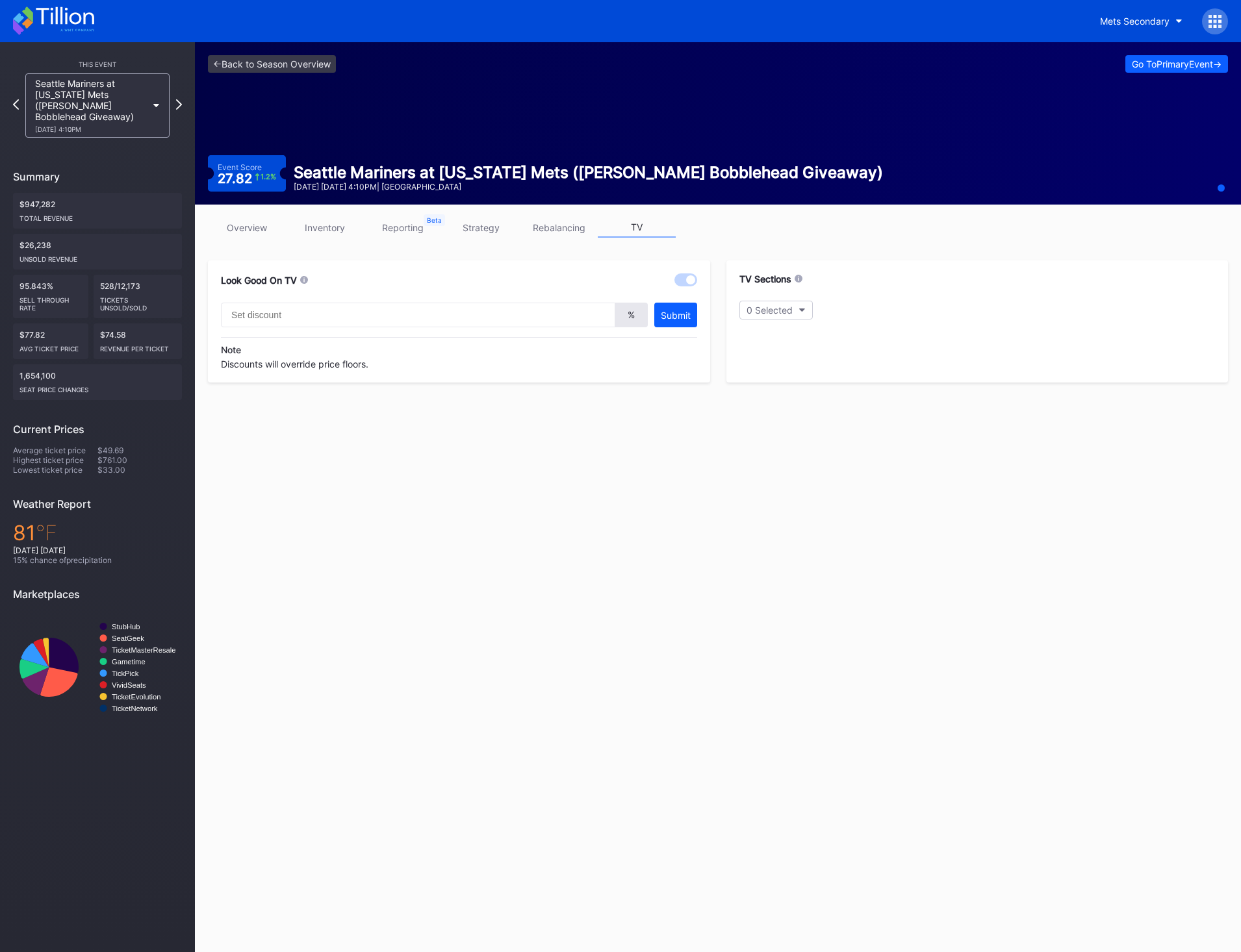
type input "20"
click at [772, 336] on div "512" at bounding box center [758, 333] width 38 height 16
click at [772, 306] on div "1 Selected" at bounding box center [768, 309] width 44 height 11
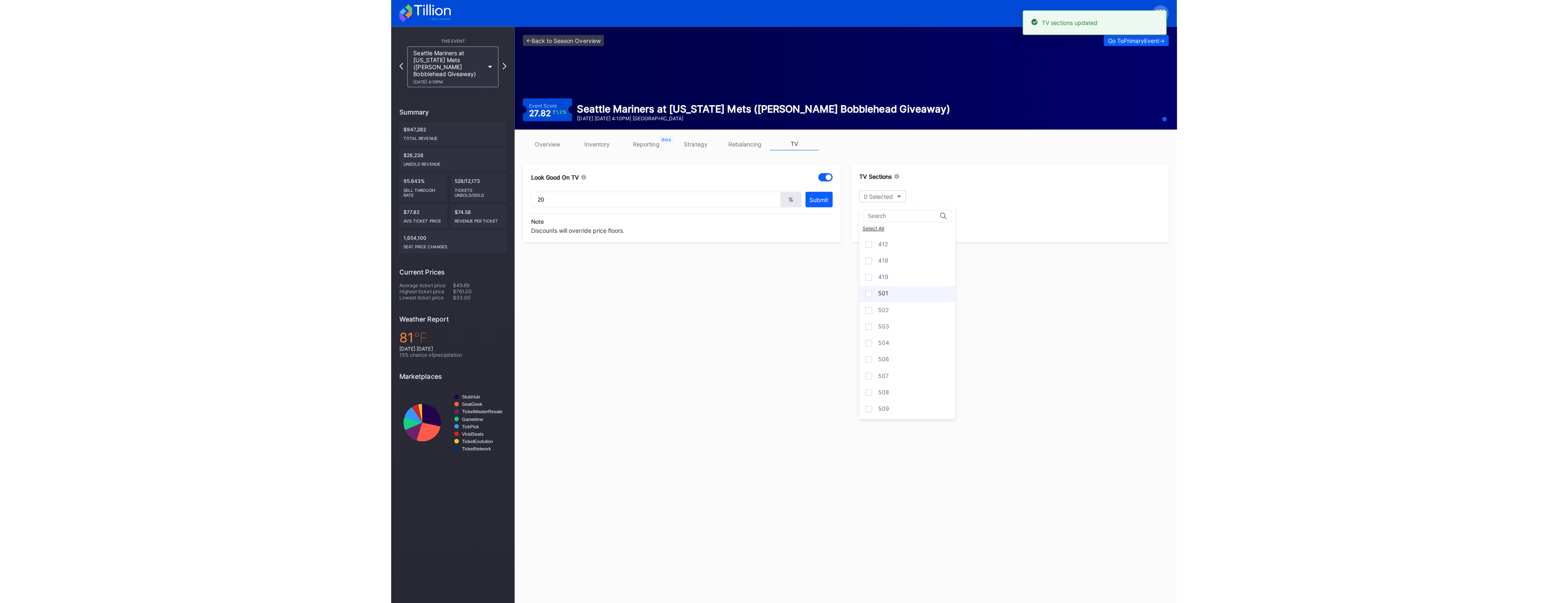
scroll to position [164, 0]
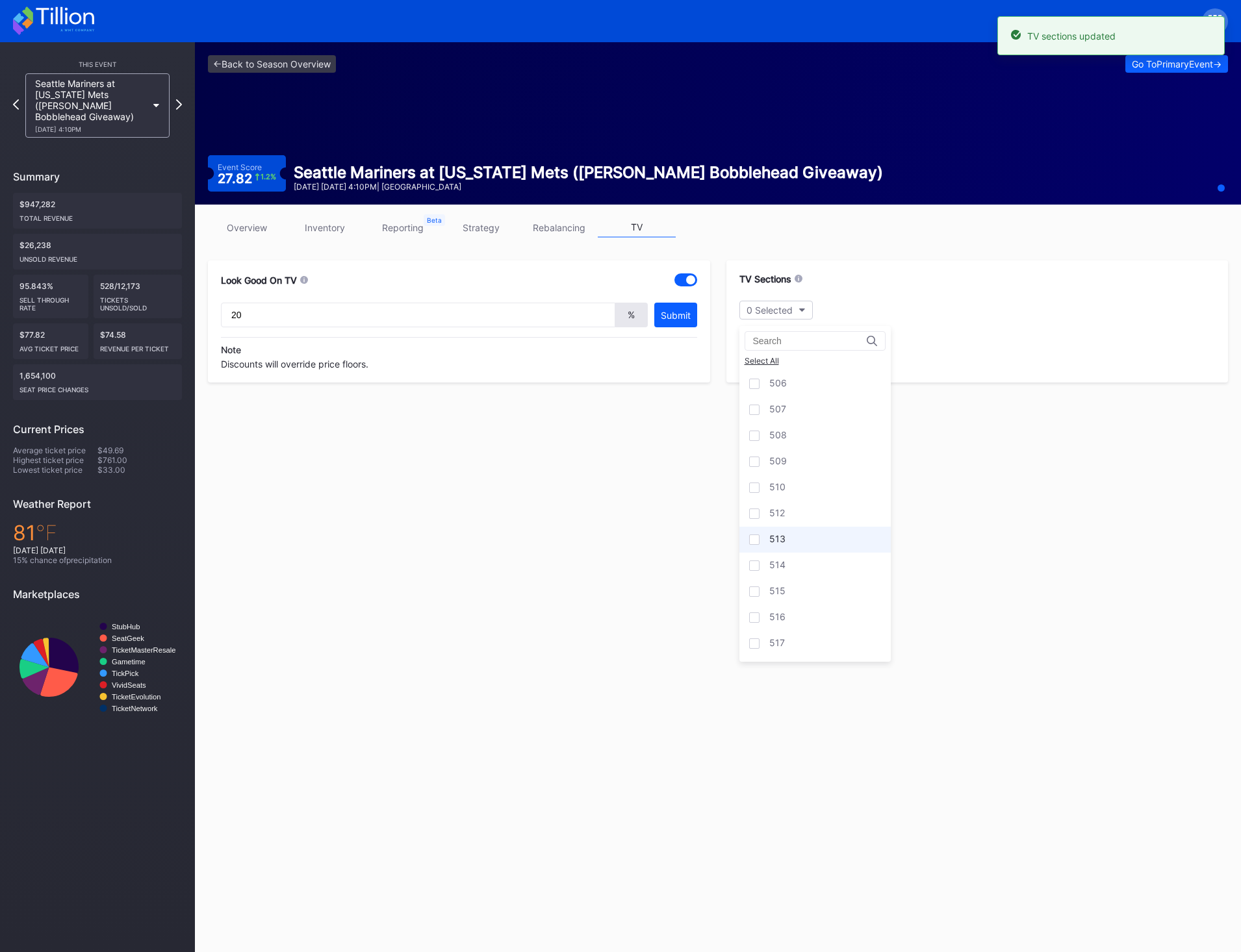
click at [820, 542] on div "513" at bounding box center [815, 539] width 152 height 26
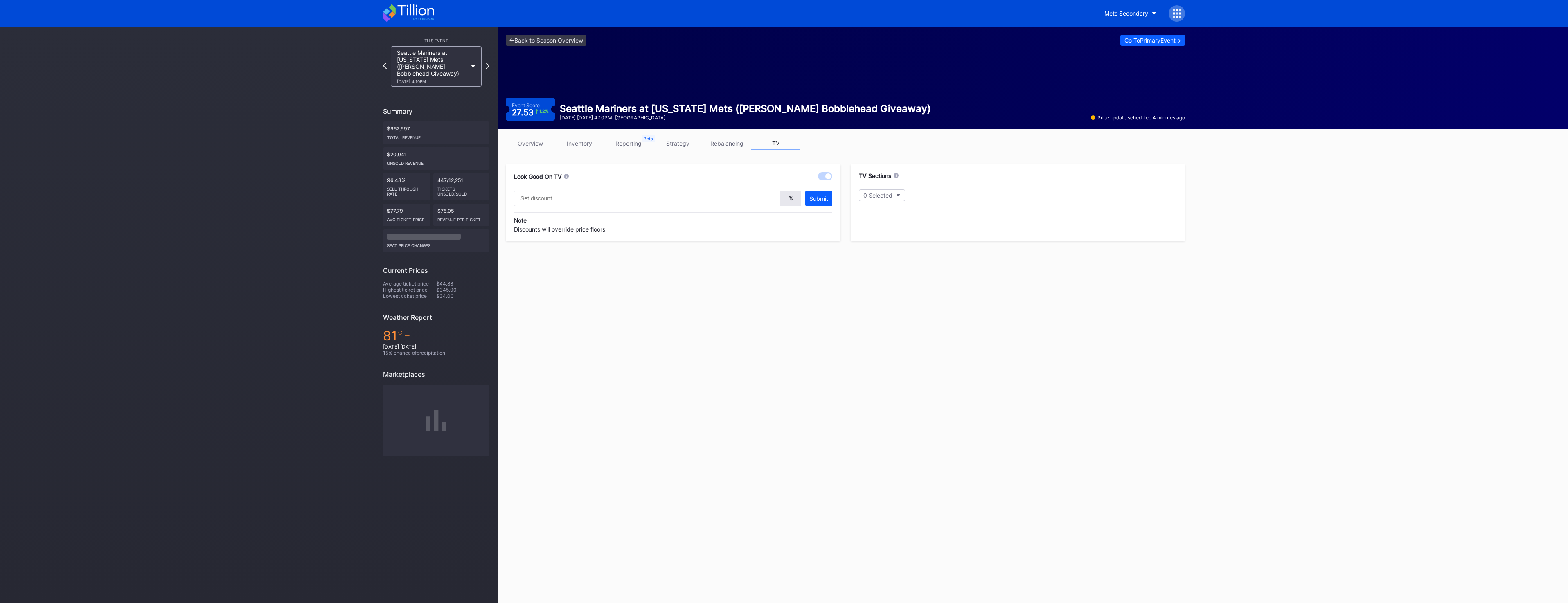
type input "20"
click at [530, 142] on link "overview" at bounding box center [530, 143] width 49 height 13
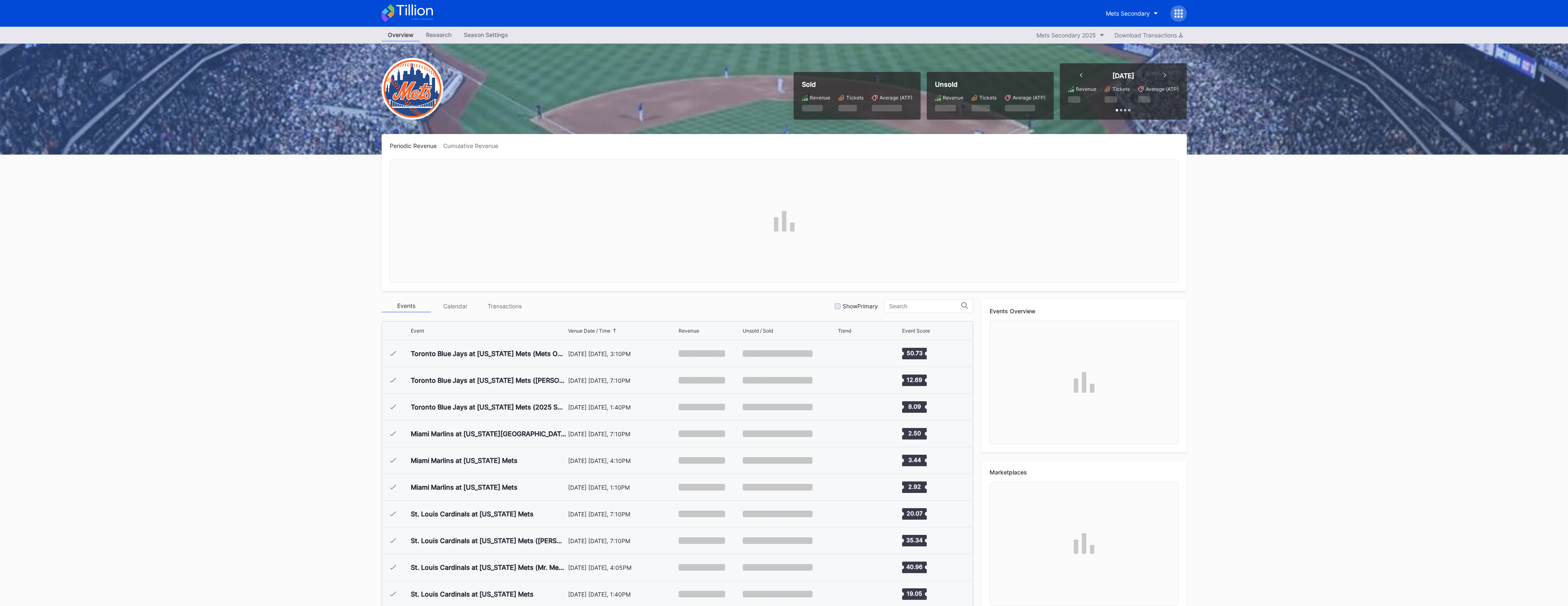
scroll to position [1683, 0]
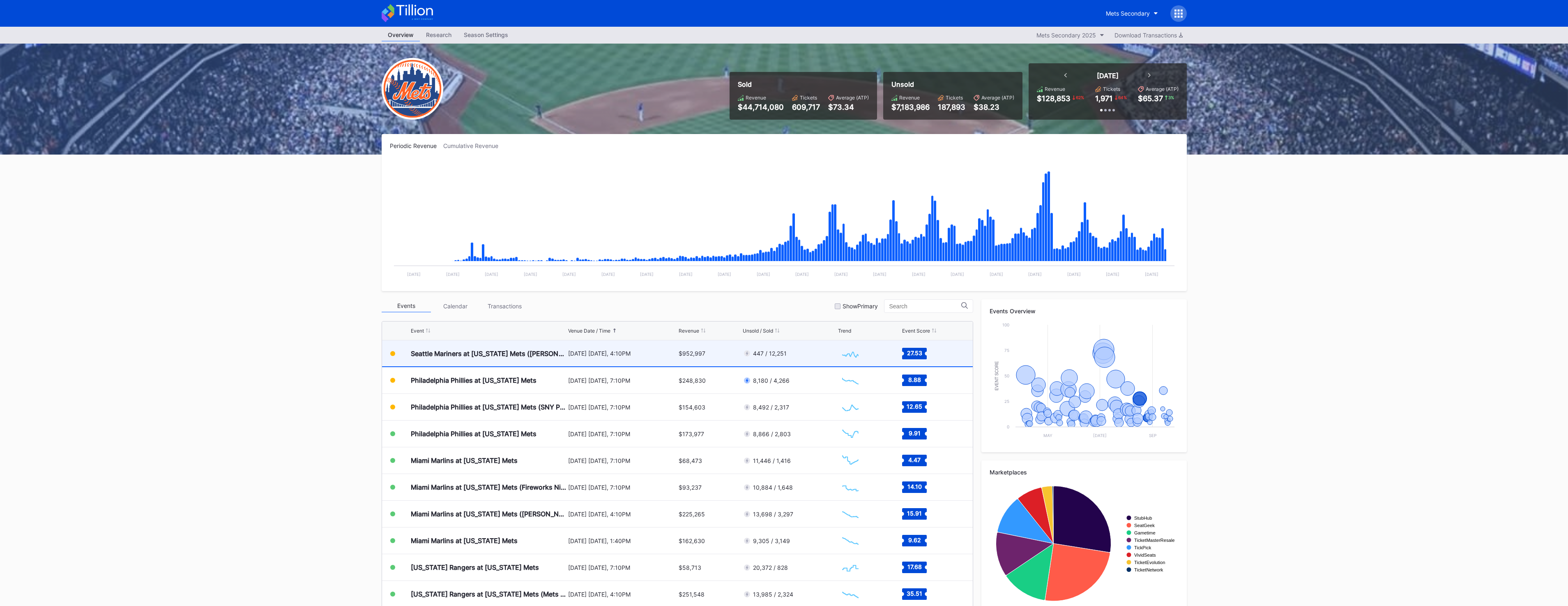
click at [477, 358] on div "Seattle Mariners at [US_STATE] Mets ([PERSON_NAME] Bobblehead Giveaway)" at bounding box center [488, 353] width 155 height 26
